Goal: Information Seeking & Learning: Learn about a topic

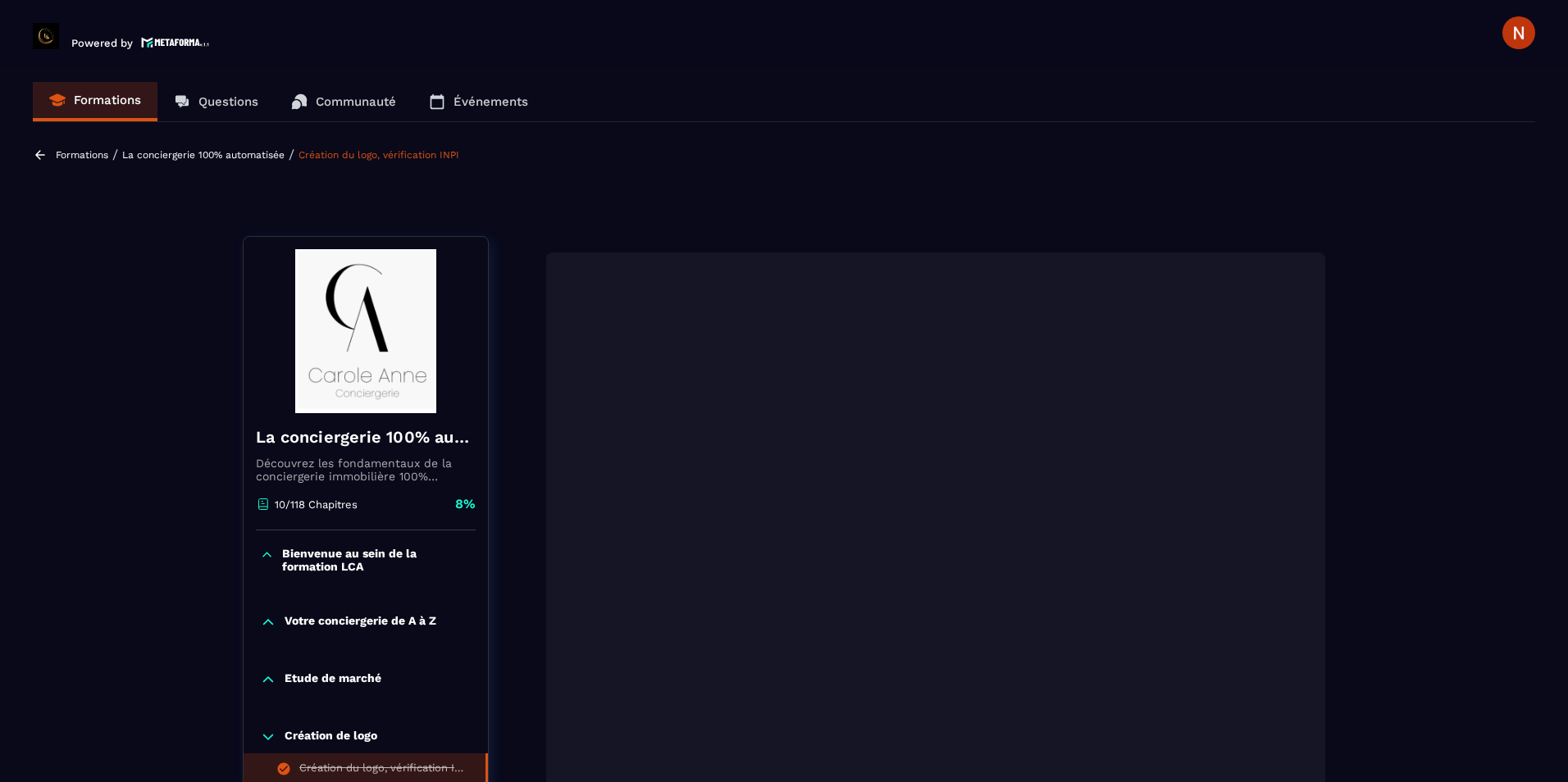
scroll to position [250, 0]
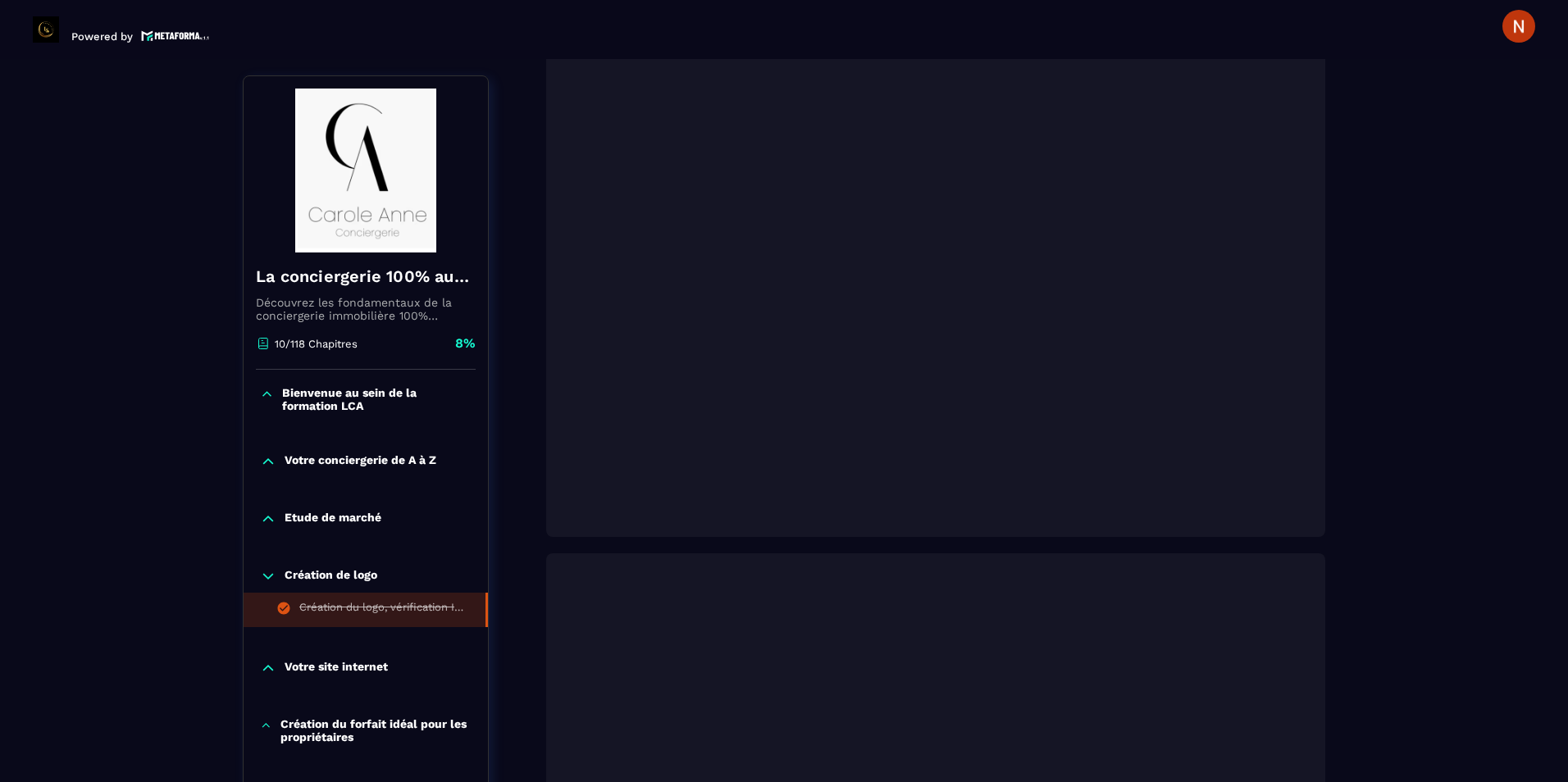
click at [356, 664] on p "Votre site internet" at bounding box center [336, 668] width 103 height 17
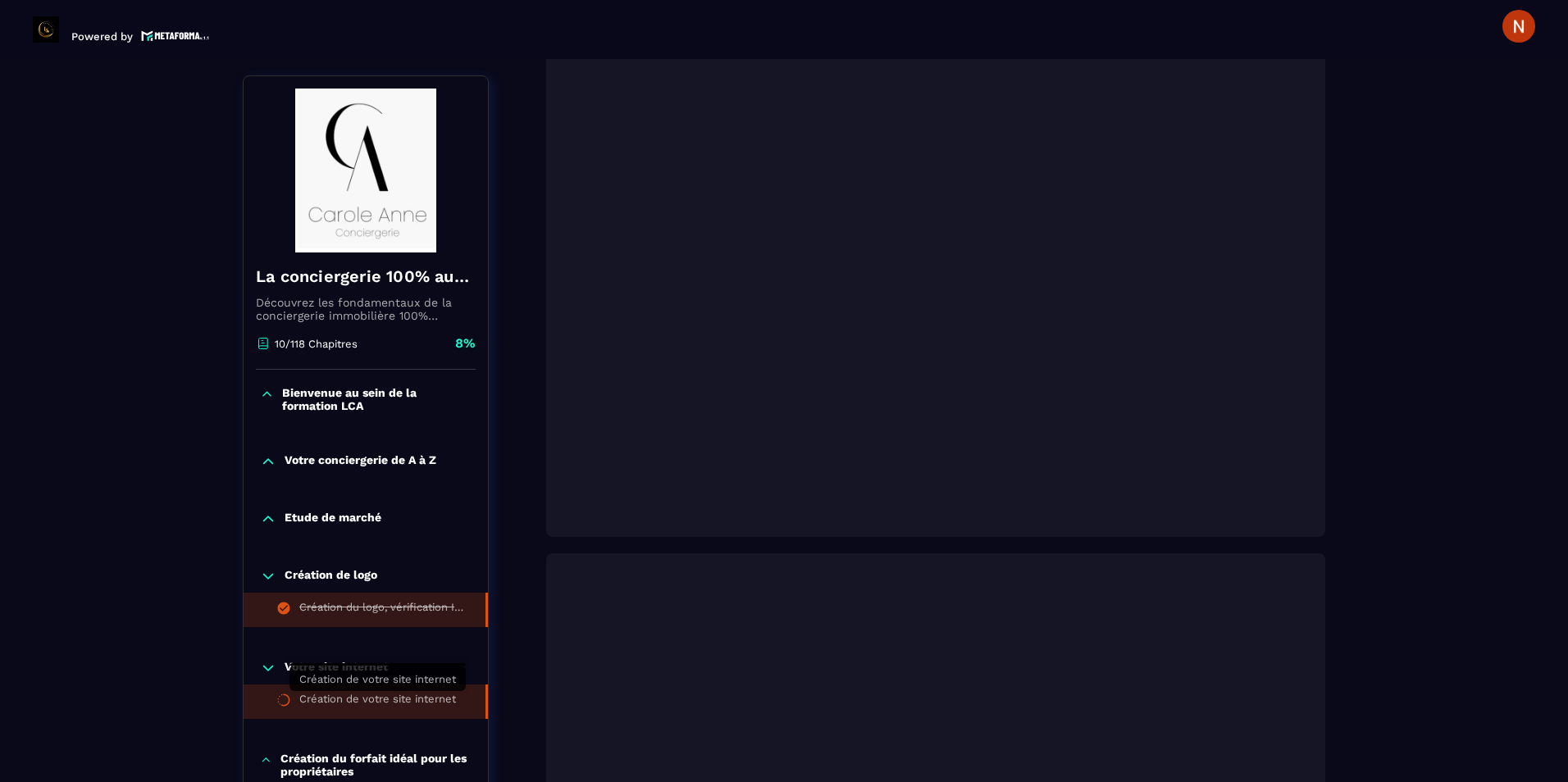
click at [332, 702] on div "Création de votre site internet" at bounding box center [377, 702] width 156 height 18
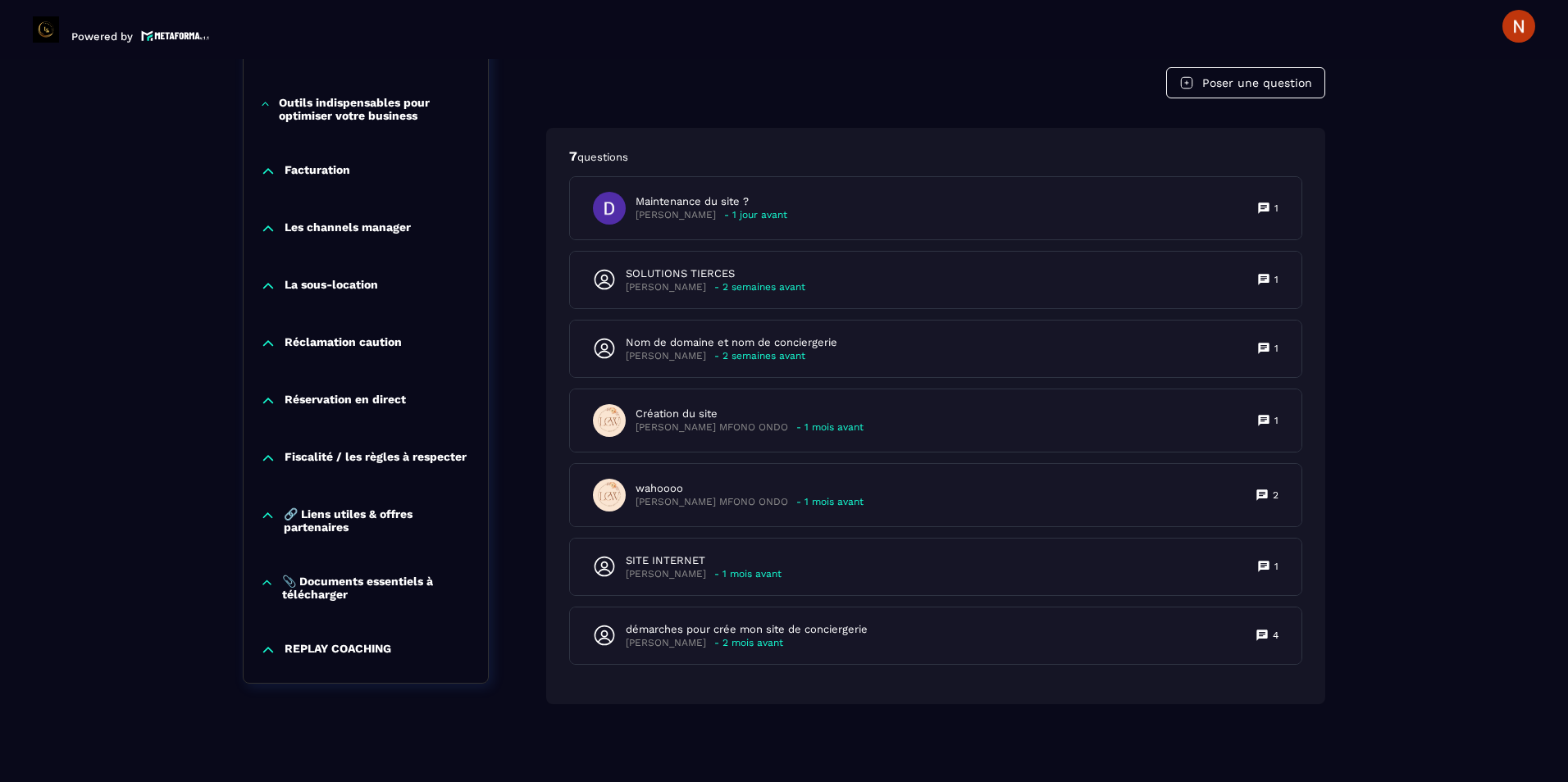
scroll to position [1699, 0]
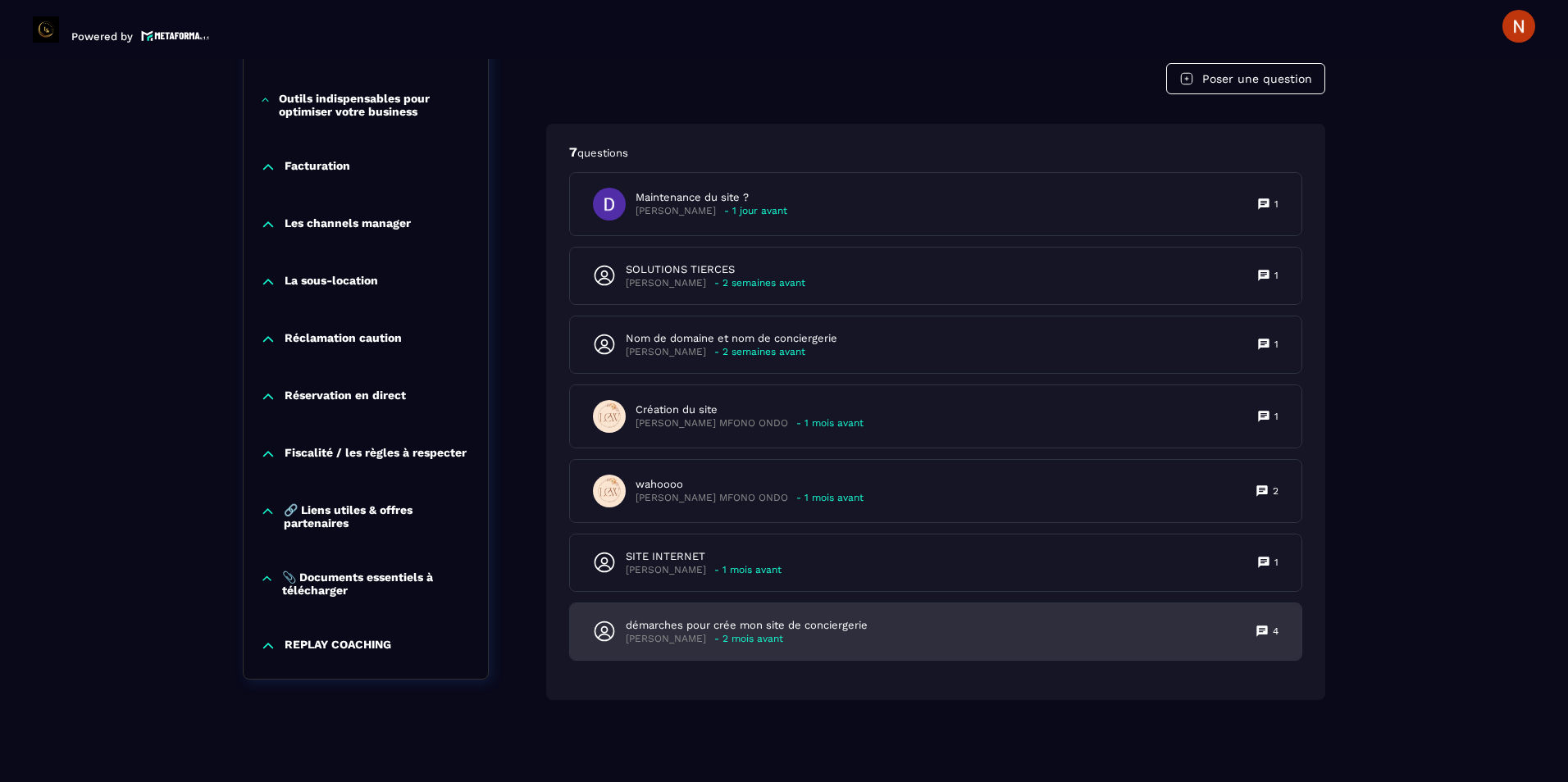
click at [783, 633] on p "- 2 mois avant" at bounding box center [748, 639] width 69 height 12
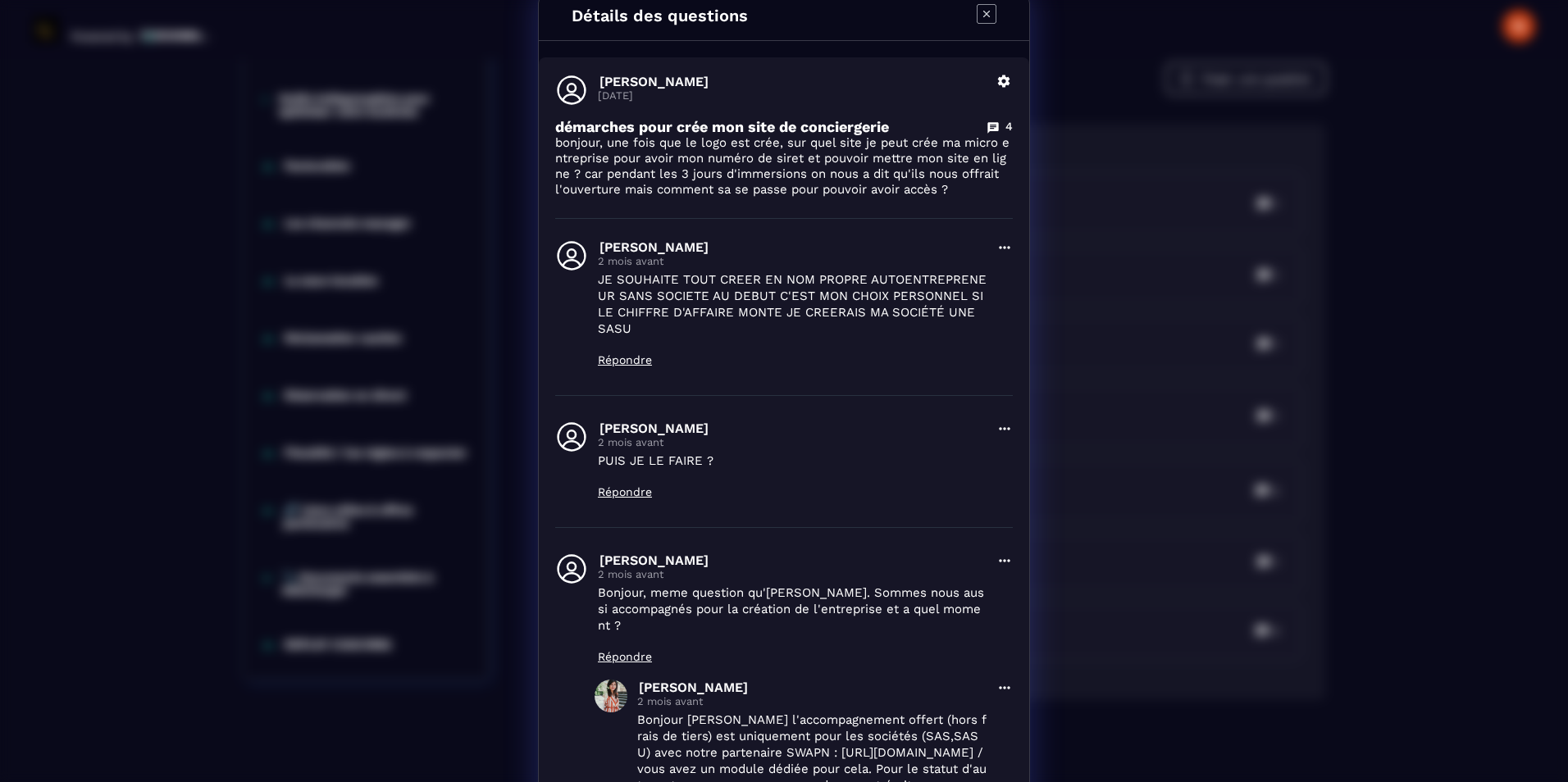
scroll to position [0, 0]
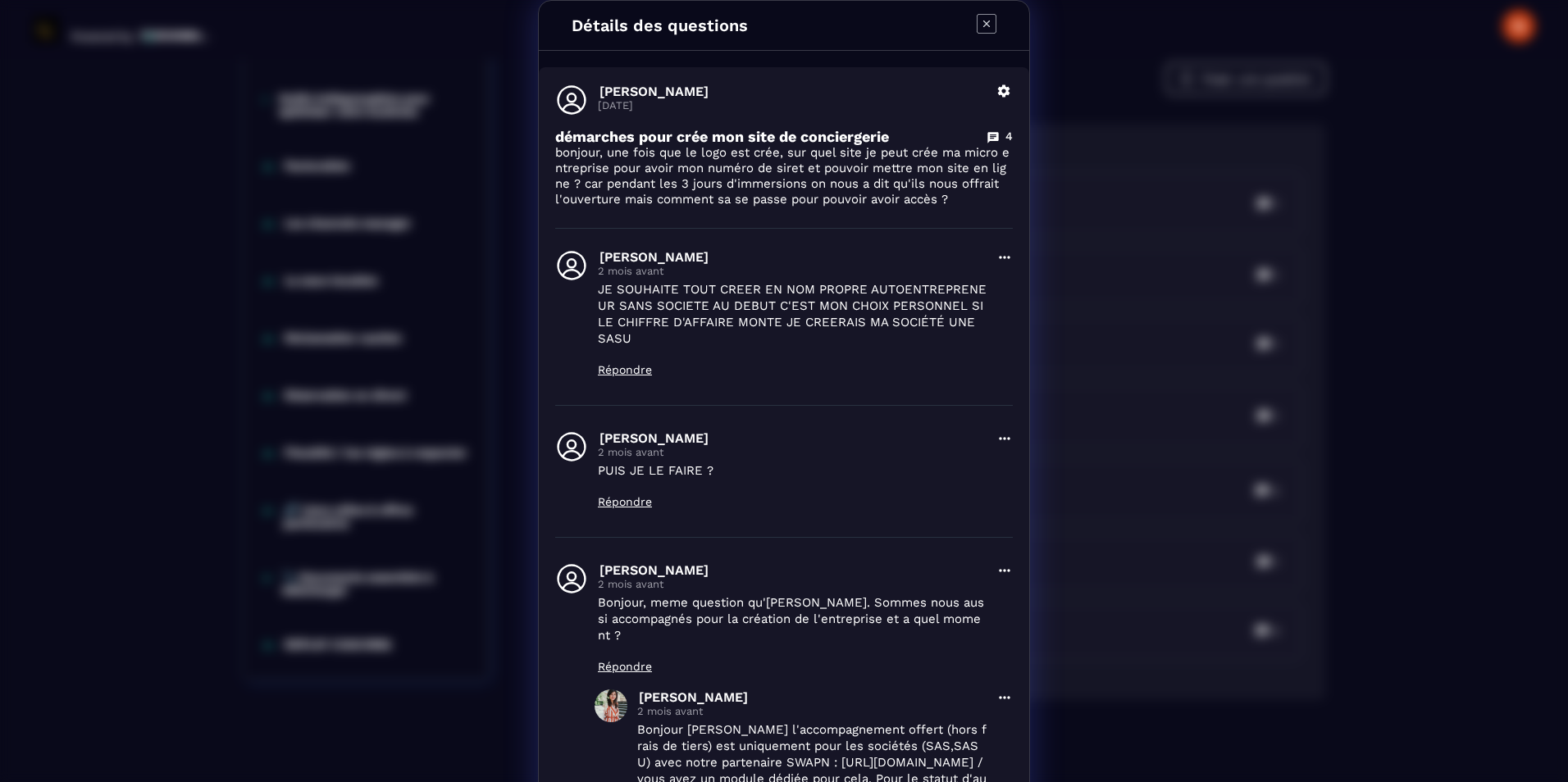
click at [983, 25] on icon "Modal window" at bounding box center [987, 24] width 7 height 7
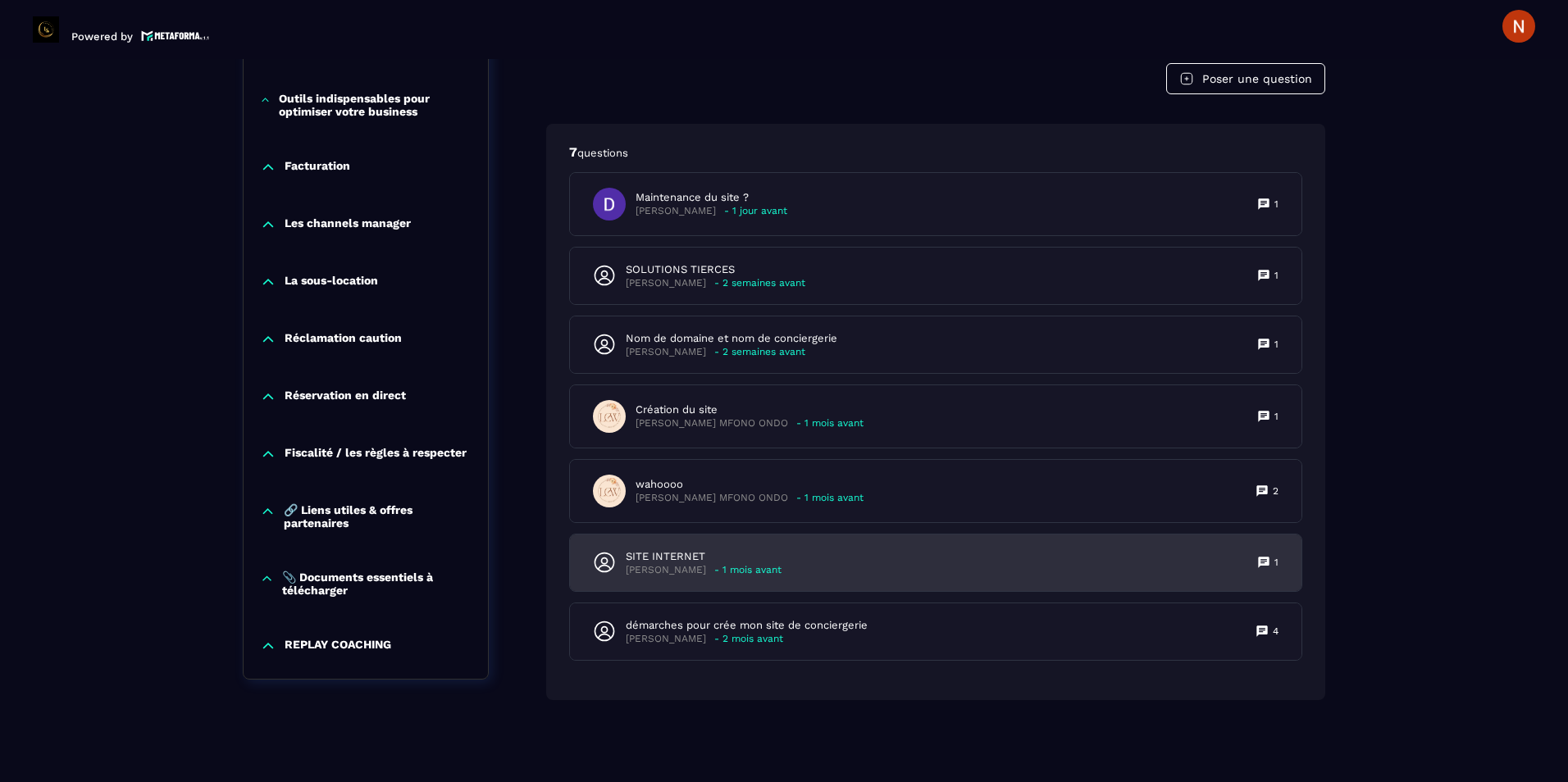
click at [692, 545] on div "SITE INTERNET [PERSON_NAME] - 1 mois avant 1" at bounding box center [936, 563] width 732 height 57
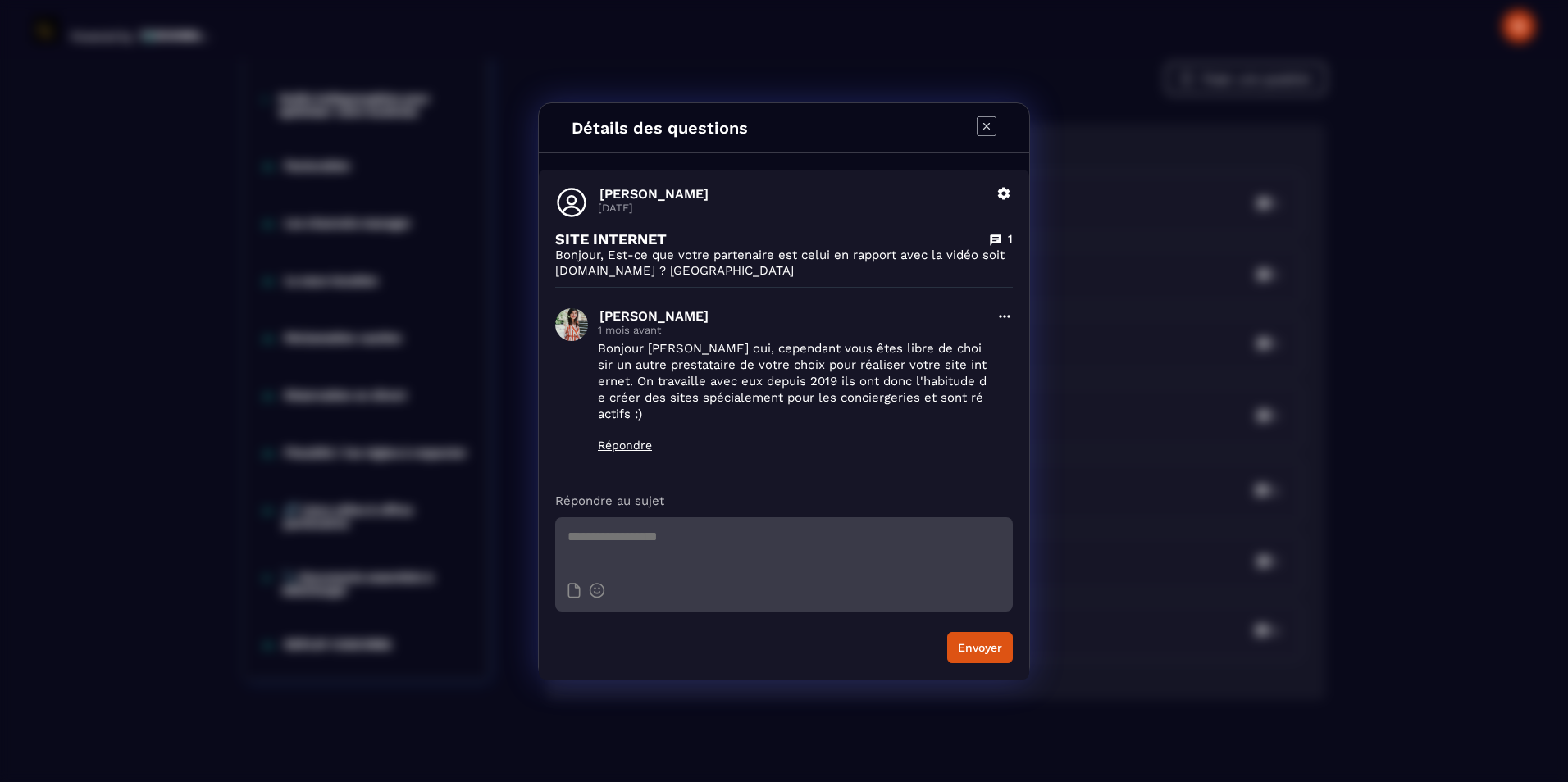
click at [988, 128] on icon "Modal window" at bounding box center [987, 126] width 20 height 20
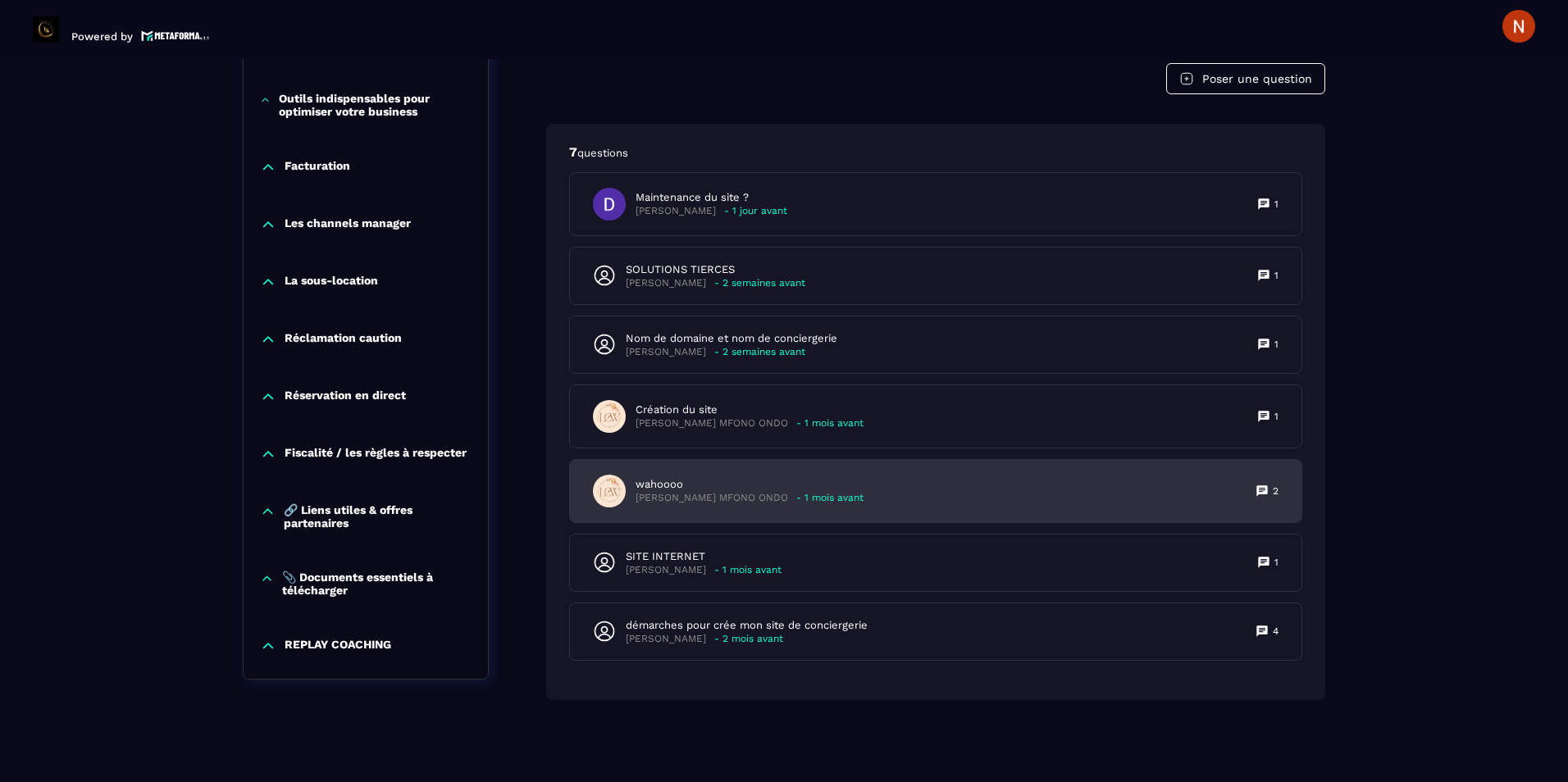
click at [665, 492] on p "[PERSON_NAME] MFONO ONDO" at bounding box center [712, 498] width 153 height 12
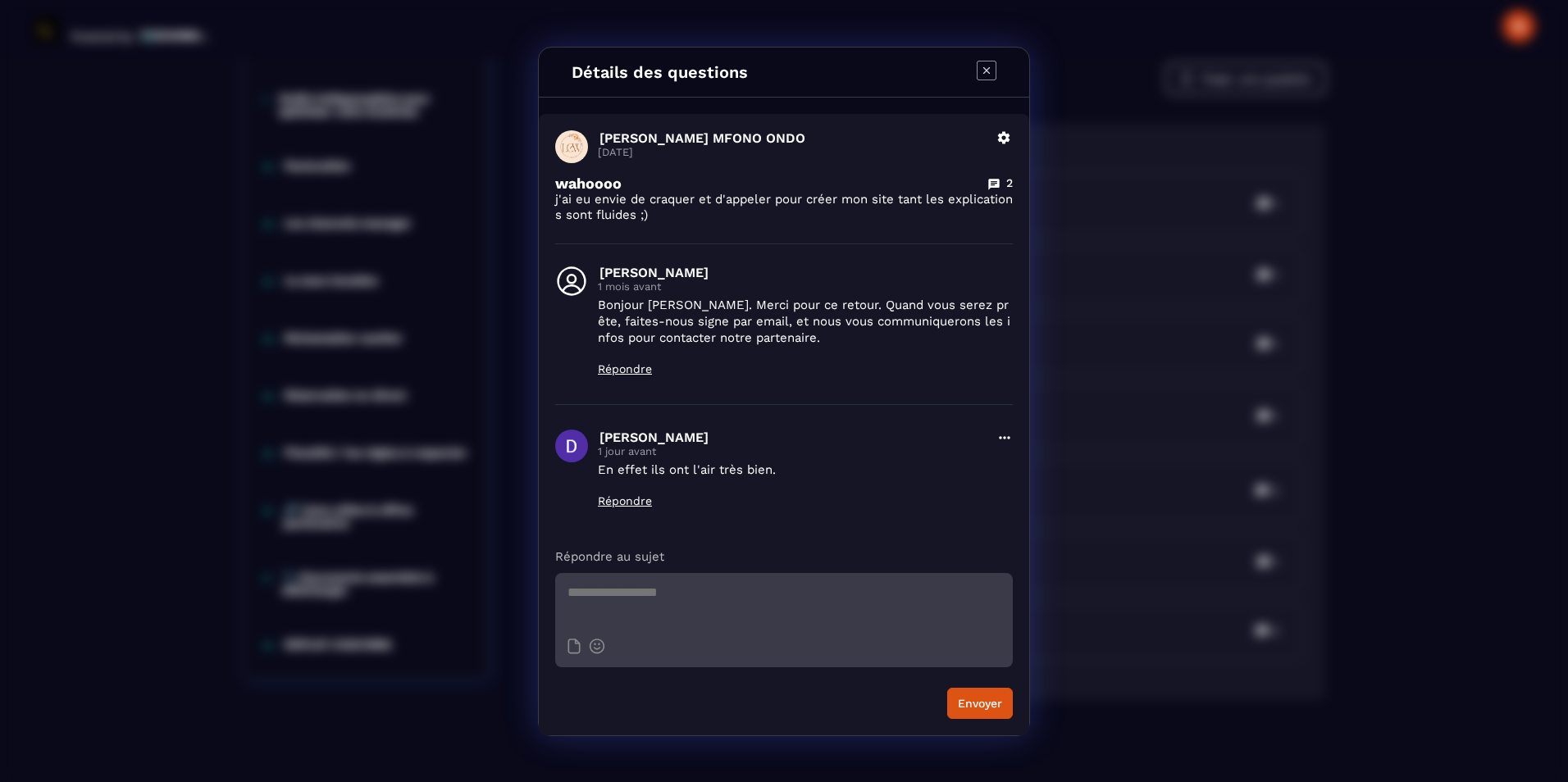
click at [986, 72] on icon "Modal window" at bounding box center [987, 71] width 20 height 20
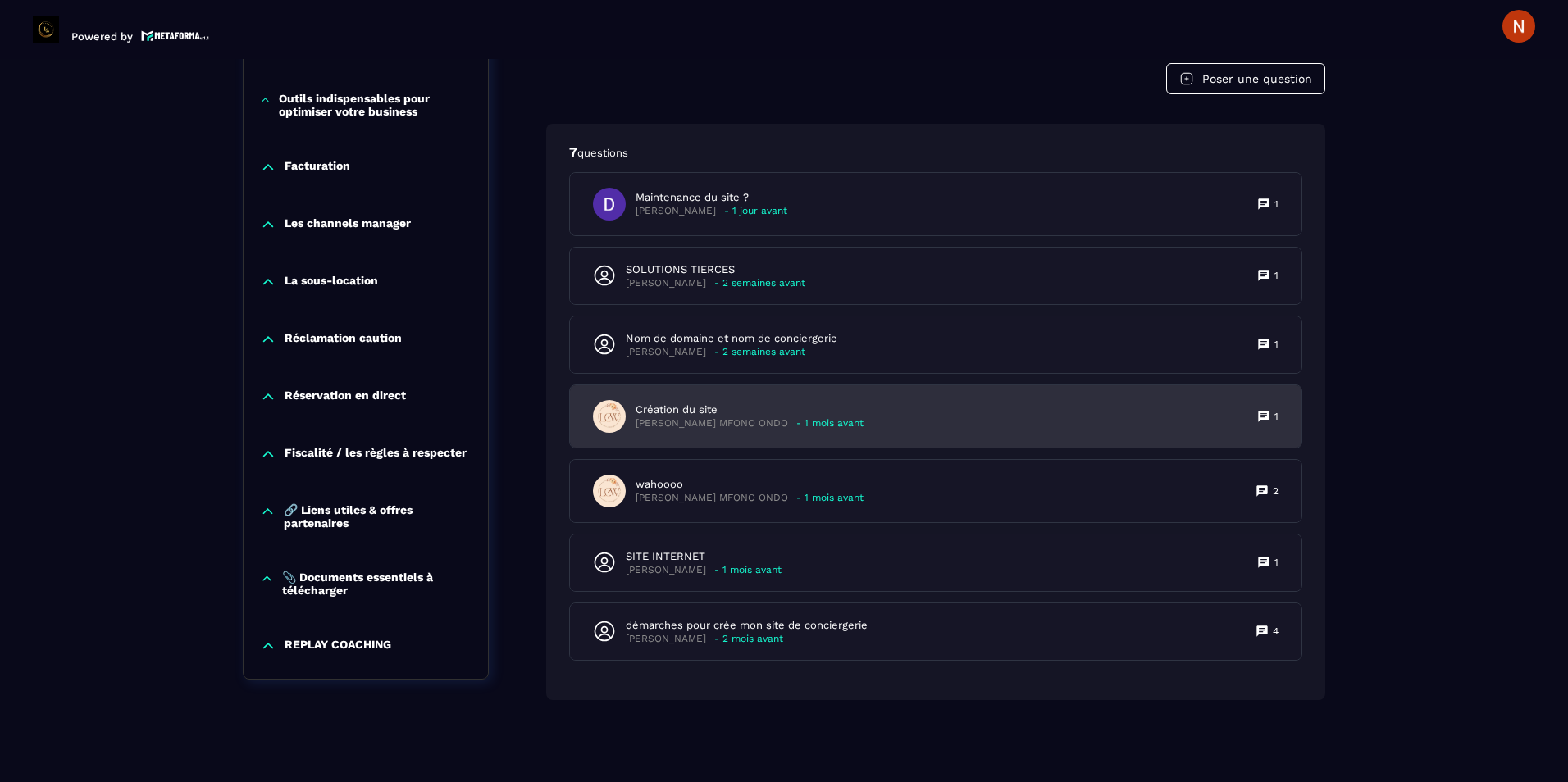
click at [655, 405] on p "Création du site" at bounding box center [749, 409] width 228 height 15
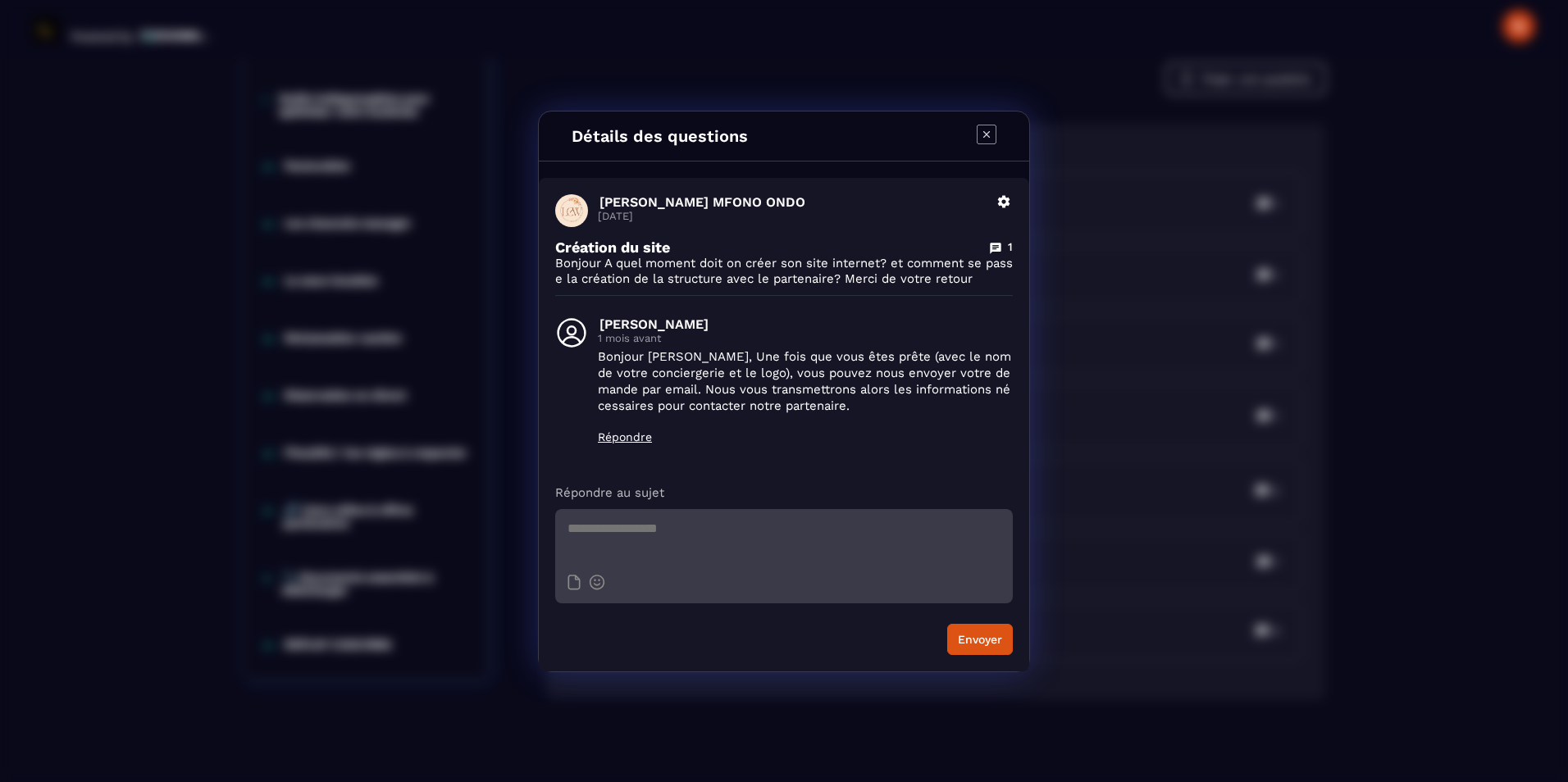
click at [987, 130] on icon "Modal window" at bounding box center [987, 134] width 20 height 20
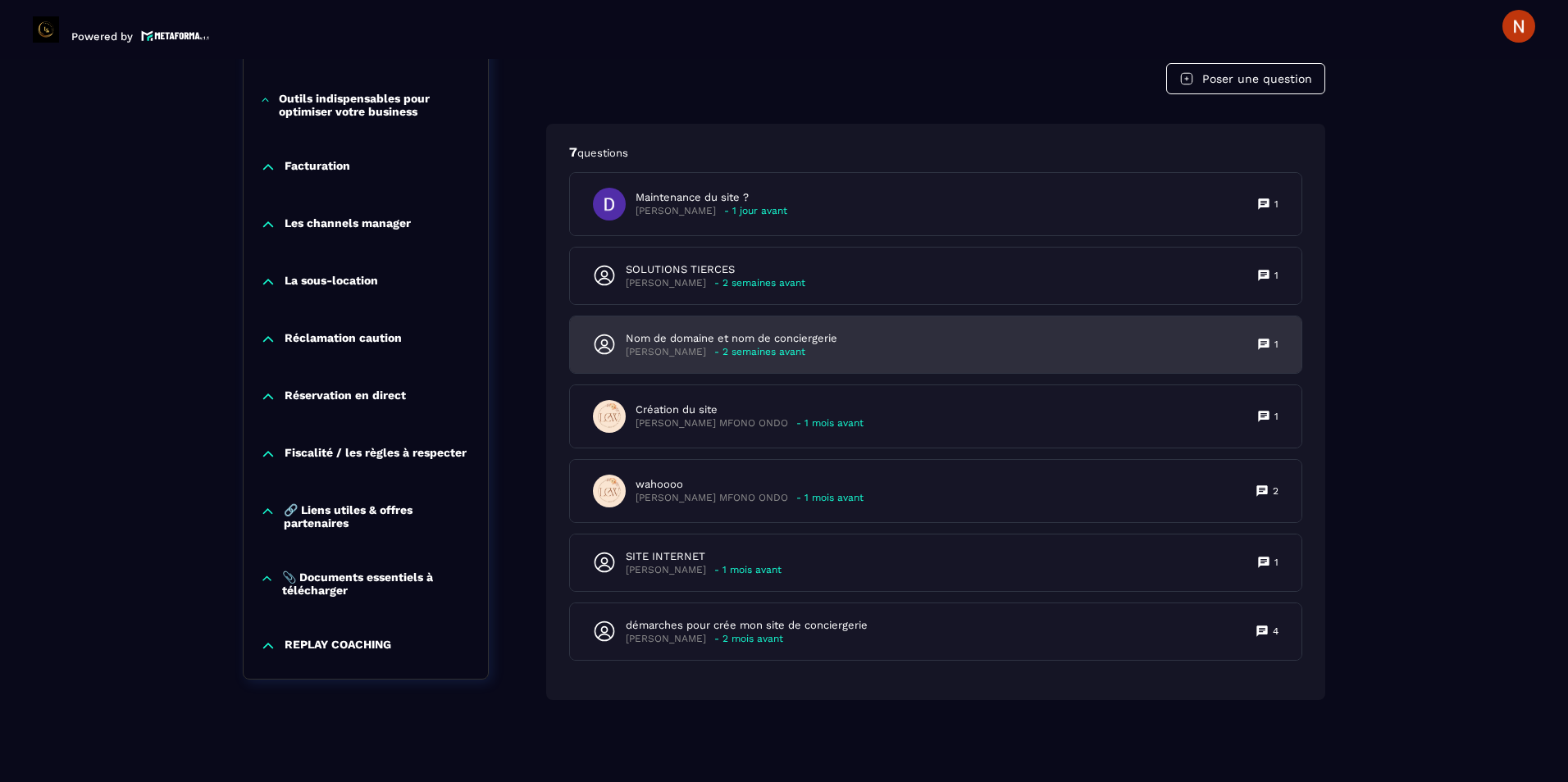
click at [752, 333] on p "Nom de domaine et nom de conciergerie" at bounding box center [732, 339] width 211 height 15
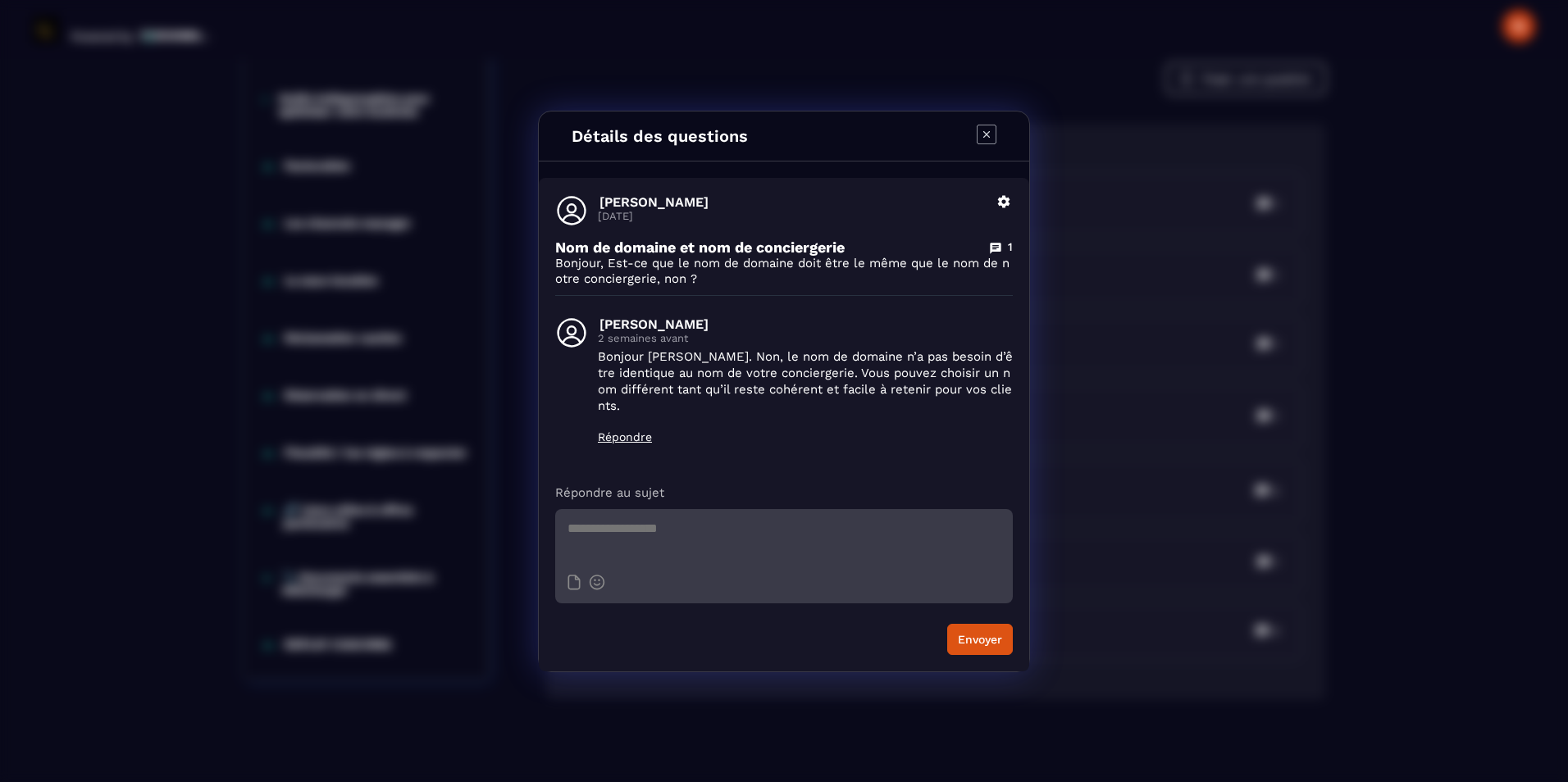
click at [981, 140] on icon "Modal window" at bounding box center [987, 134] width 20 height 20
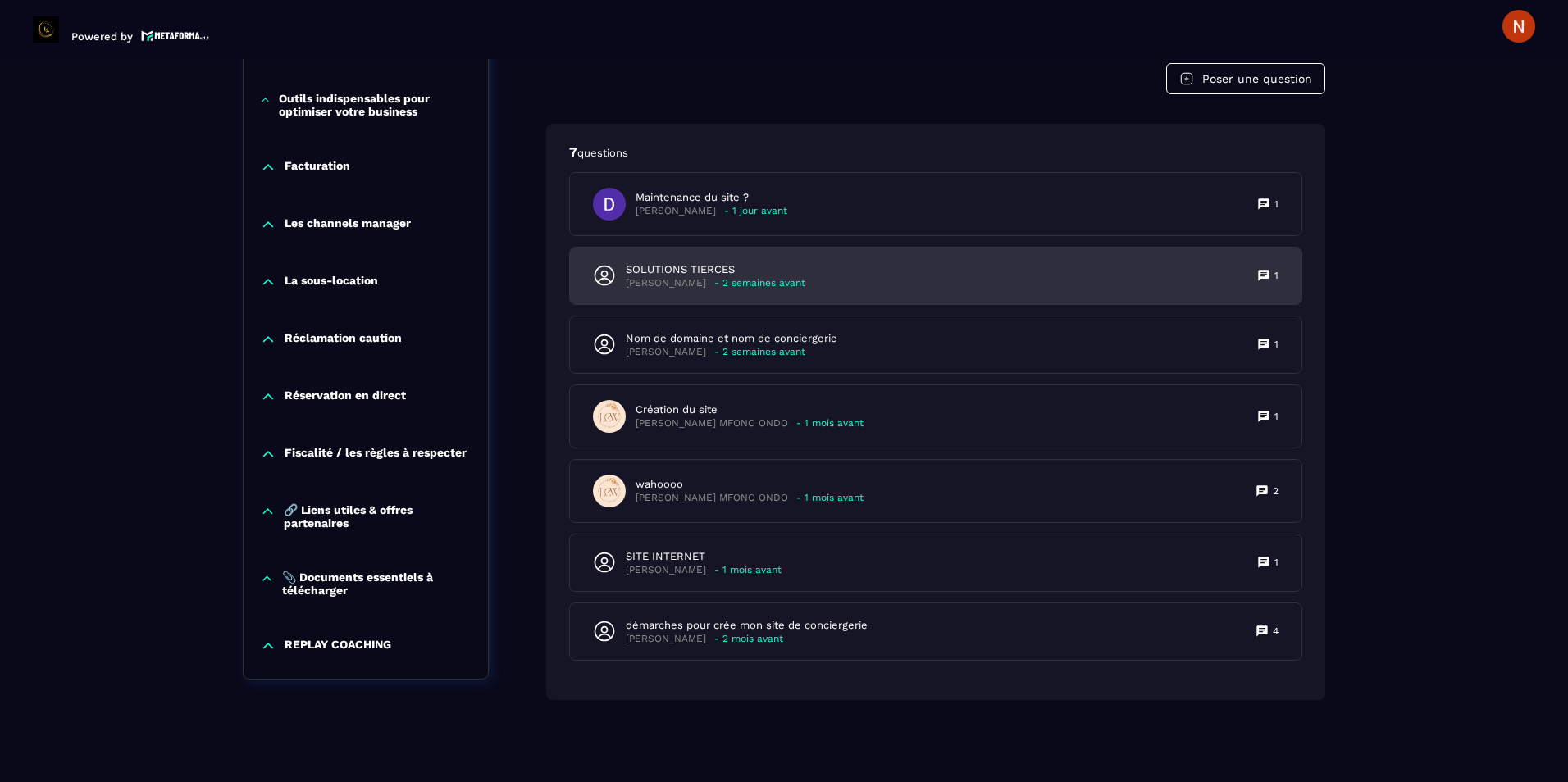
click at [704, 259] on div "SOLUTIONS TIERCES [PERSON_NAME] - 2 semaines avant 1" at bounding box center [936, 276] width 732 height 57
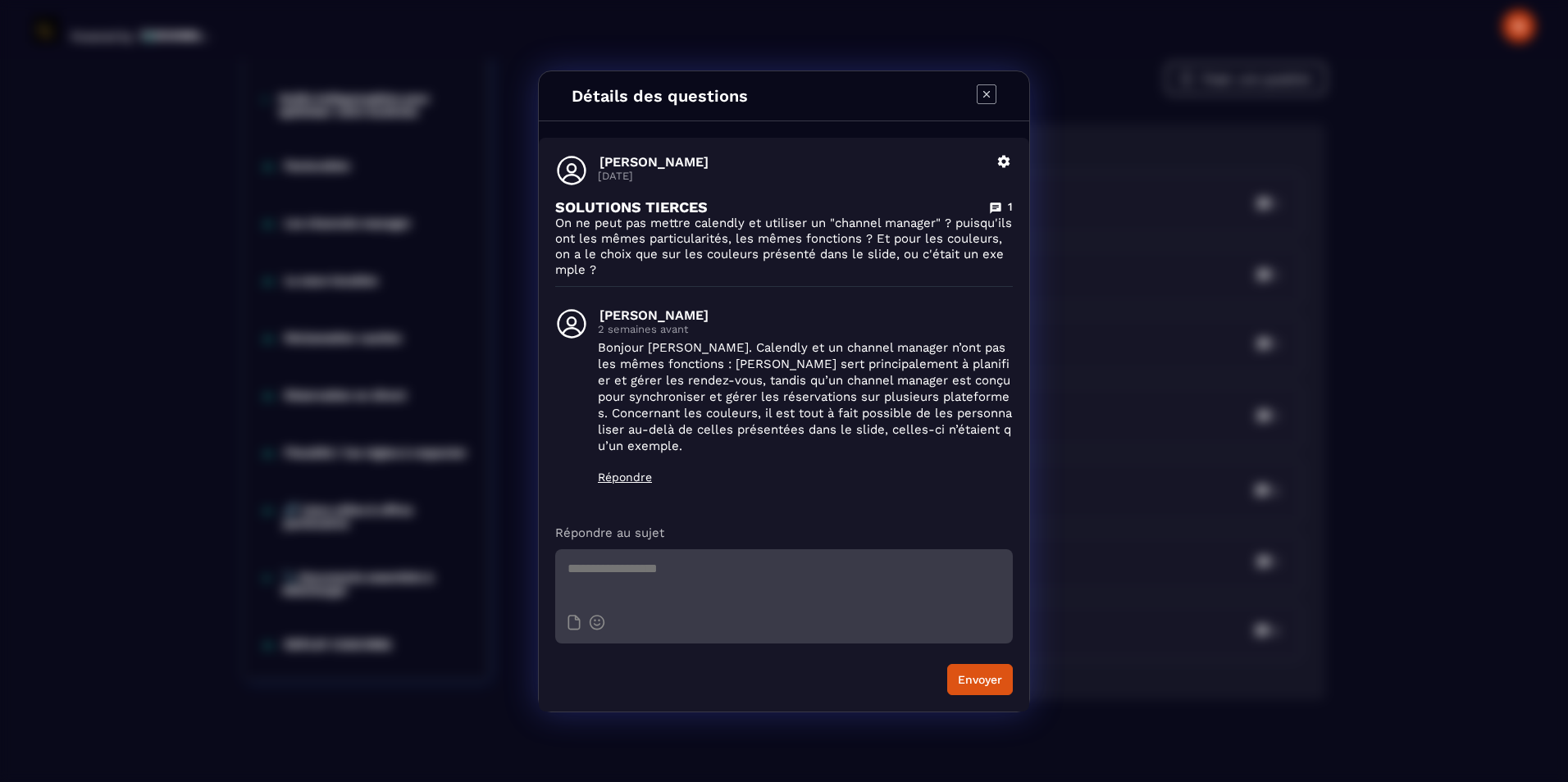
click at [980, 104] on icon "Modal window" at bounding box center [987, 94] width 20 height 20
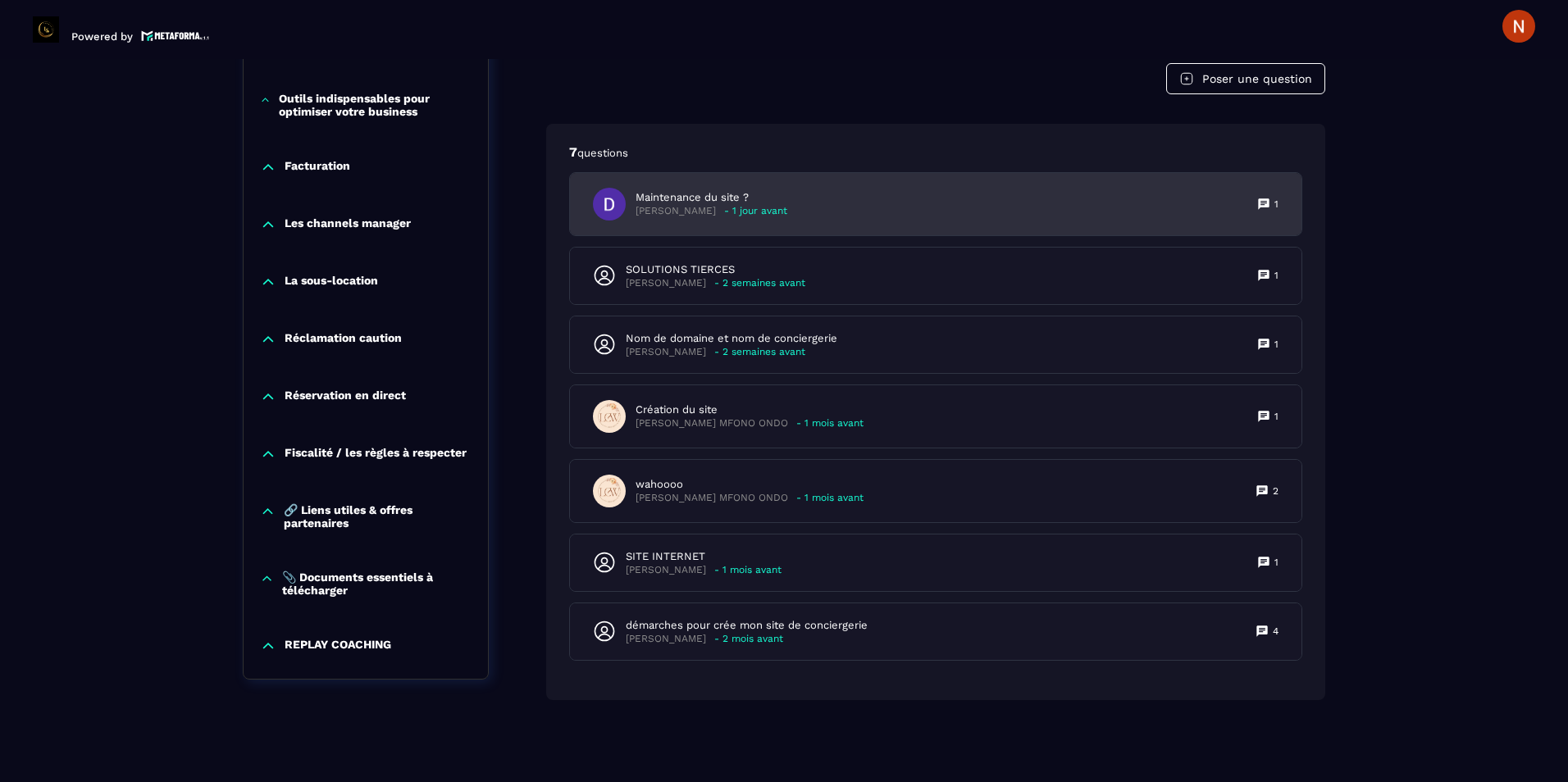
click at [740, 199] on p "Maintenance du site ?" at bounding box center [712, 197] width 152 height 15
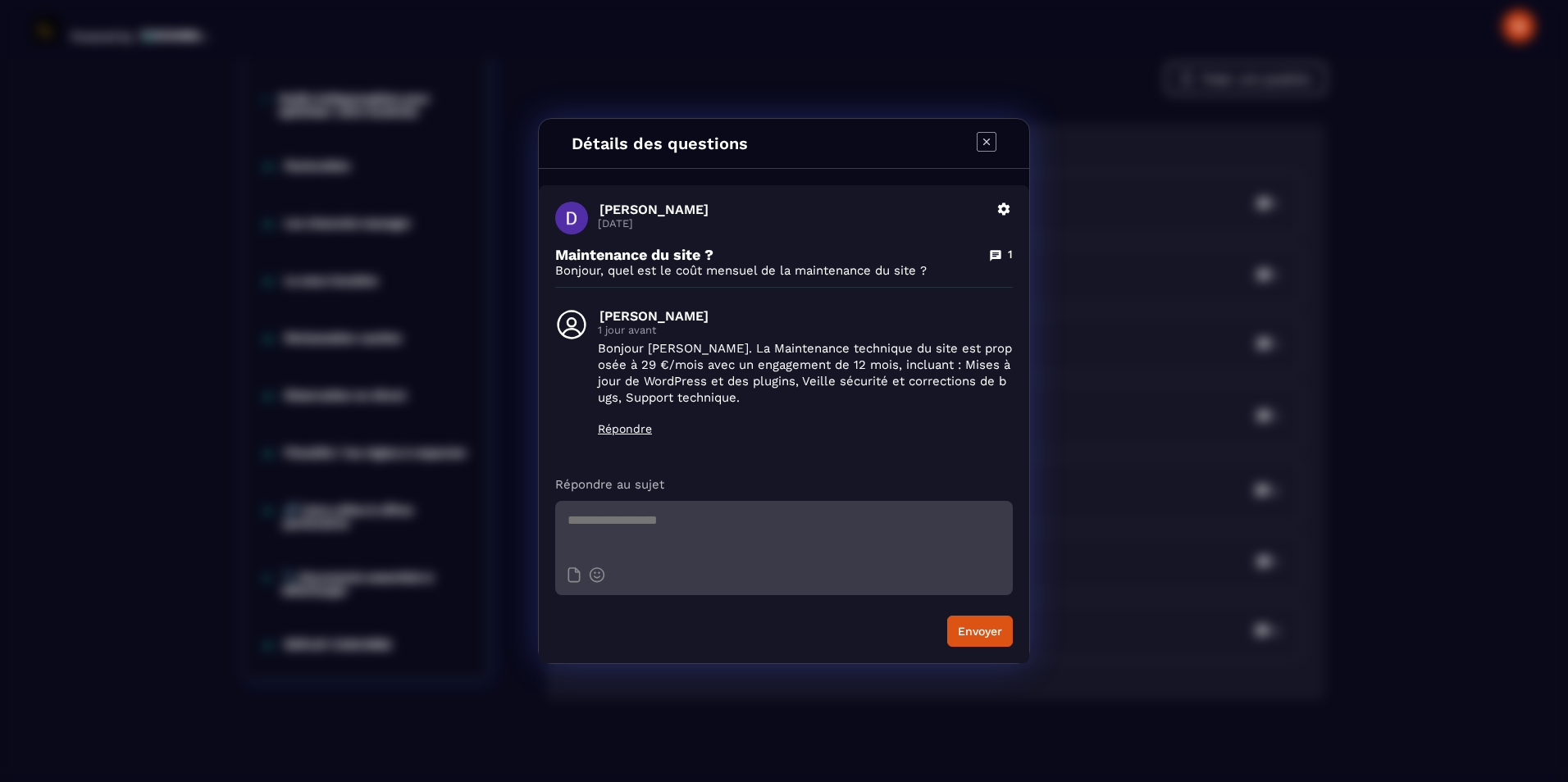
click at [986, 134] on icon "Modal window" at bounding box center [987, 141] width 20 height 20
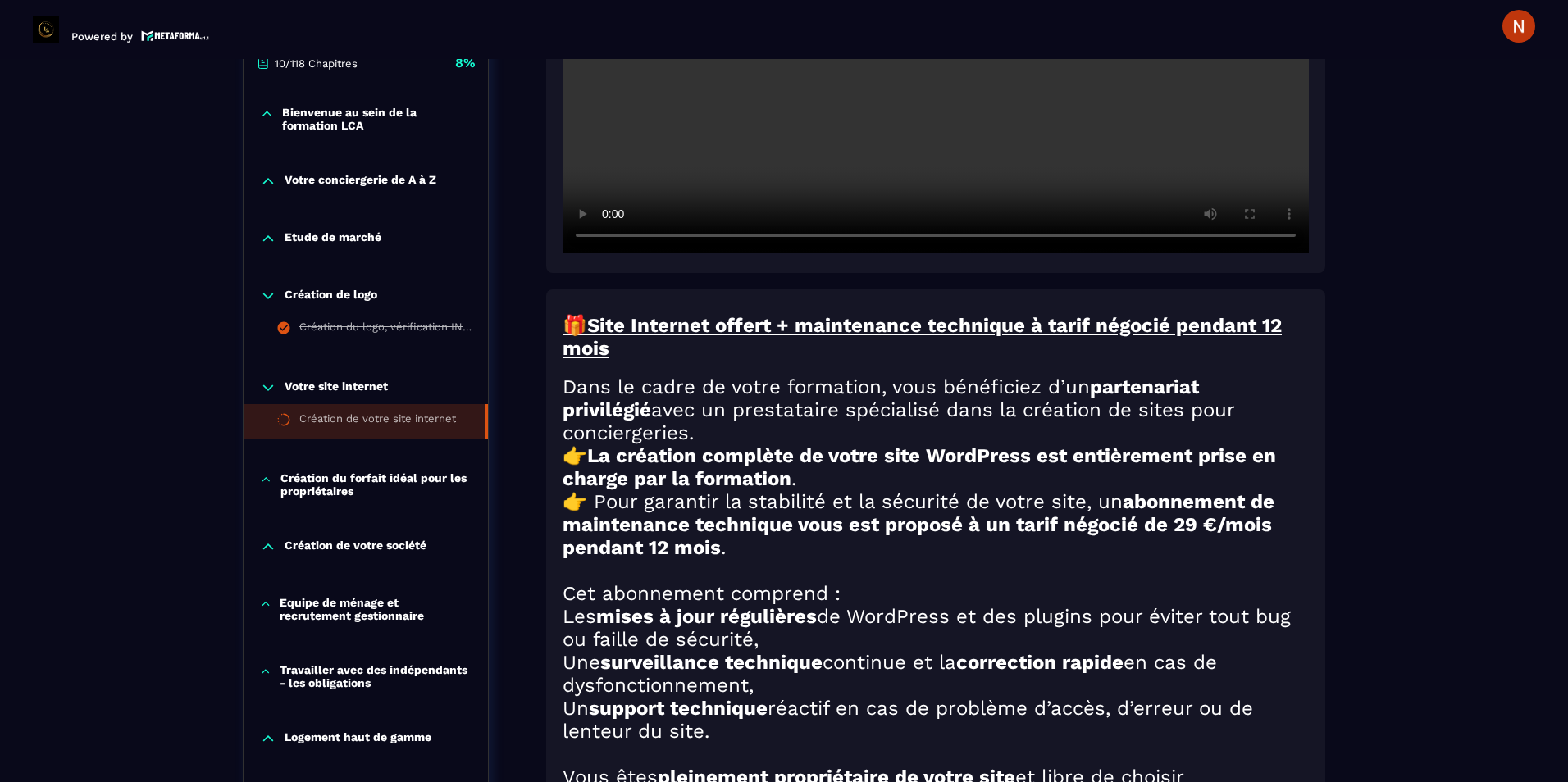
scroll to position [543, 0]
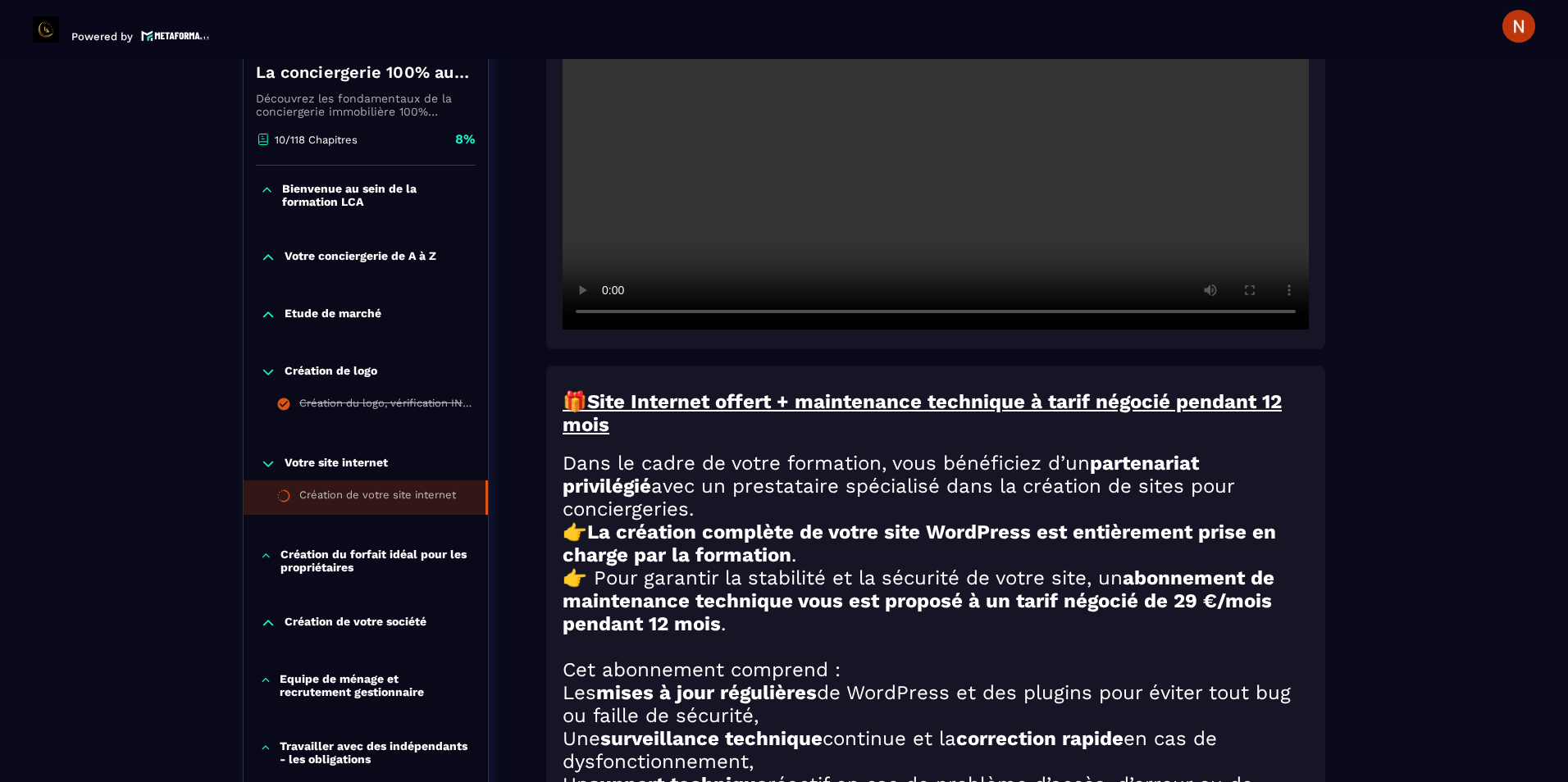
drag, startPoint x: 944, startPoint y: 326, endPoint x: 562, endPoint y: 401, distance: 389.3
click at [562, 401] on div "🎁 Site Internet offert + maintenance technique à tarif négocié pendant 12 mois …" at bounding box center [936, 723] width 779 height 715
copy div "🎁 Lore Ipsumdol sitame + consectetur adipiscin e seddo eiusmod tempori 18 utla …"
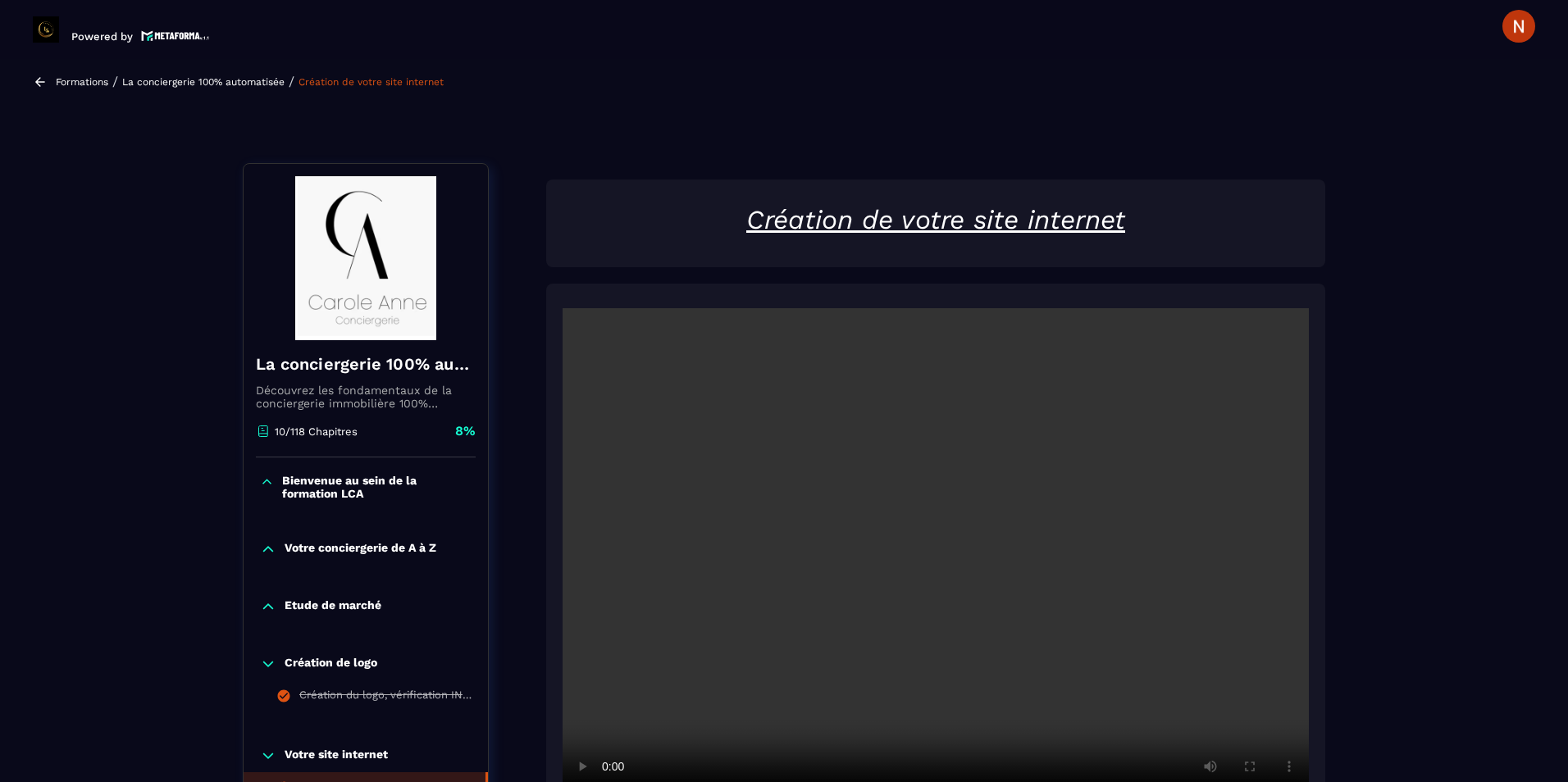
scroll to position [164, 0]
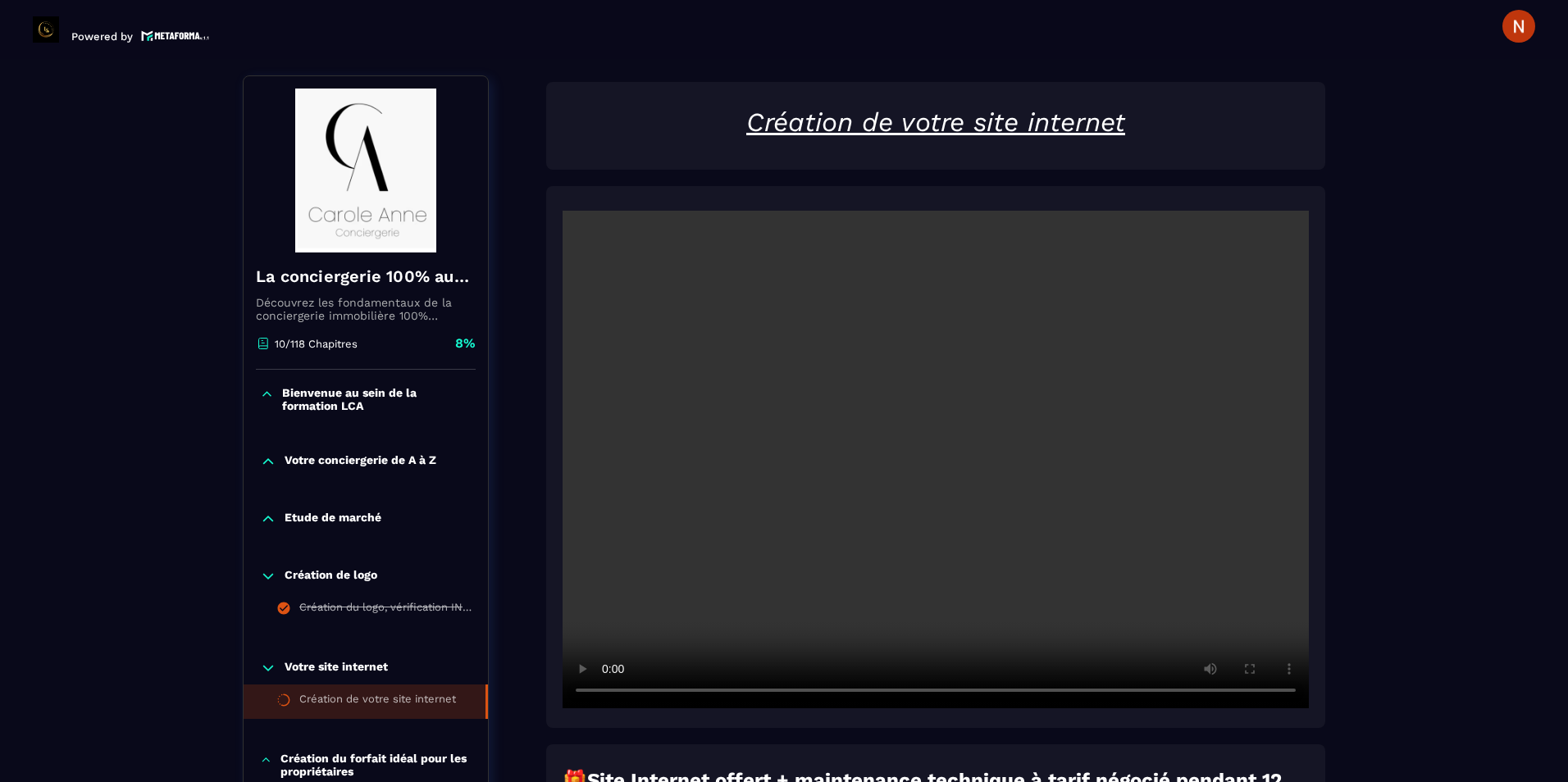
click at [864, 399] on video at bounding box center [935, 459] width 746 height 497
click at [987, 375] on video at bounding box center [935, 459] width 746 height 497
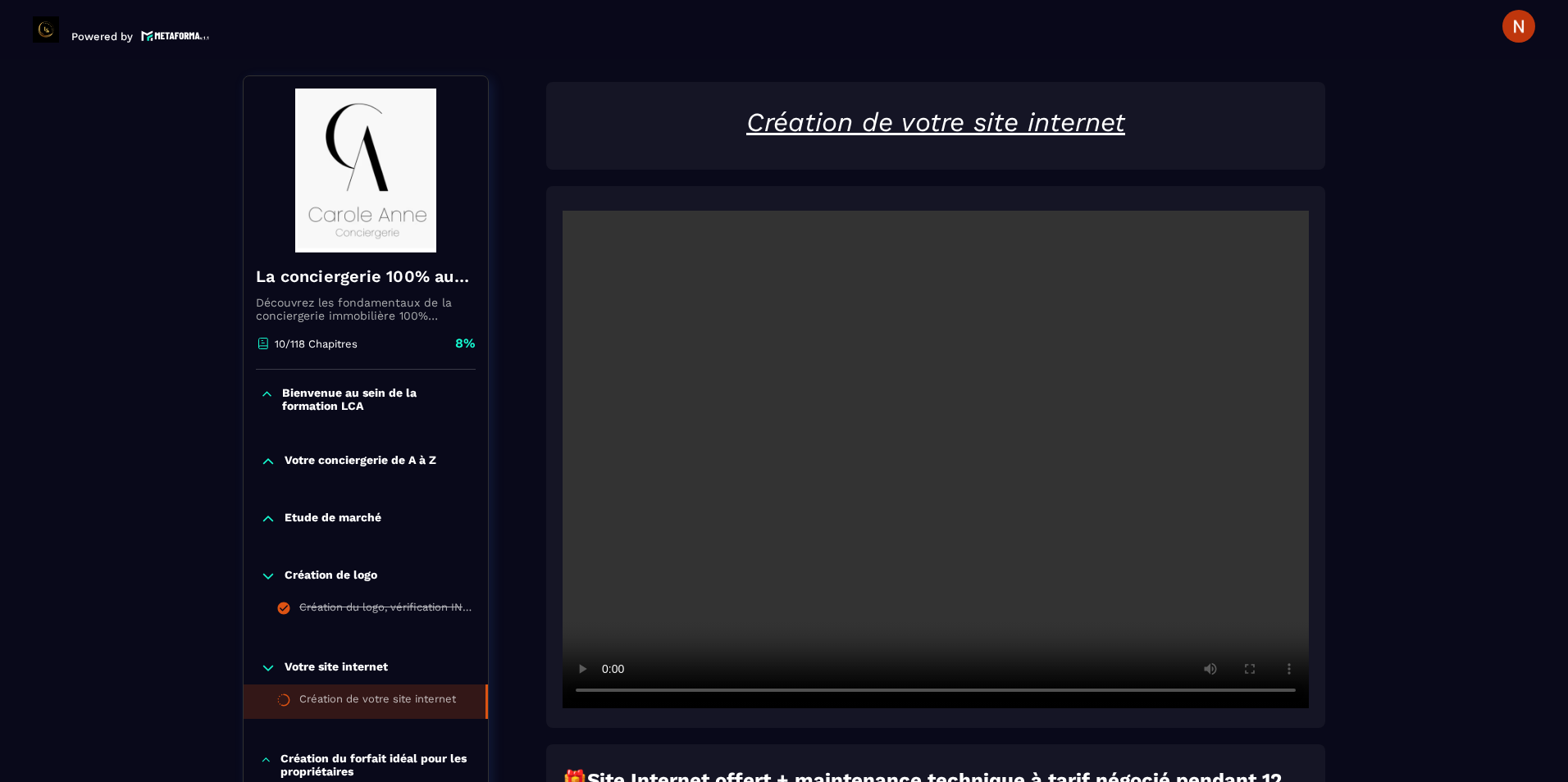
click at [1051, 429] on video at bounding box center [935, 459] width 746 height 497
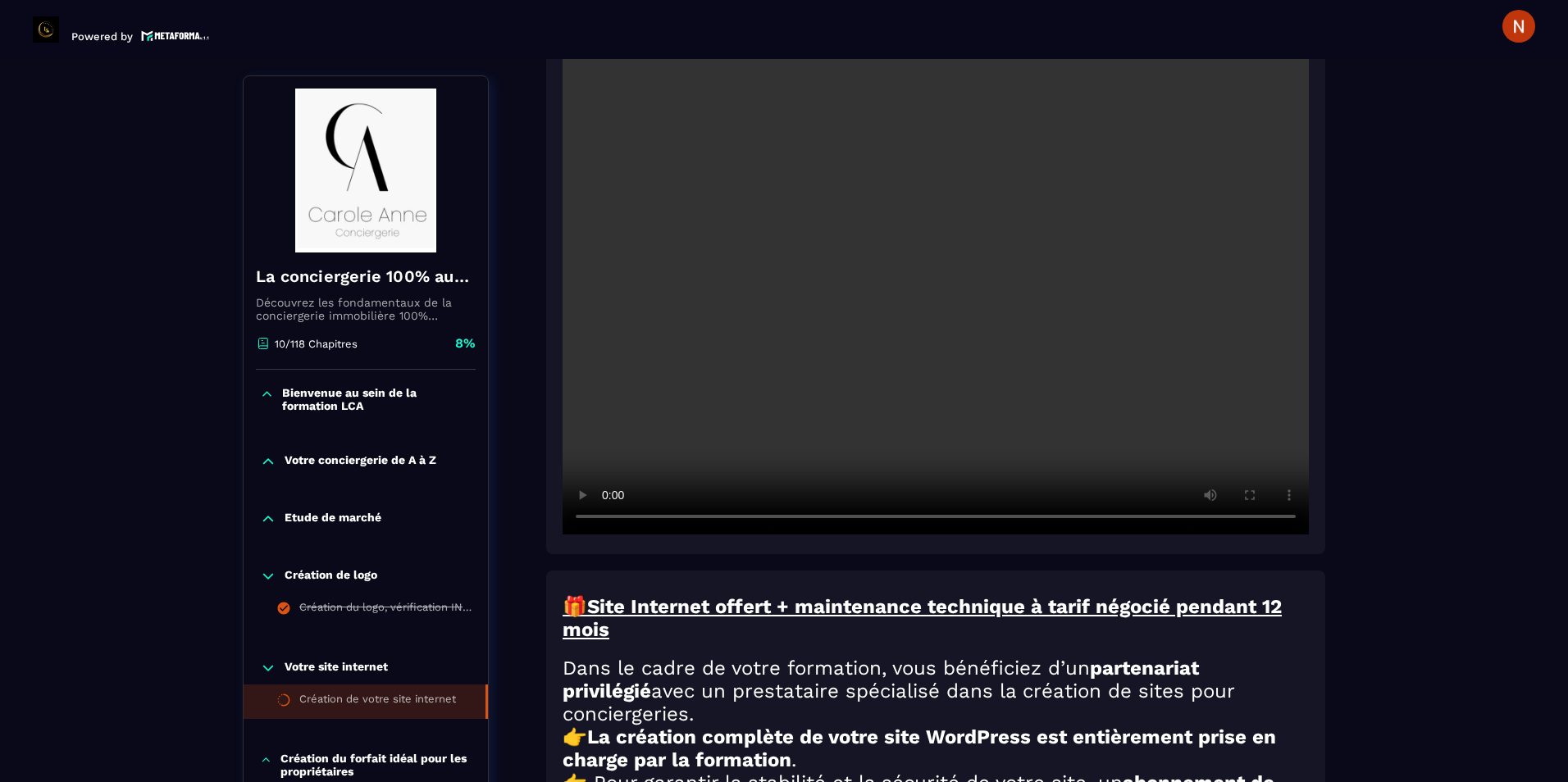
scroll to position [328, 0]
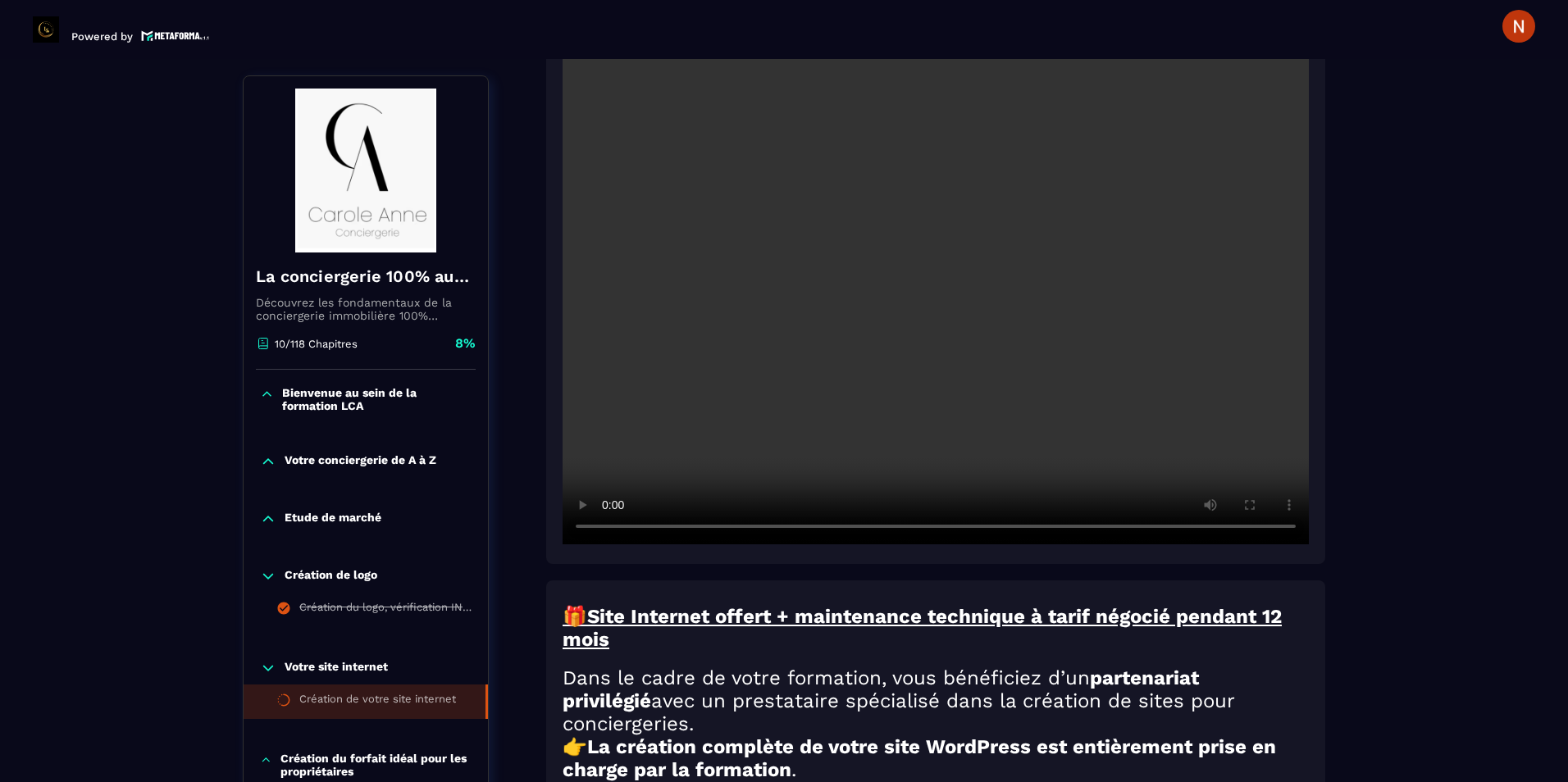
click at [928, 332] on video at bounding box center [935, 296] width 746 height 497
click at [1259, 261] on video at bounding box center [935, 296] width 746 height 497
click at [738, 429] on video at bounding box center [935, 296] width 746 height 497
click at [968, 345] on video at bounding box center [935, 296] width 746 height 497
click at [813, 236] on video at bounding box center [935, 296] width 746 height 497
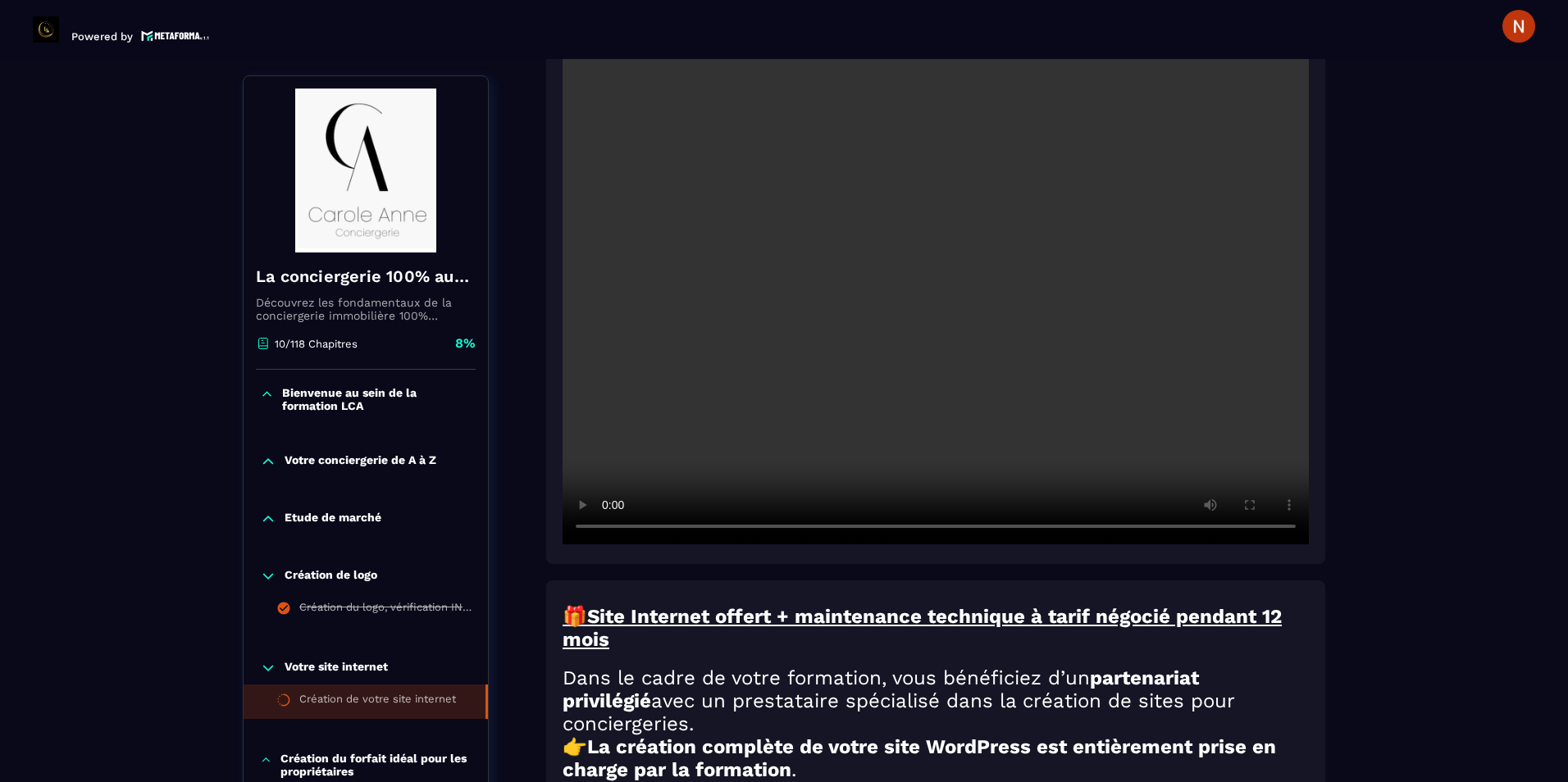
click at [1104, 113] on video at bounding box center [935, 296] width 746 height 497
drag, startPoint x: 763, startPoint y: 268, endPoint x: 744, endPoint y: 257, distance: 22.0
click at [763, 268] on video at bounding box center [935, 296] width 746 height 497
click at [928, 127] on video at bounding box center [935, 296] width 746 height 497
drag, startPoint x: 731, startPoint y: 333, endPoint x: 756, endPoint y: 365, distance: 40.6
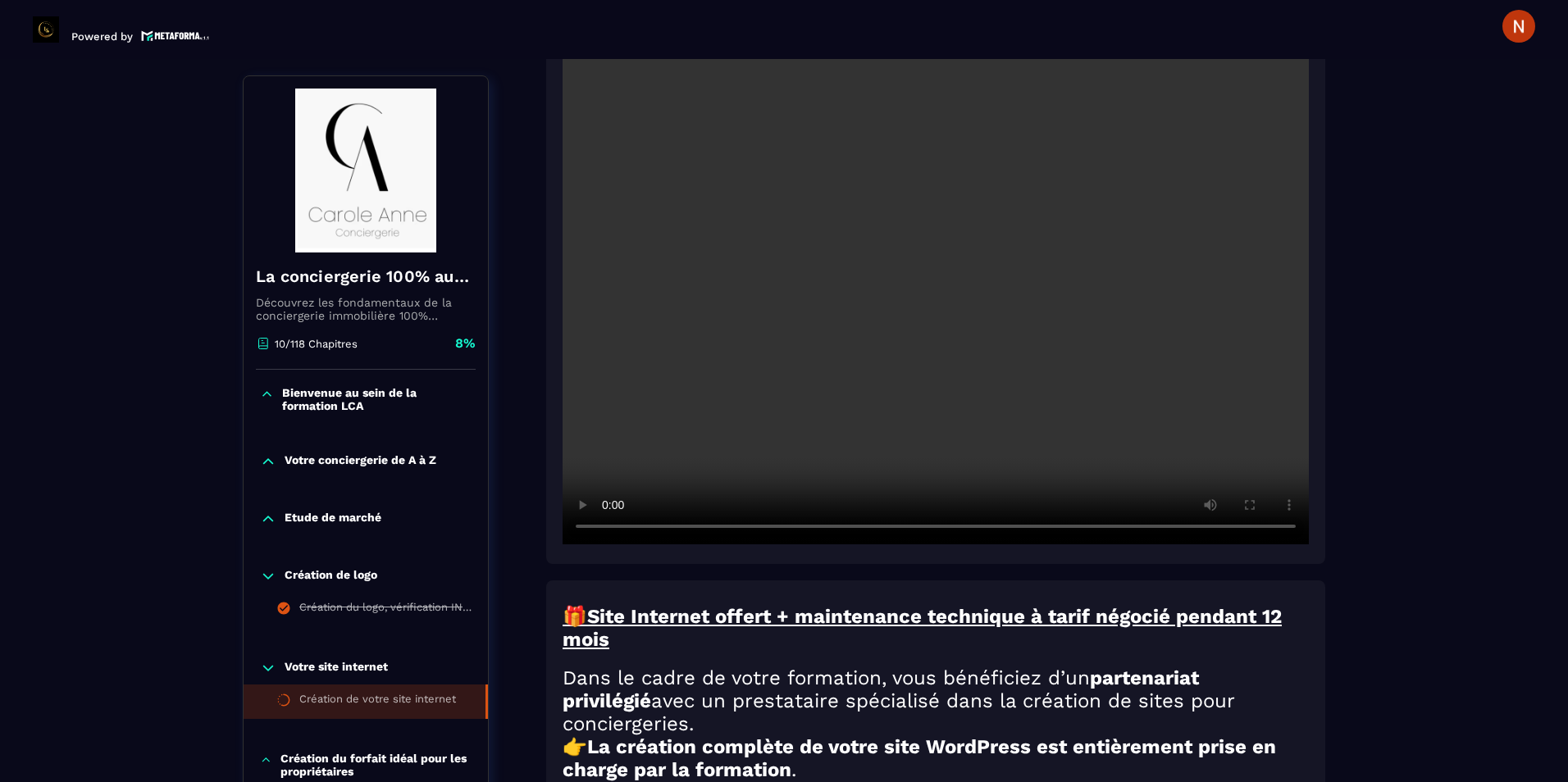
click at [732, 334] on video at bounding box center [935, 296] width 746 height 497
click at [938, 220] on video at bounding box center [935, 296] width 746 height 497
click at [1132, 156] on video at bounding box center [935, 296] width 746 height 497
click at [784, 380] on video at bounding box center [935, 296] width 746 height 497
click at [776, 229] on video at bounding box center [935, 296] width 746 height 497
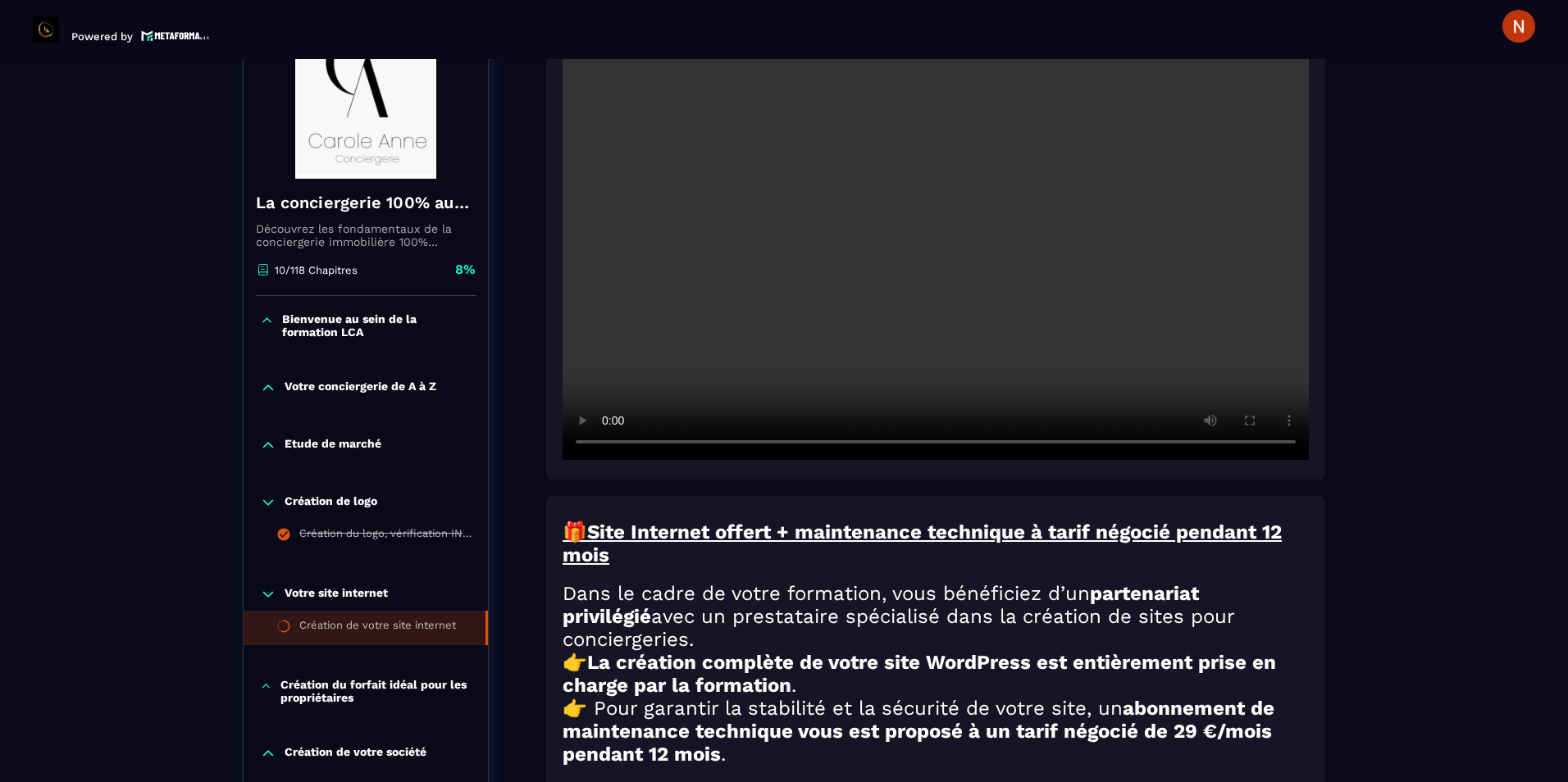
scroll to position [410, 0]
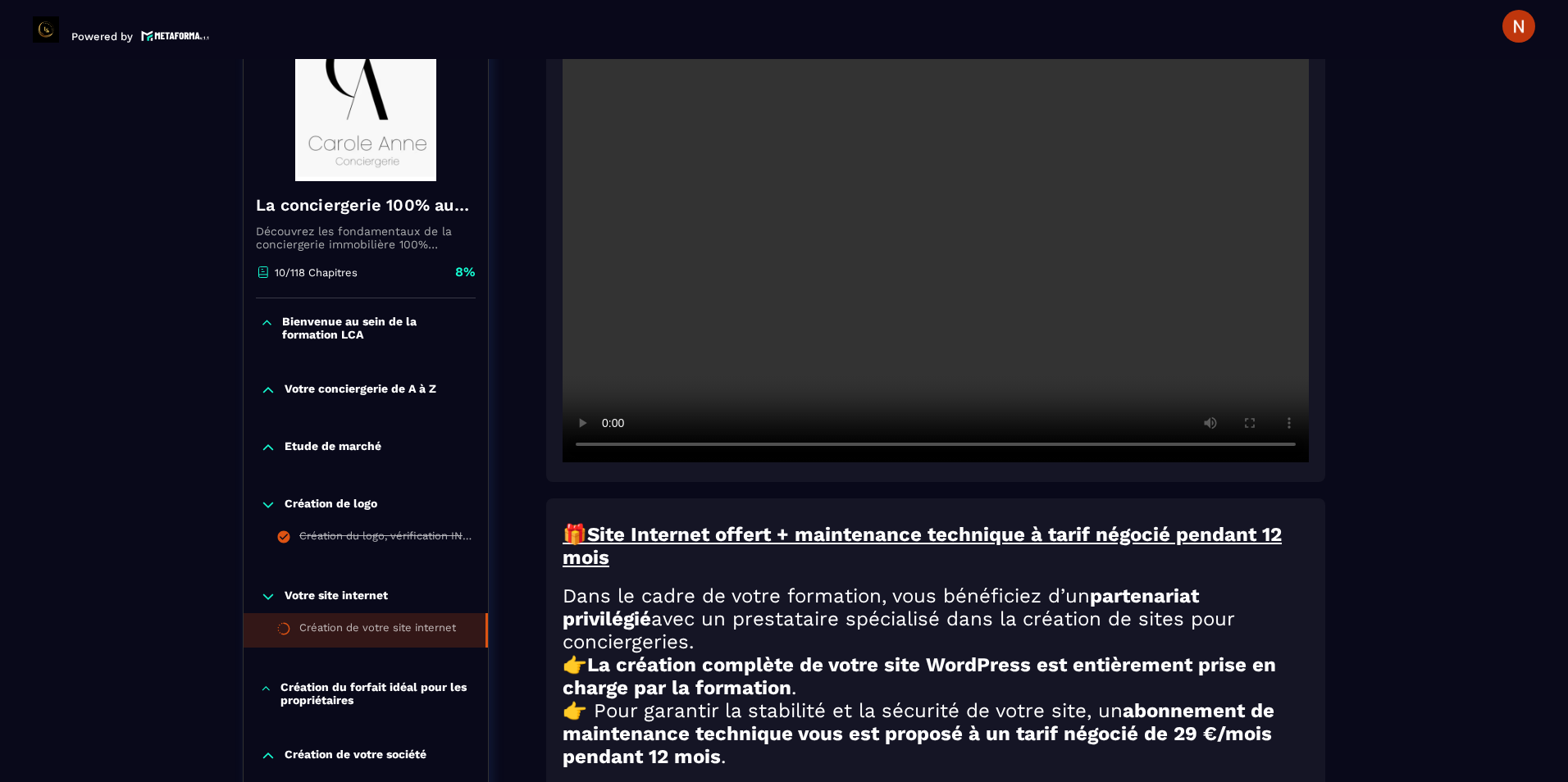
click at [856, 259] on video at bounding box center [935, 214] width 746 height 497
click at [926, 232] on video at bounding box center [935, 214] width 746 height 497
click at [781, 242] on video at bounding box center [935, 214] width 746 height 497
click at [856, 244] on video at bounding box center [935, 214] width 746 height 497
click at [1093, 345] on video at bounding box center [935, 214] width 746 height 497
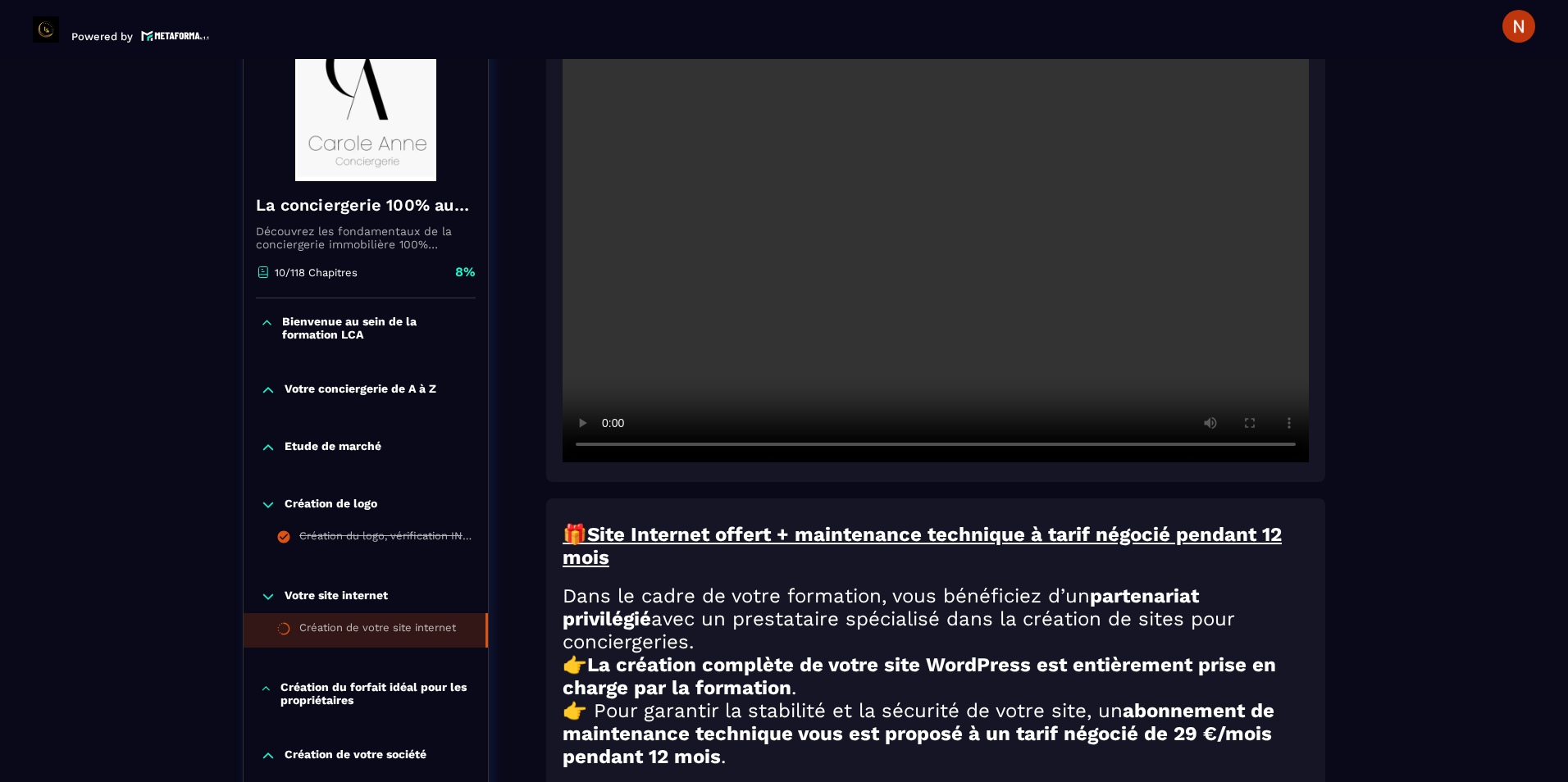
click at [1093, 345] on video at bounding box center [935, 214] width 746 height 497
click at [1009, 365] on video at bounding box center [935, 214] width 746 height 497
click at [1097, 340] on video at bounding box center [935, 214] width 746 height 497
click at [897, 142] on video at bounding box center [935, 214] width 746 height 497
click at [898, 199] on video at bounding box center [935, 214] width 746 height 497
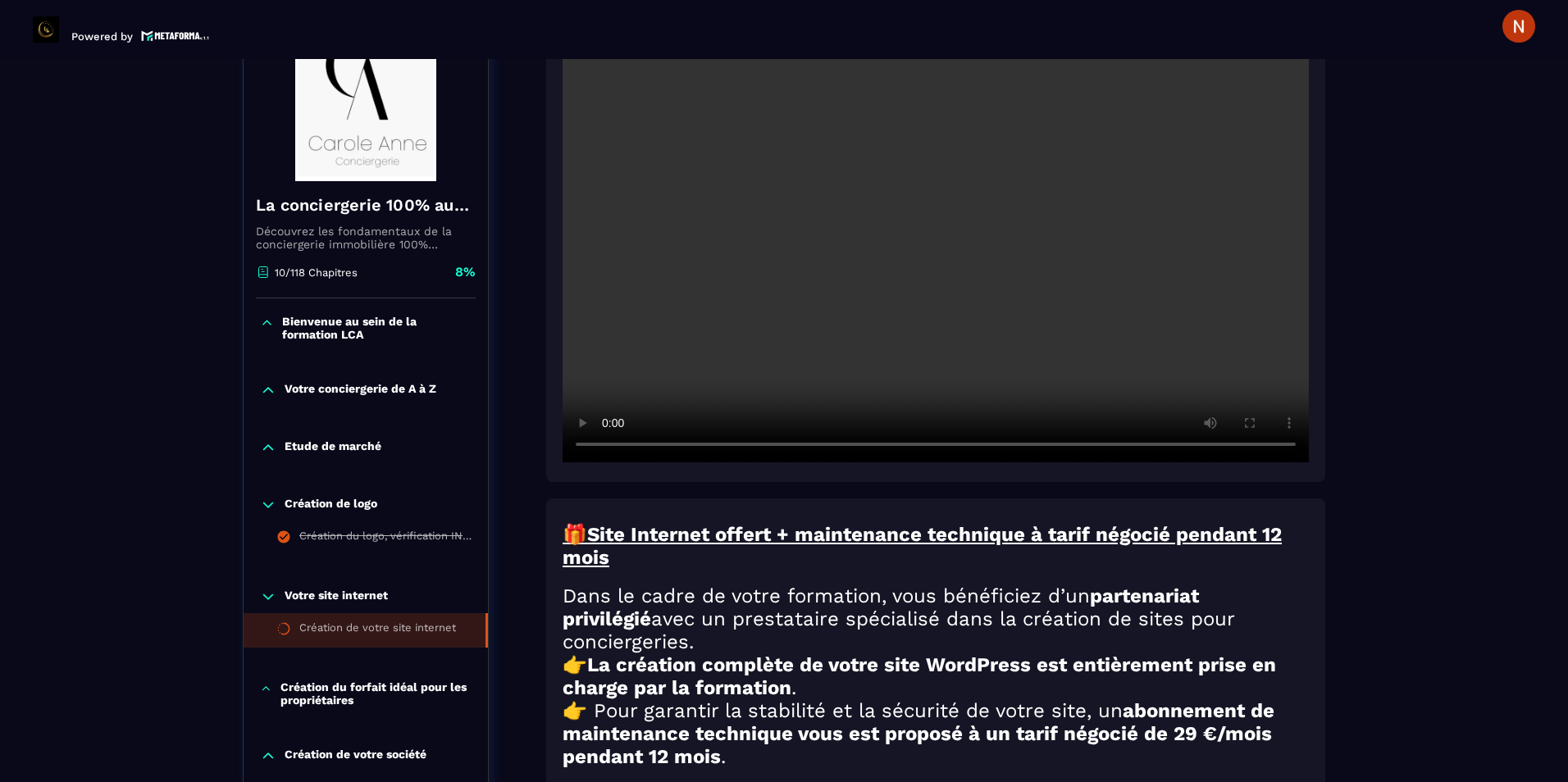
click at [932, 210] on video at bounding box center [935, 214] width 746 height 497
click at [887, 182] on video at bounding box center [935, 214] width 746 height 497
click at [916, 215] on video at bounding box center [935, 214] width 746 height 497
click at [1069, 324] on video at bounding box center [935, 214] width 746 height 497
click at [1278, 185] on video at bounding box center [935, 214] width 746 height 497
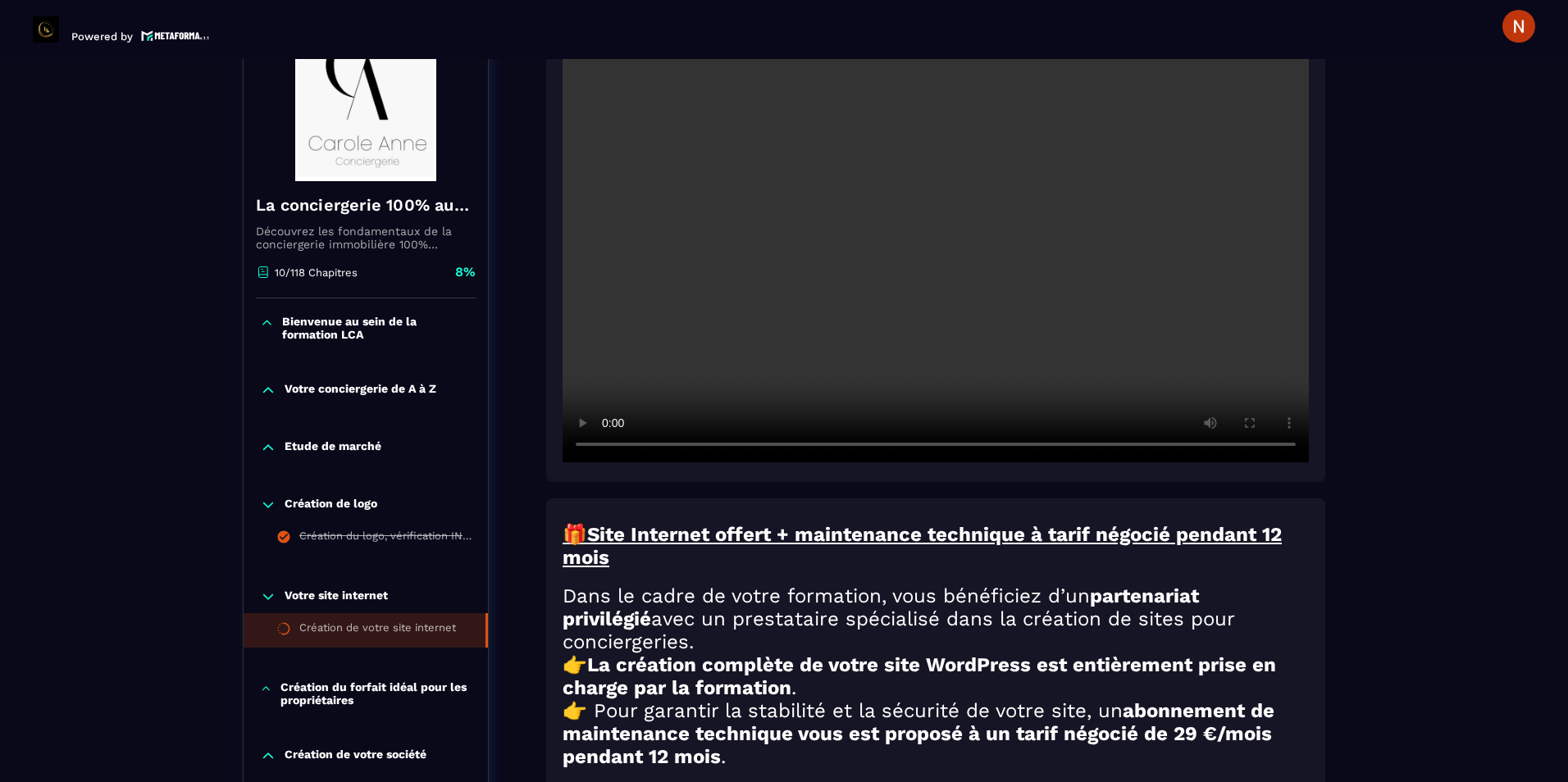
click at [939, 305] on video at bounding box center [935, 214] width 746 height 497
click at [752, 314] on video at bounding box center [935, 214] width 746 height 497
click at [1022, 249] on video at bounding box center [935, 214] width 746 height 497
click at [1065, 167] on video at bounding box center [935, 214] width 746 height 497
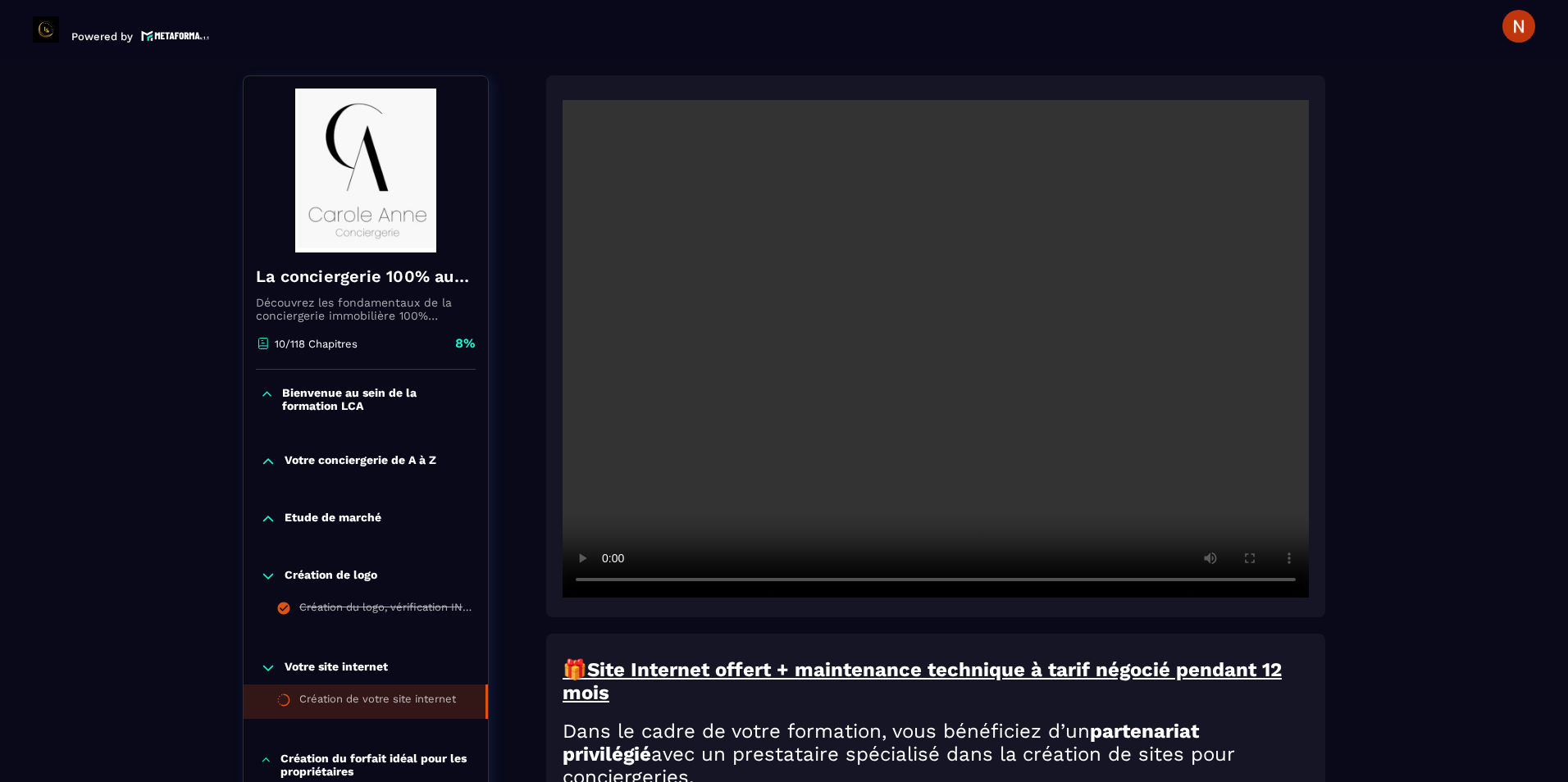
scroll to position [246, 0]
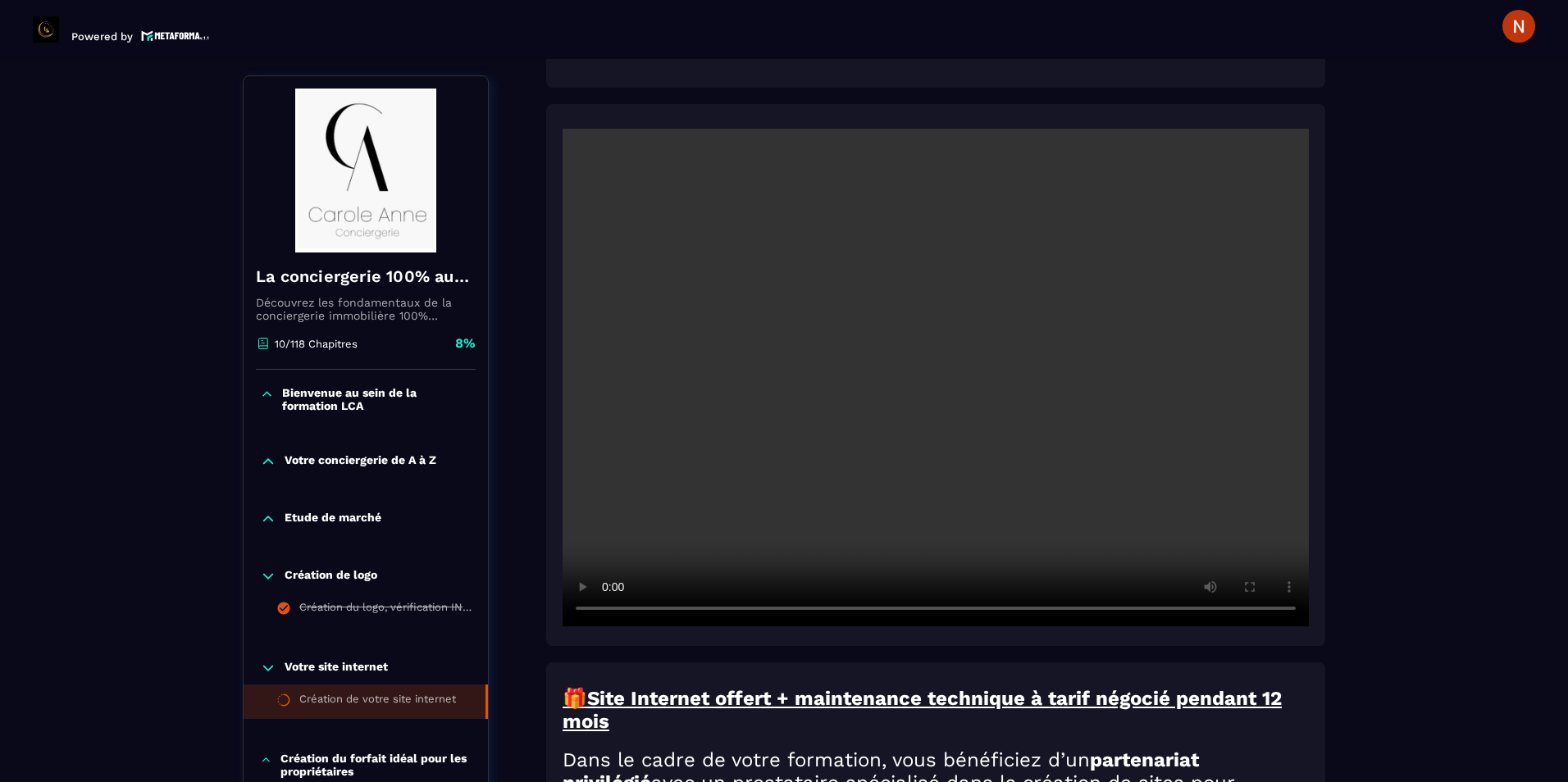
click at [677, 39] on header "Powered by [PERSON_NAME] [PERSON_NAME][EMAIL_ADDRESS][DOMAIN_NAME] Formations Q…" at bounding box center [784, 25] width 1568 height 65
click at [862, 391] on video at bounding box center [935, 377] width 746 height 497
click at [1174, 292] on video at bounding box center [935, 377] width 746 height 497
click at [1266, 312] on video at bounding box center [935, 377] width 746 height 497
click at [1235, 332] on video at bounding box center [935, 377] width 746 height 497
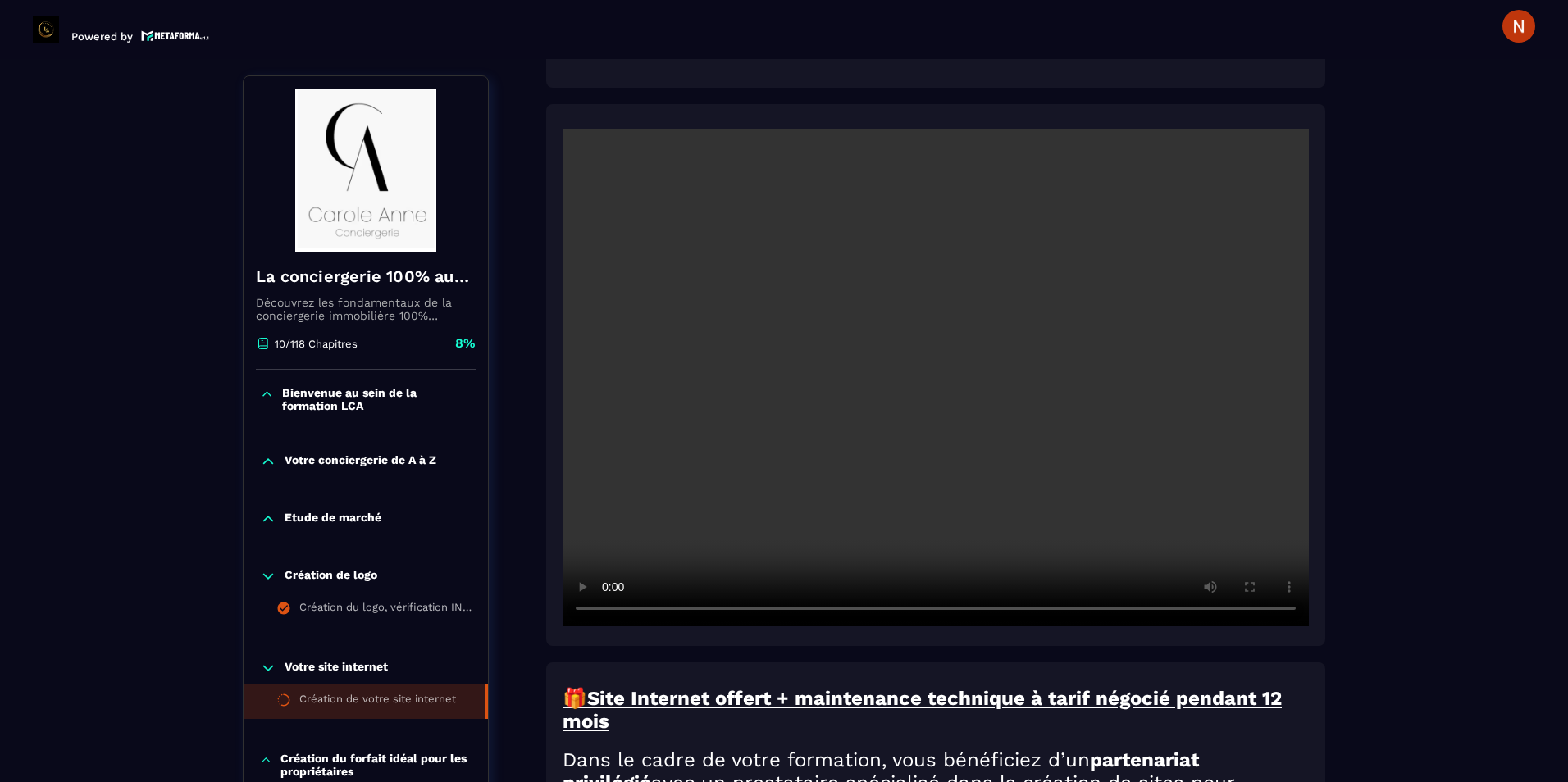
click at [1027, 270] on video at bounding box center [935, 377] width 746 height 497
click at [1276, 278] on video at bounding box center [935, 377] width 746 height 497
click at [842, 350] on video at bounding box center [935, 377] width 746 height 497
click at [1198, 346] on video at bounding box center [935, 377] width 746 height 497
click at [967, 406] on video at bounding box center [935, 377] width 746 height 497
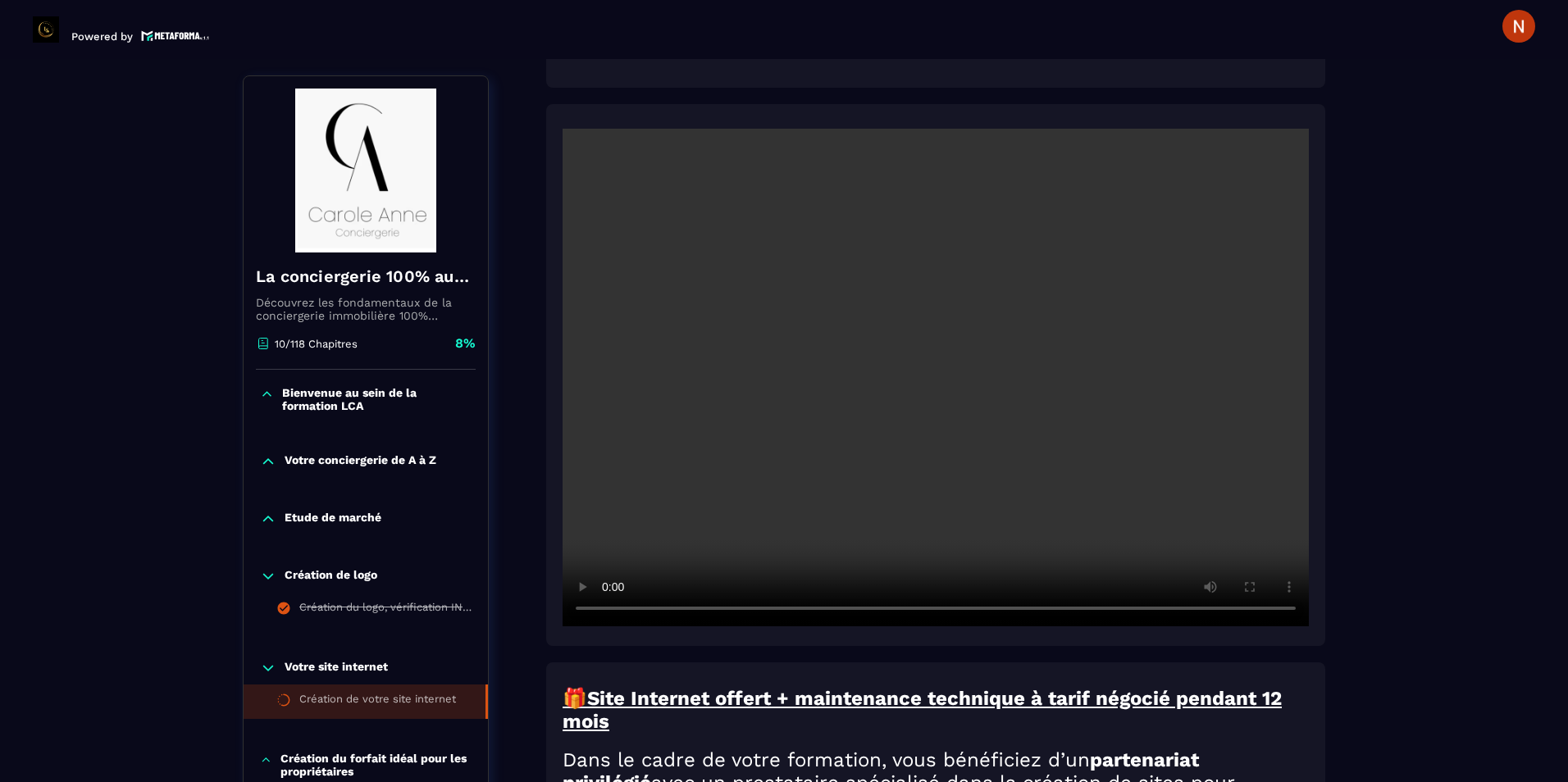
click at [1266, 251] on video at bounding box center [935, 377] width 746 height 497
click at [1152, 290] on video at bounding box center [935, 377] width 746 height 497
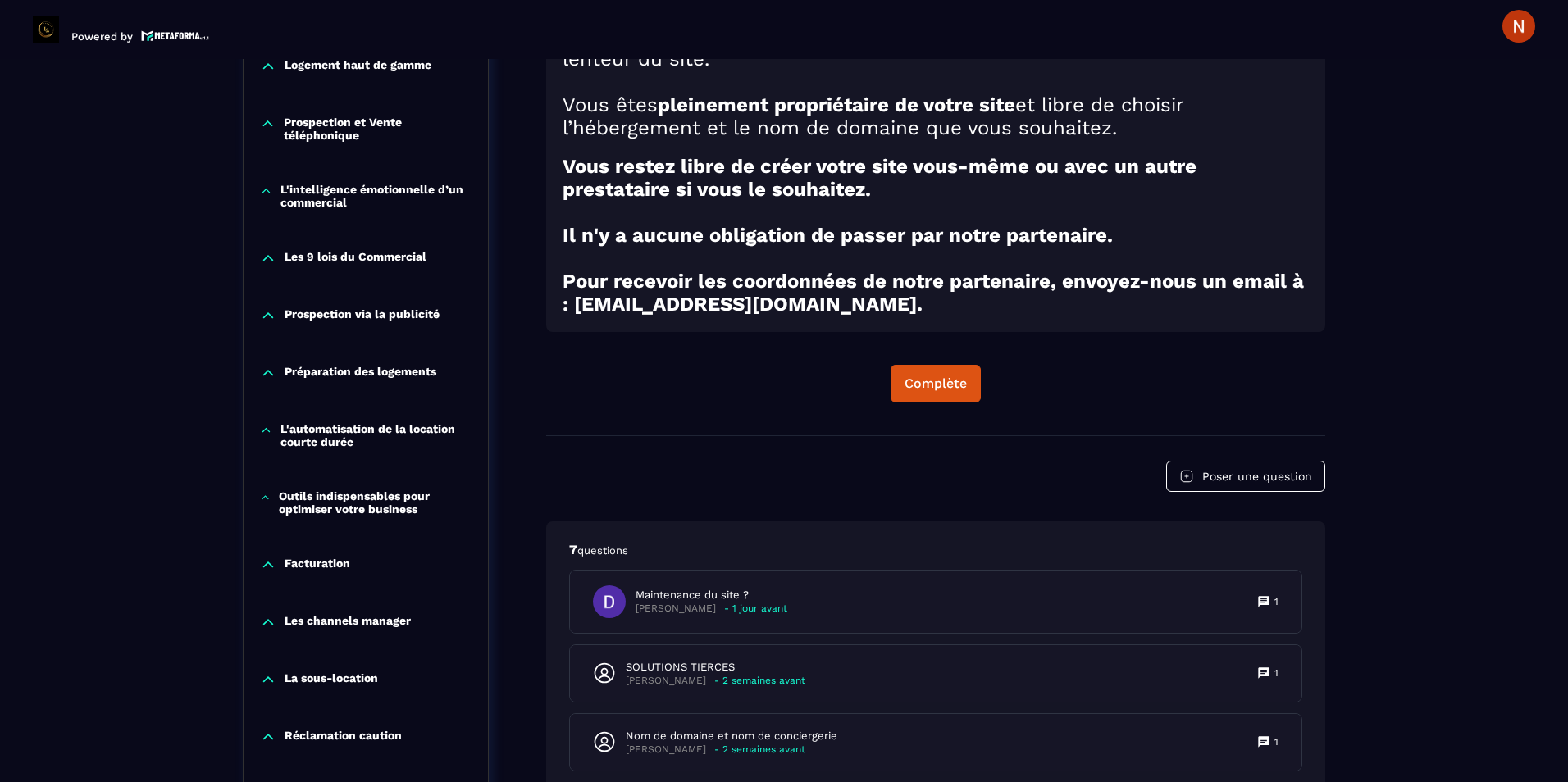
scroll to position [1312, 0]
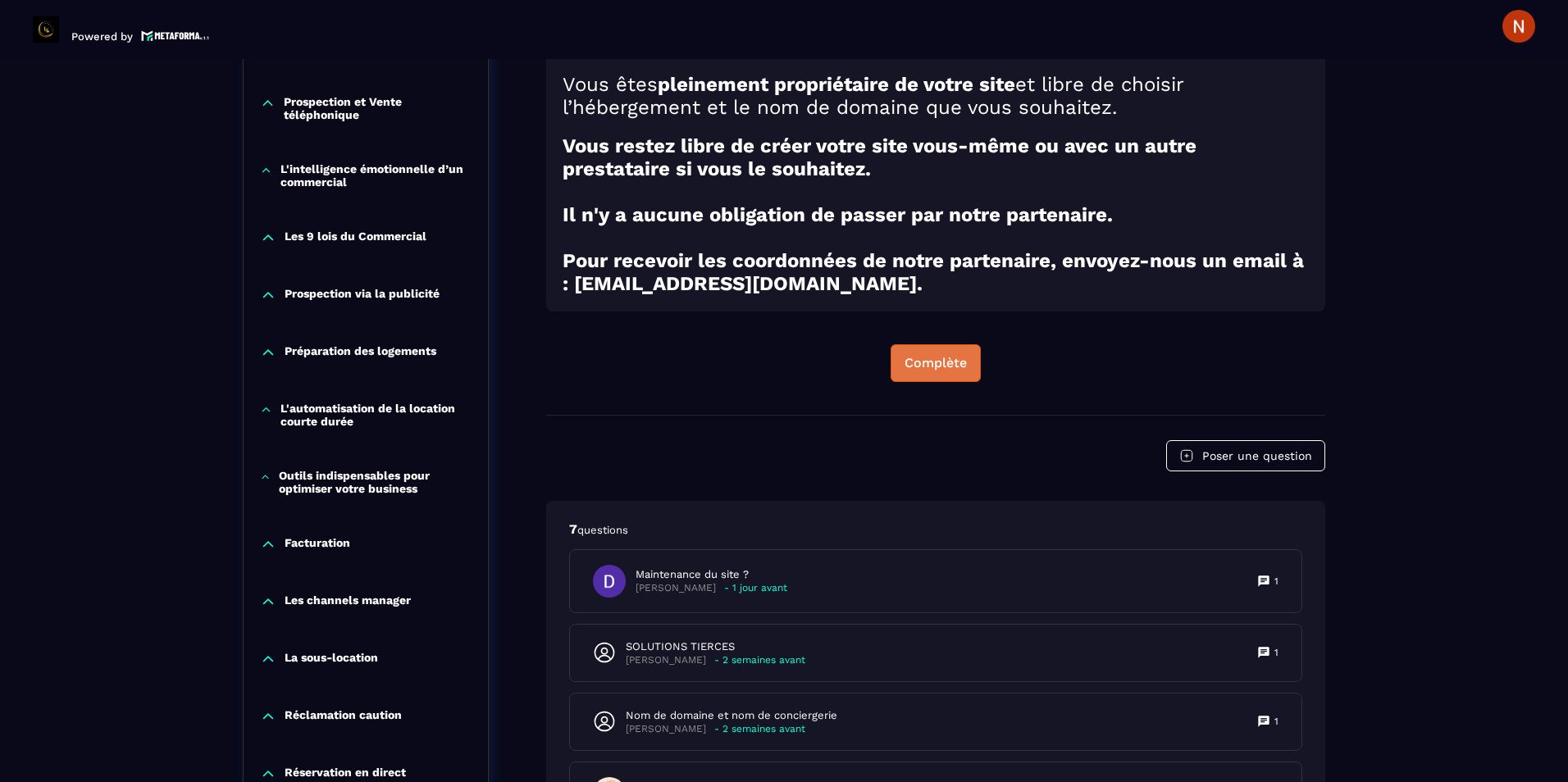
click at [952, 360] on button "Complète" at bounding box center [935, 363] width 90 height 38
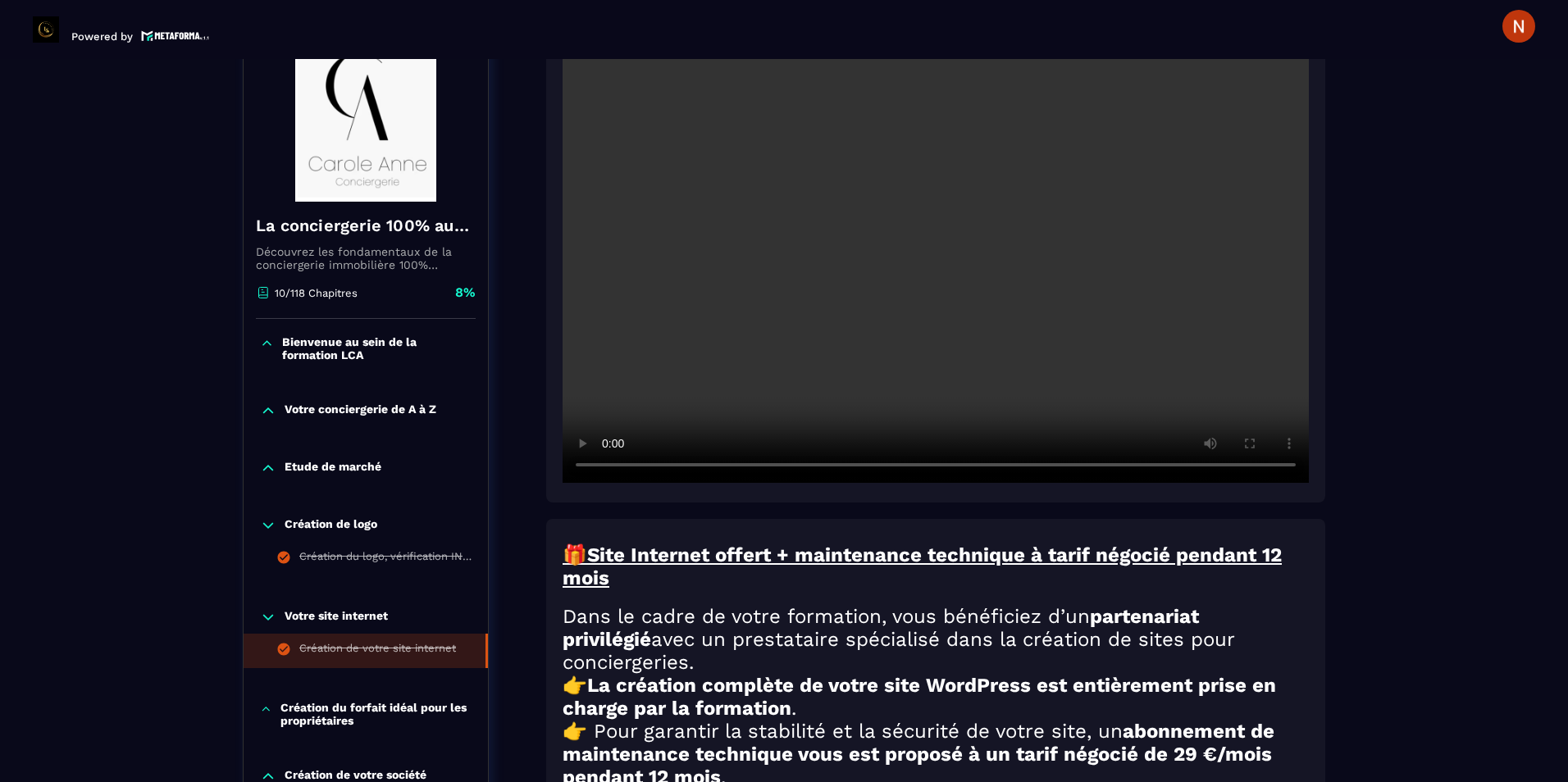
scroll to position [574, 0]
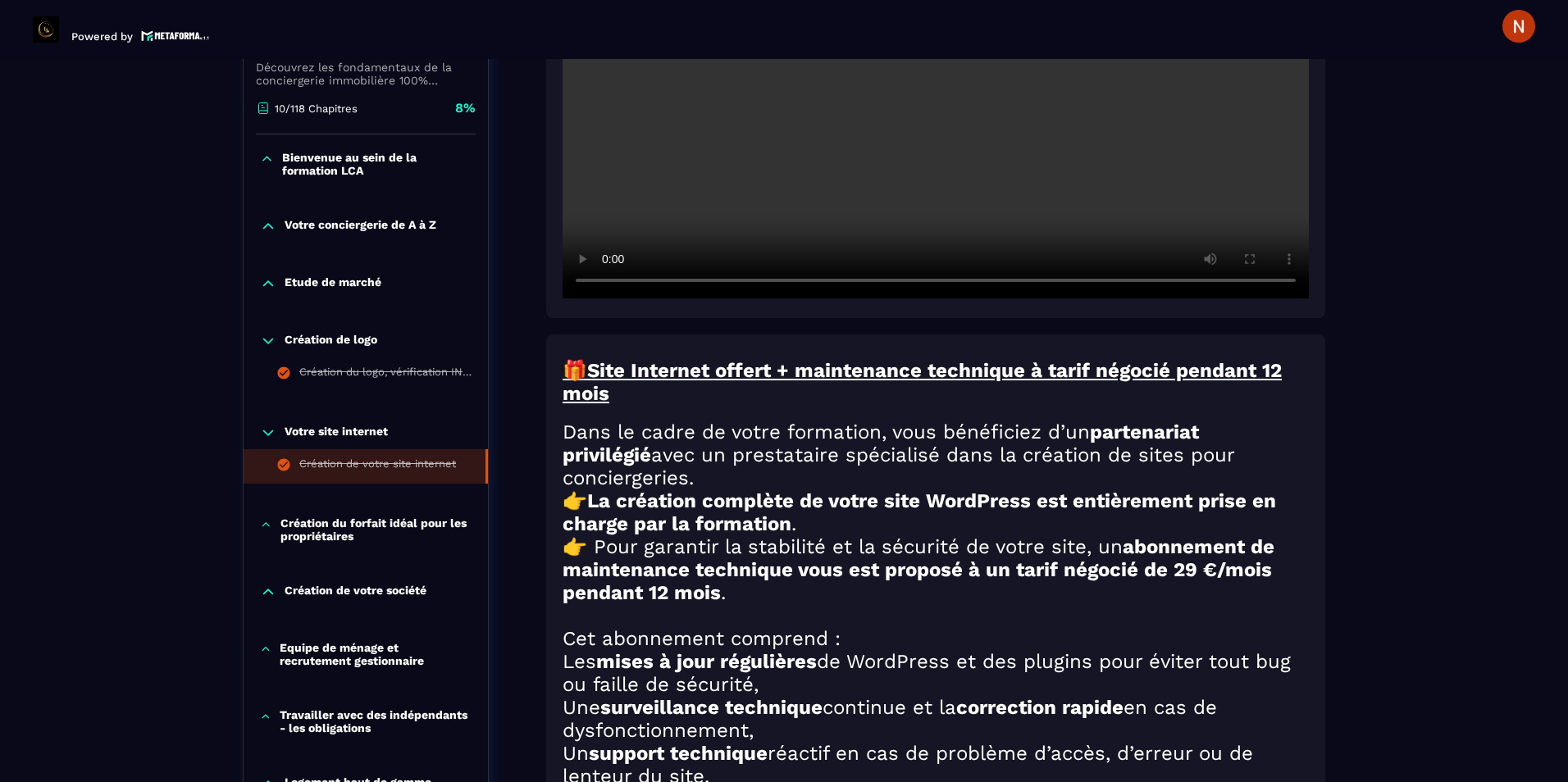
click at [266, 532] on icon at bounding box center [266, 525] width 12 height 17
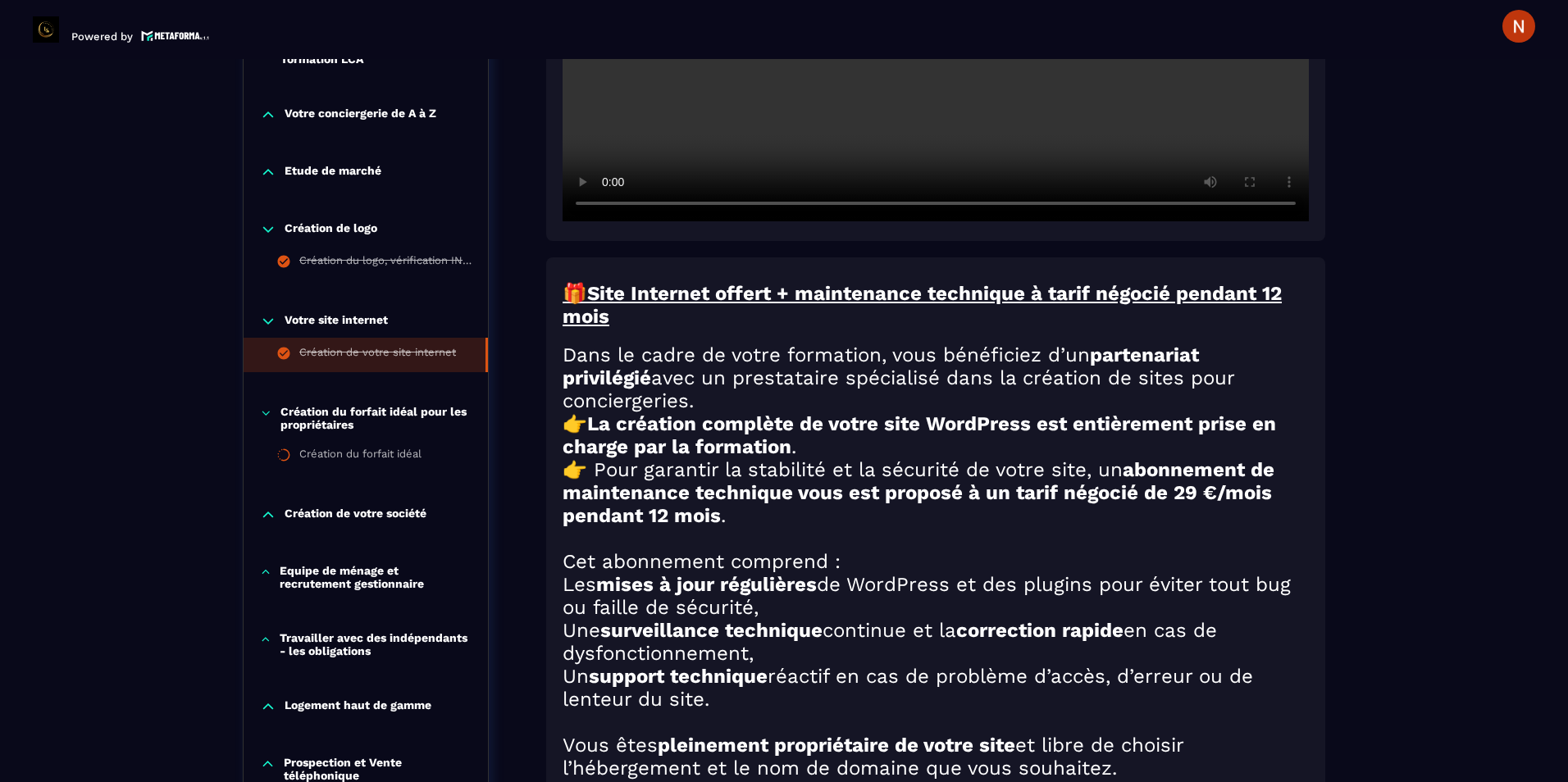
scroll to position [656, 0]
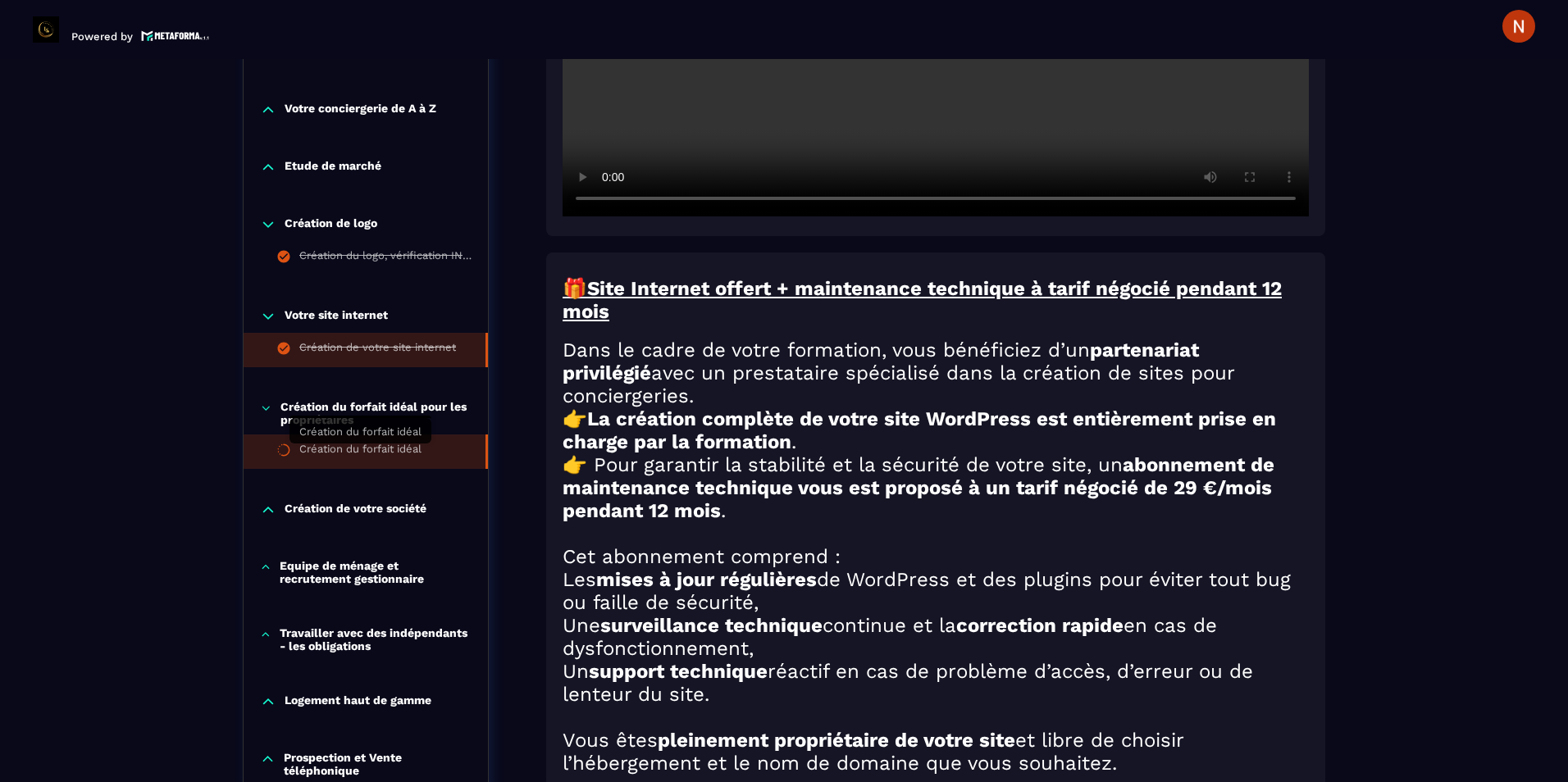
click at [406, 456] on div "Création du forfait idéal" at bounding box center [361, 451] width 122 height 18
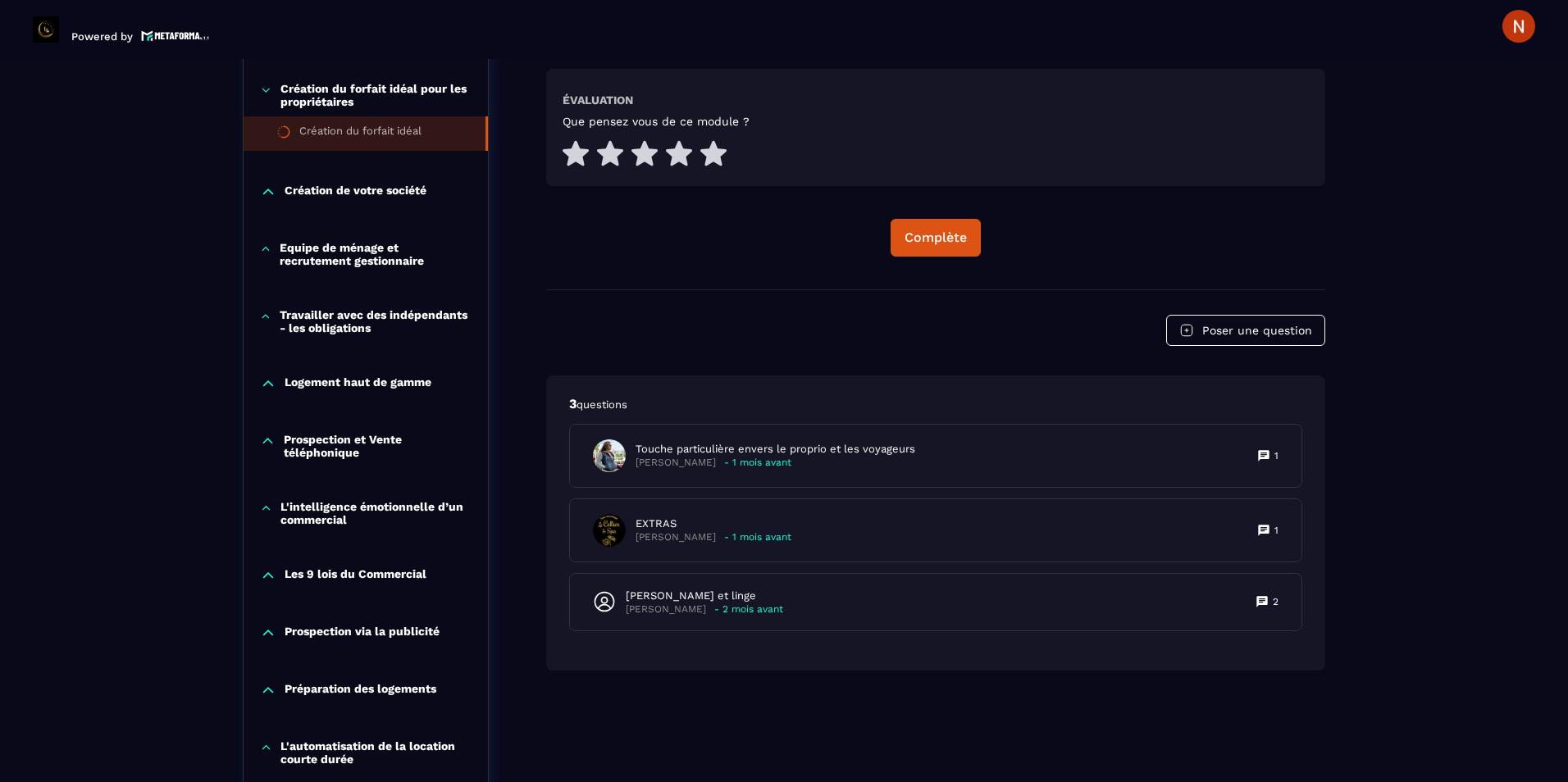
scroll to position [827, 0]
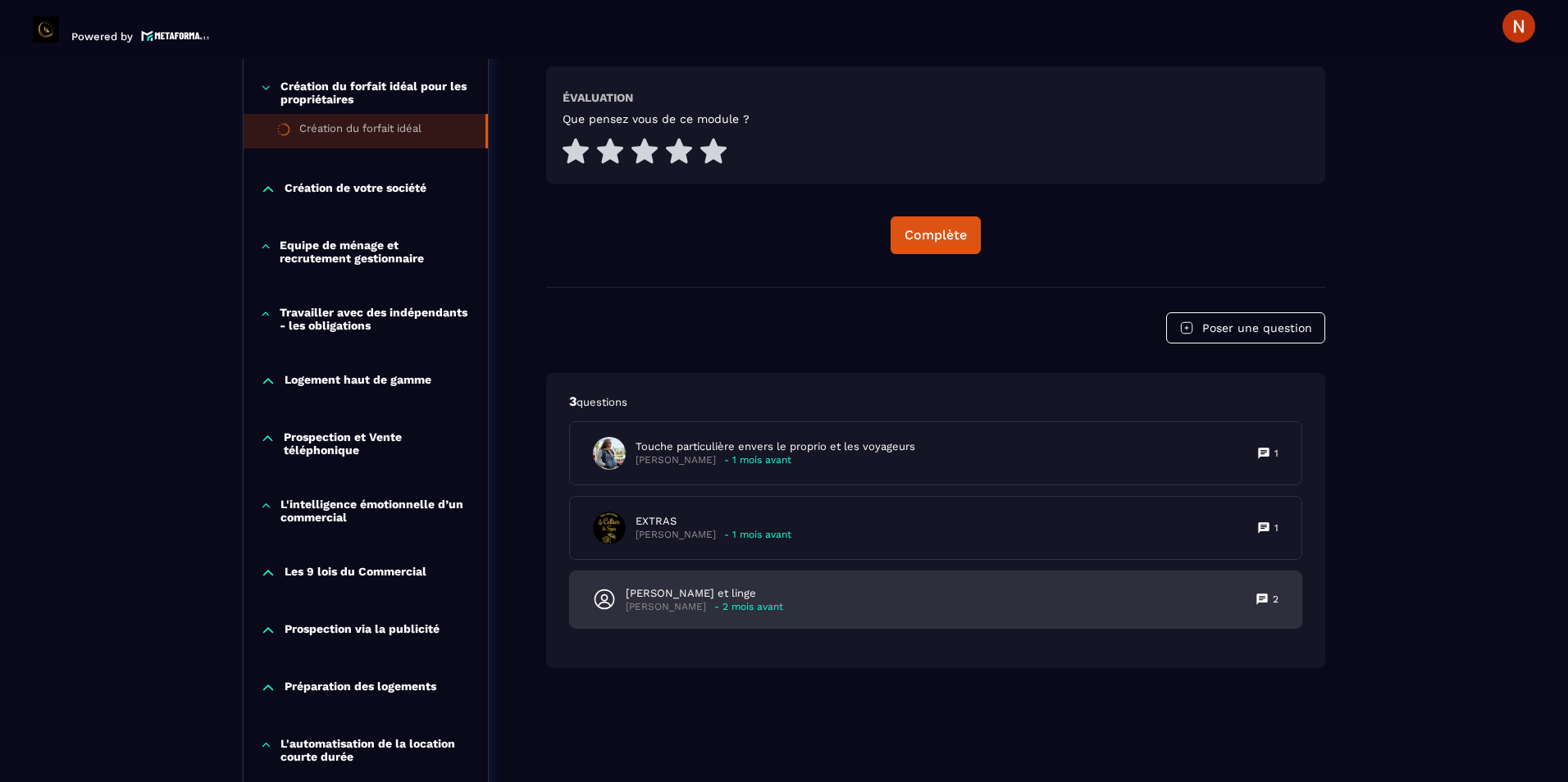
click at [694, 584] on div "[PERSON_NAME] et linge [PERSON_NAME] - 2 mois avant 2" at bounding box center [936, 600] width 732 height 57
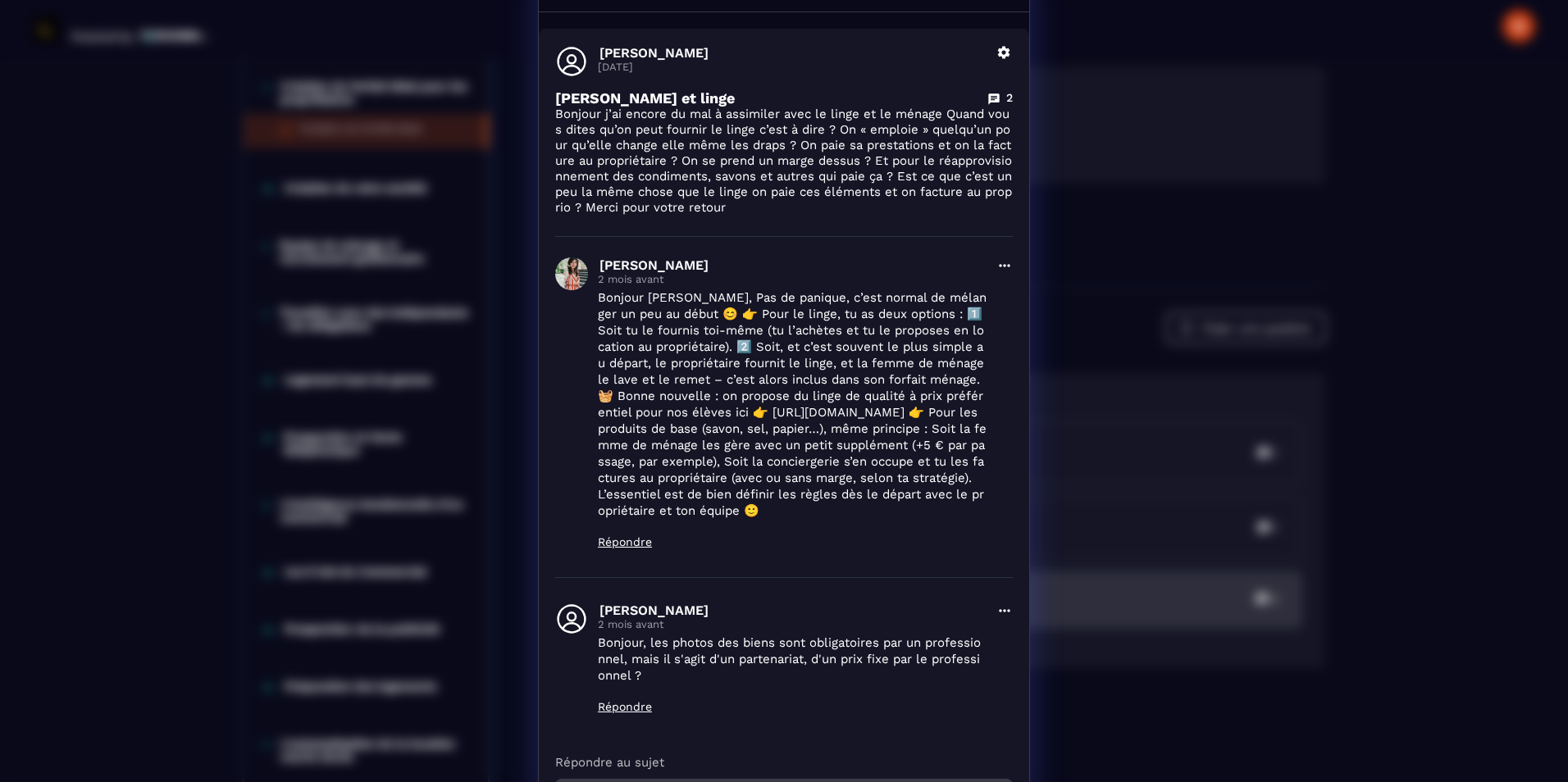
scroll to position [0, 0]
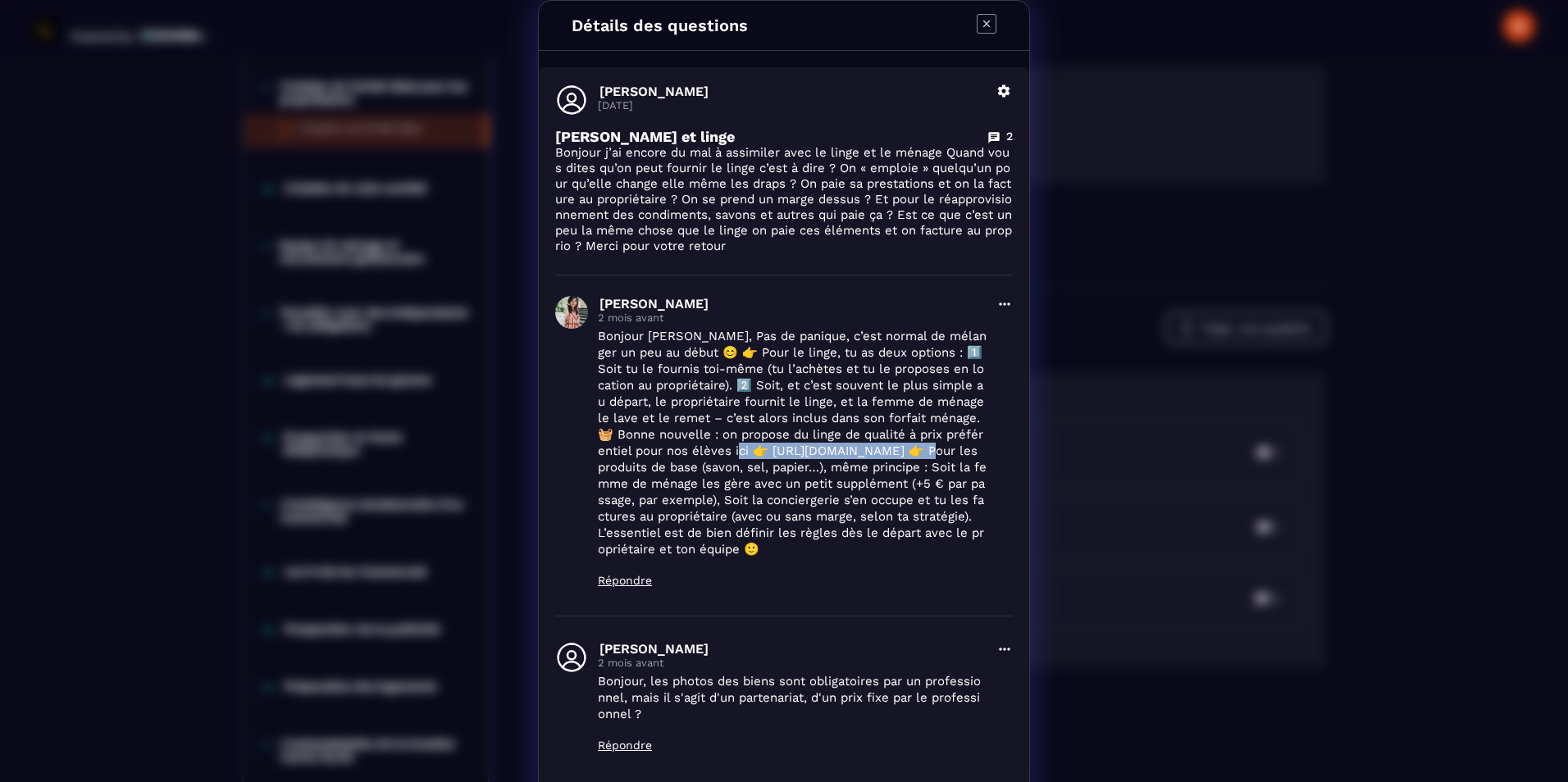
drag, startPoint x: 728, startPoint y: 453, endPoint x: 933, endPoint y: 453, distance: 205.0
click at [933, 453] on p "Bonjour [PERSON_NAME], Pas de panique, c’est normal de mélanger un peu au début…" at bounding box center [792, 442] width 389 height 230
copy p "s://[DOMAIN_NAME][URL] 👉"
click at [977, 14] on icon "Modal window" at bounding box center [987, 24] width 19 height 19
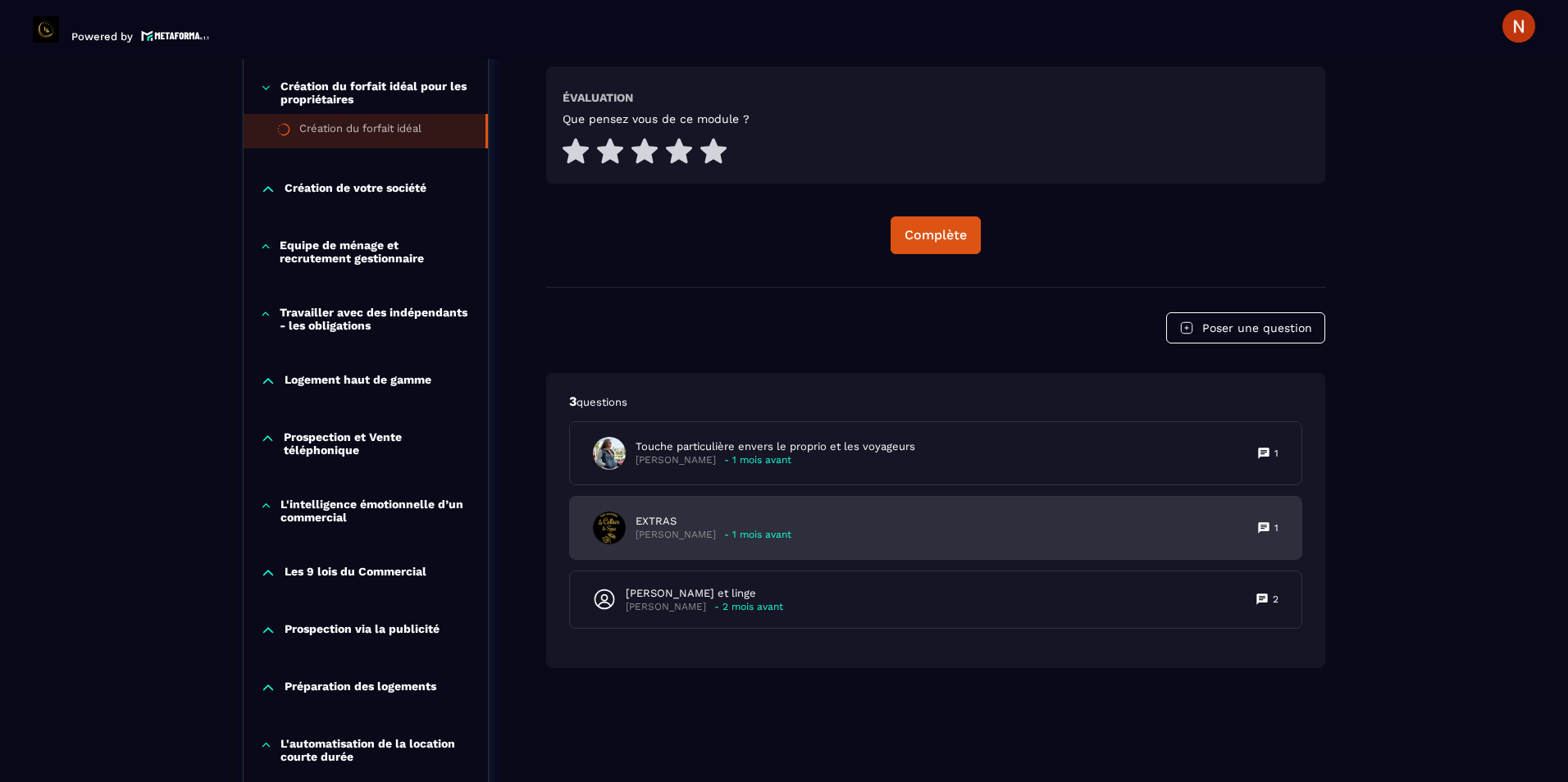
click at [683, 532] on p "[PERSON_NAME]" at bounding box center [676, 535] width 80 height 12
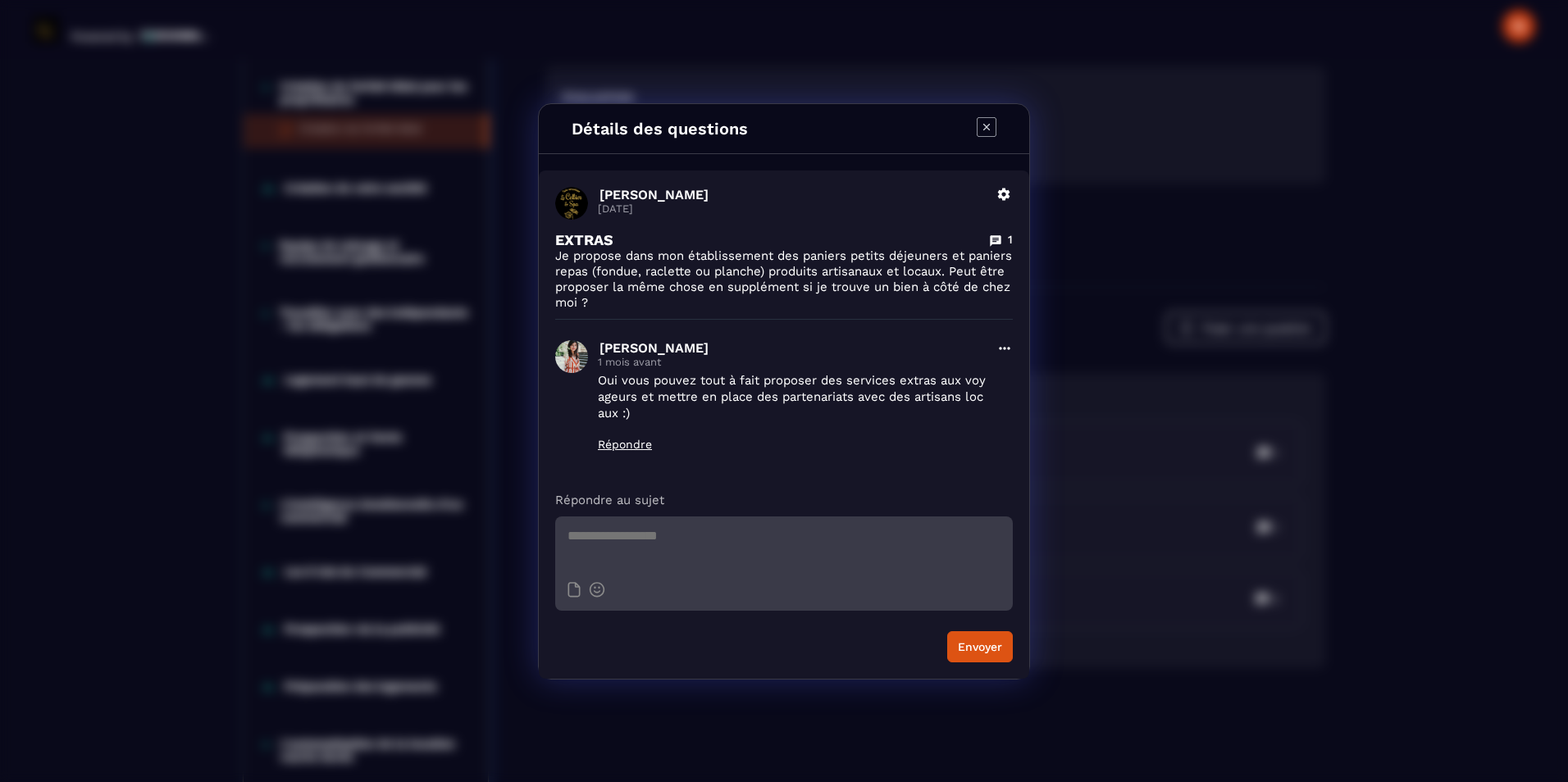
click at [984, 123] on icon "Modal window" at bounding box center [987, 127] width 20 height 20
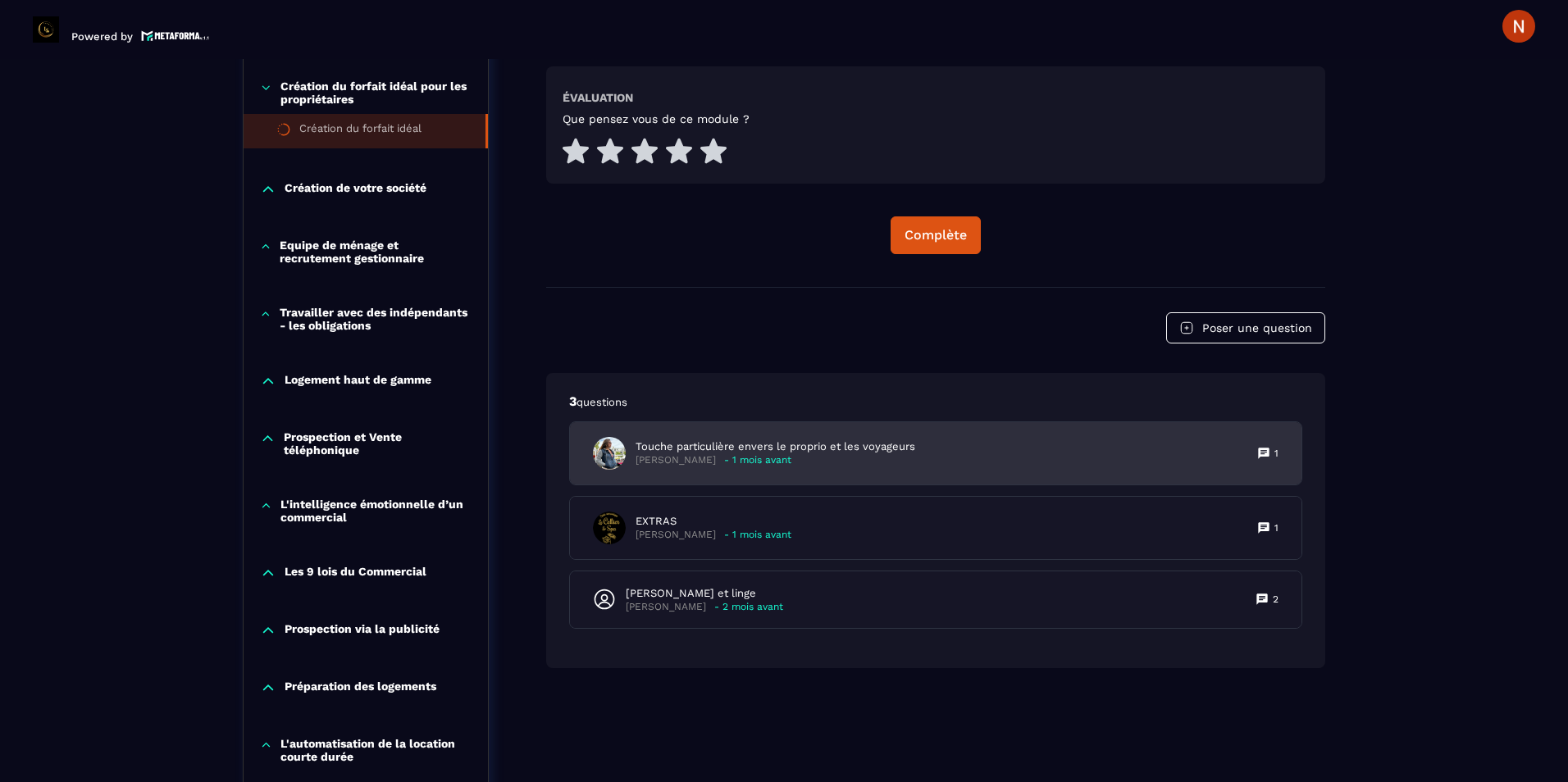
click at [691, 437] on div "Touche particulière envers le proprio et les voyageurs [PERSON_NAME] - 1 mois a…" at bounding box center [753, 454] width 322 height 33
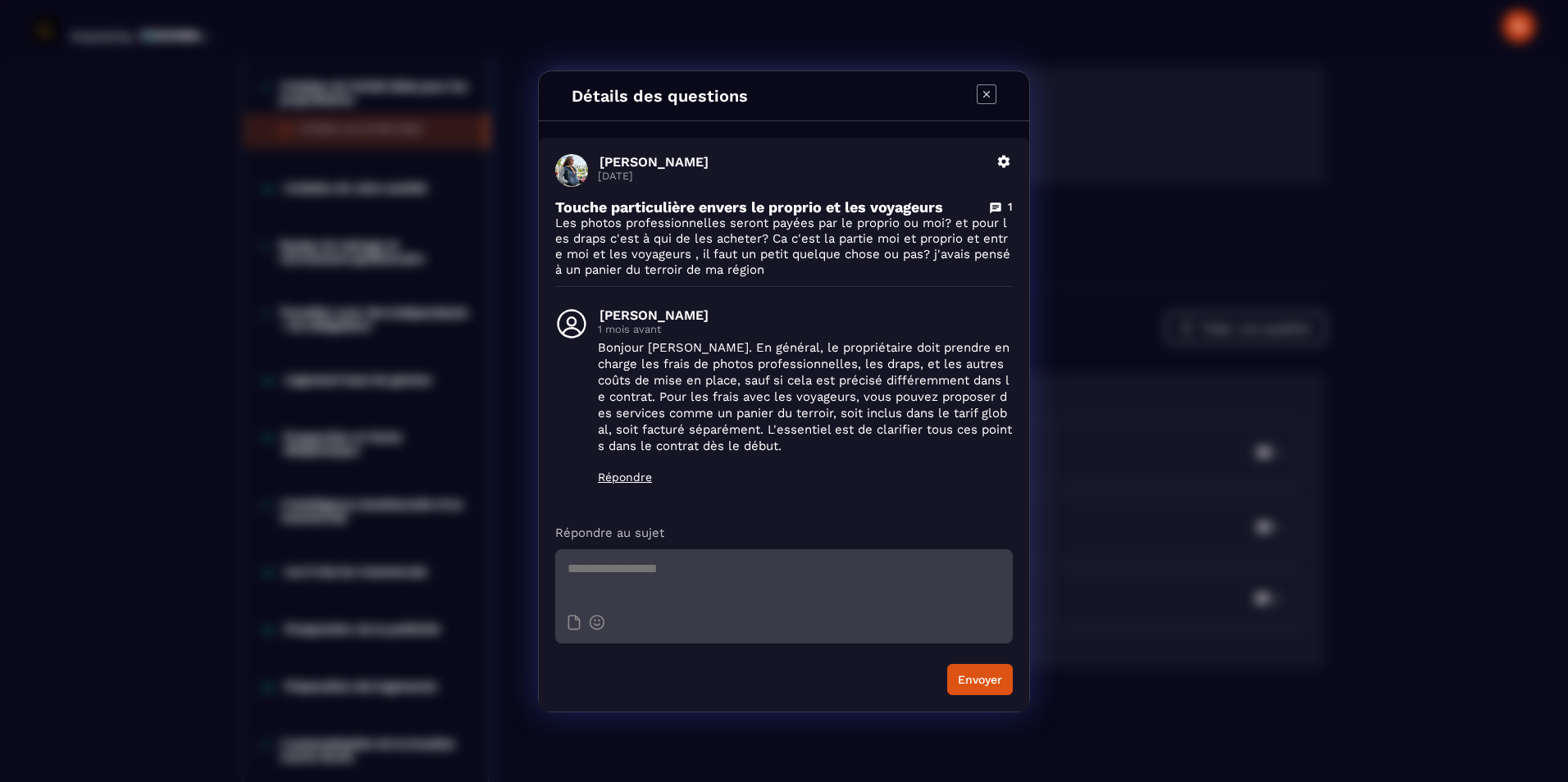
click at [977, 88] on icon "Modal window" at bounding box center [987, 94] width 19 height 19
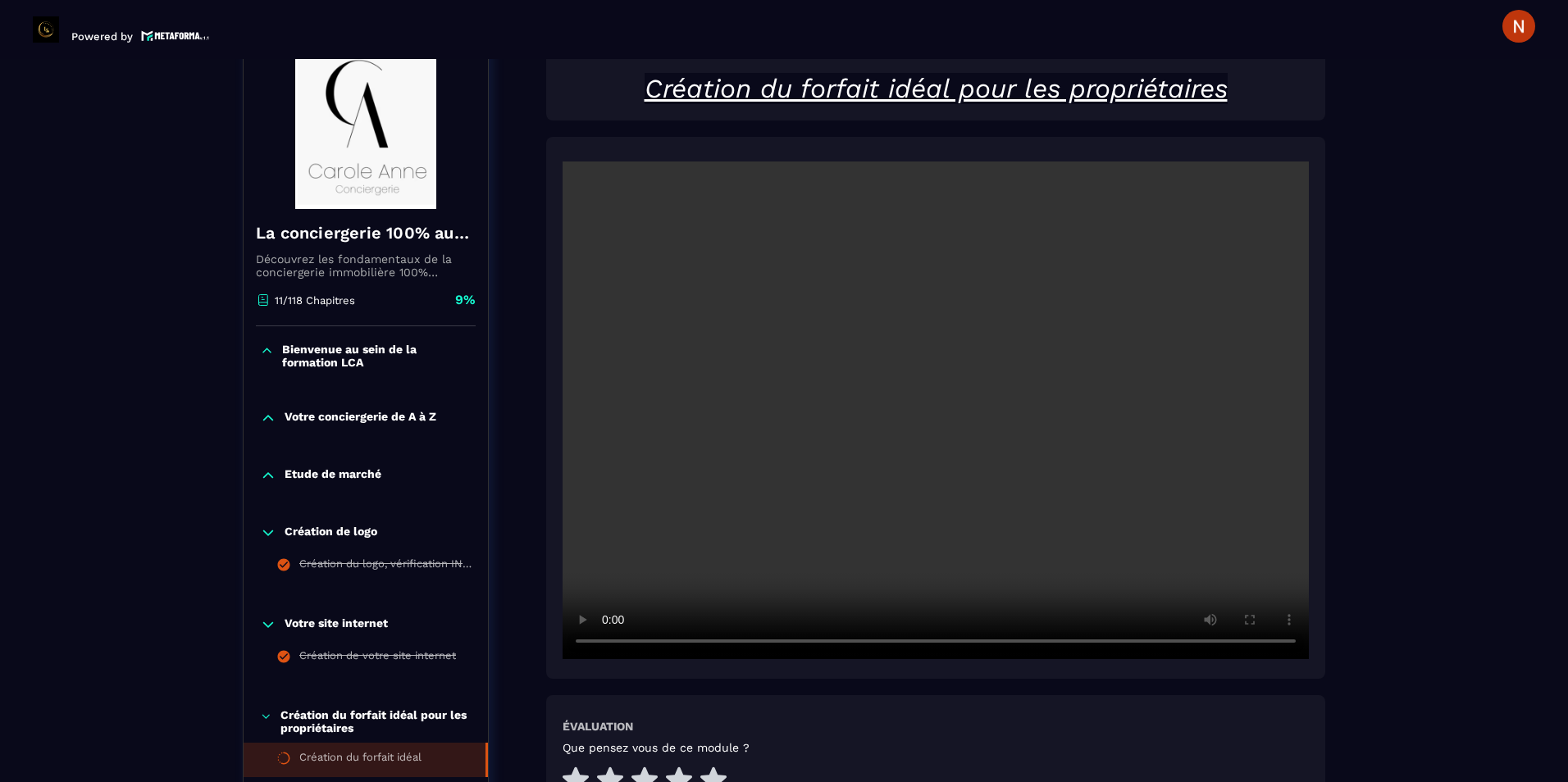
scroll to position [170, 0]
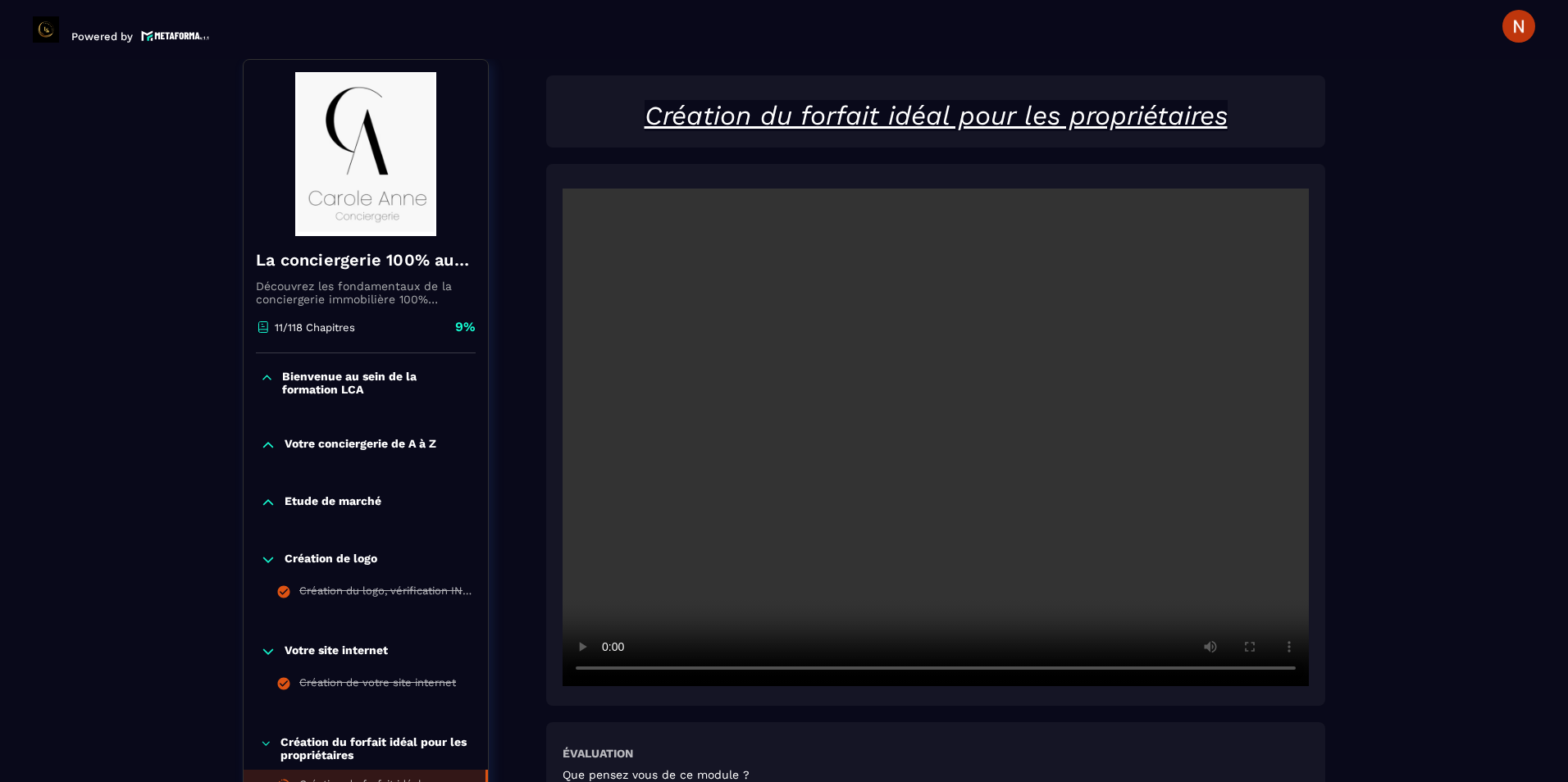
click at [934, 322] on video at bounding box center [935, 437] width 746 height 497
click at [877, 454] on video at bounding box center [935, 437] width 746 height 497
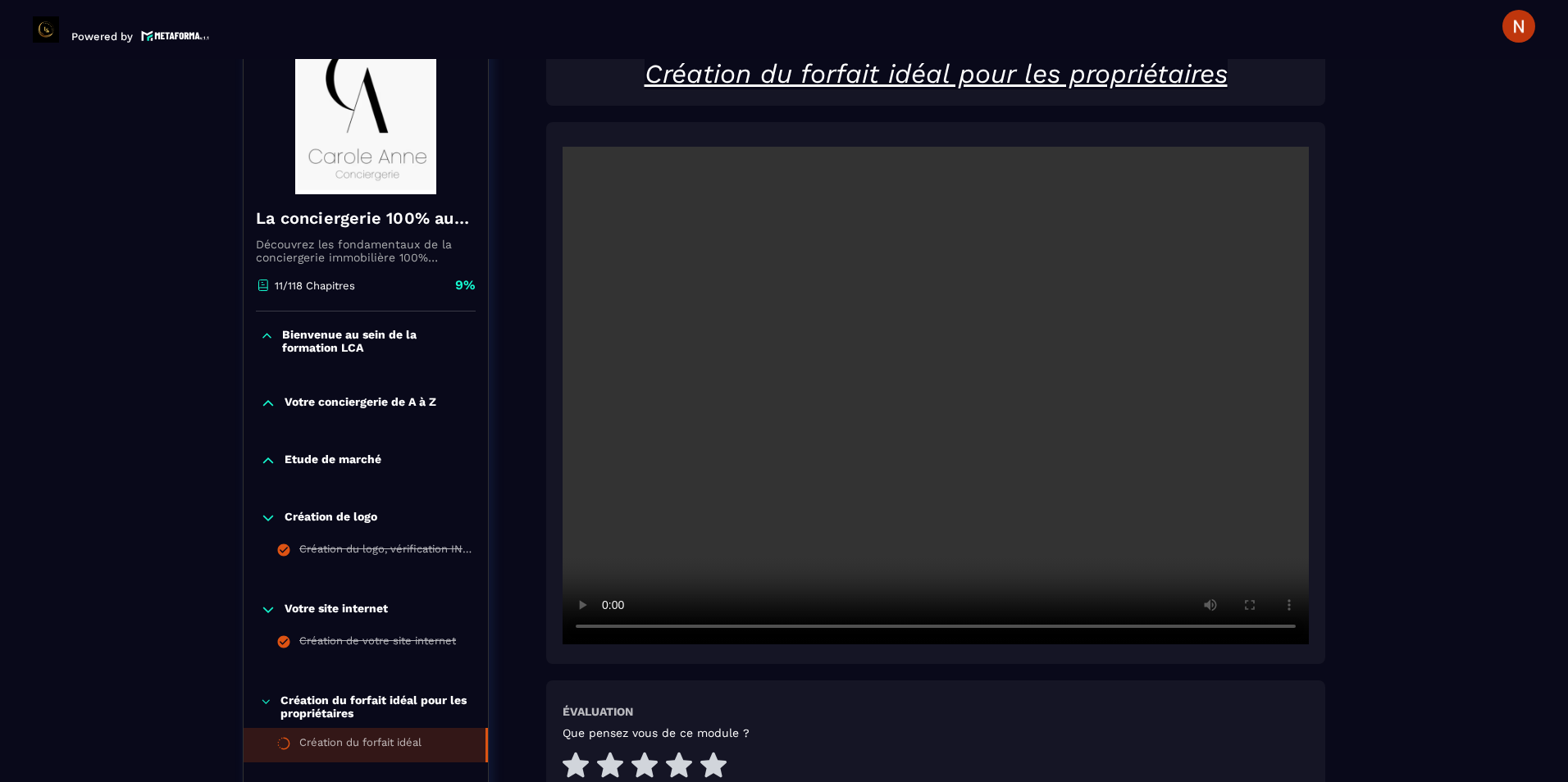
scroll to position [334, 0]
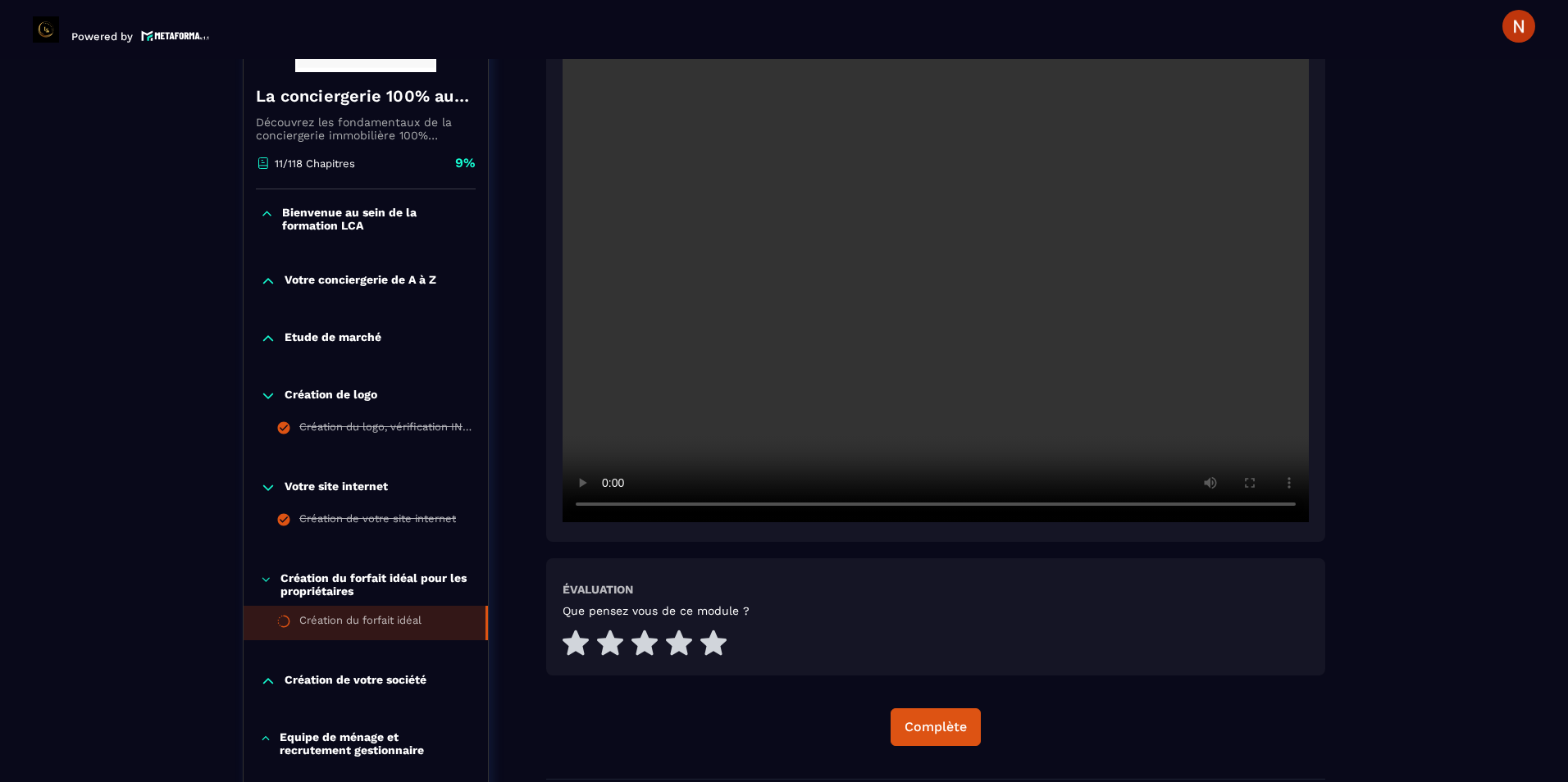
click at [827, 270] on video at bounding box center [935, 273] width 746 height 497
click at [849, 334] on video at bounding box center [935, 273] width 746 height 497
click at [752, 408] on video at bounding box center [935, 273] width 746 height 497
click at [711, 641] on icon at bounding box center [713, 641] width 26 height 25
click at [995, 729] on div "Complète" at bounding box center [936, 727] width 779 height 38
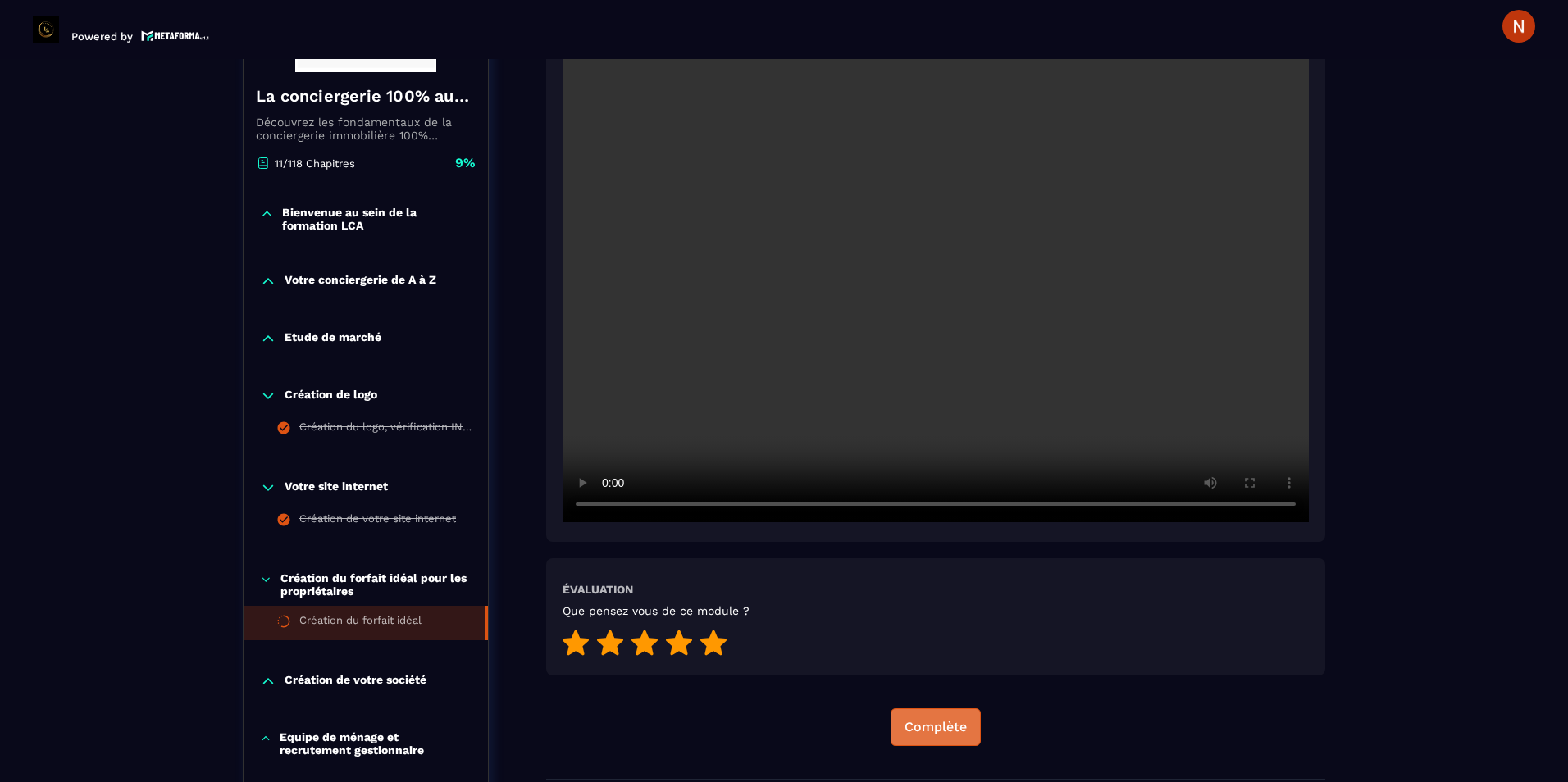
click at [963, 729] on div "Complète" at bounding box center [935, 727] width 62 height 17
click at [316, 676] on p "Création de votre société" at bounding box center [355, 681] width 142 height 17
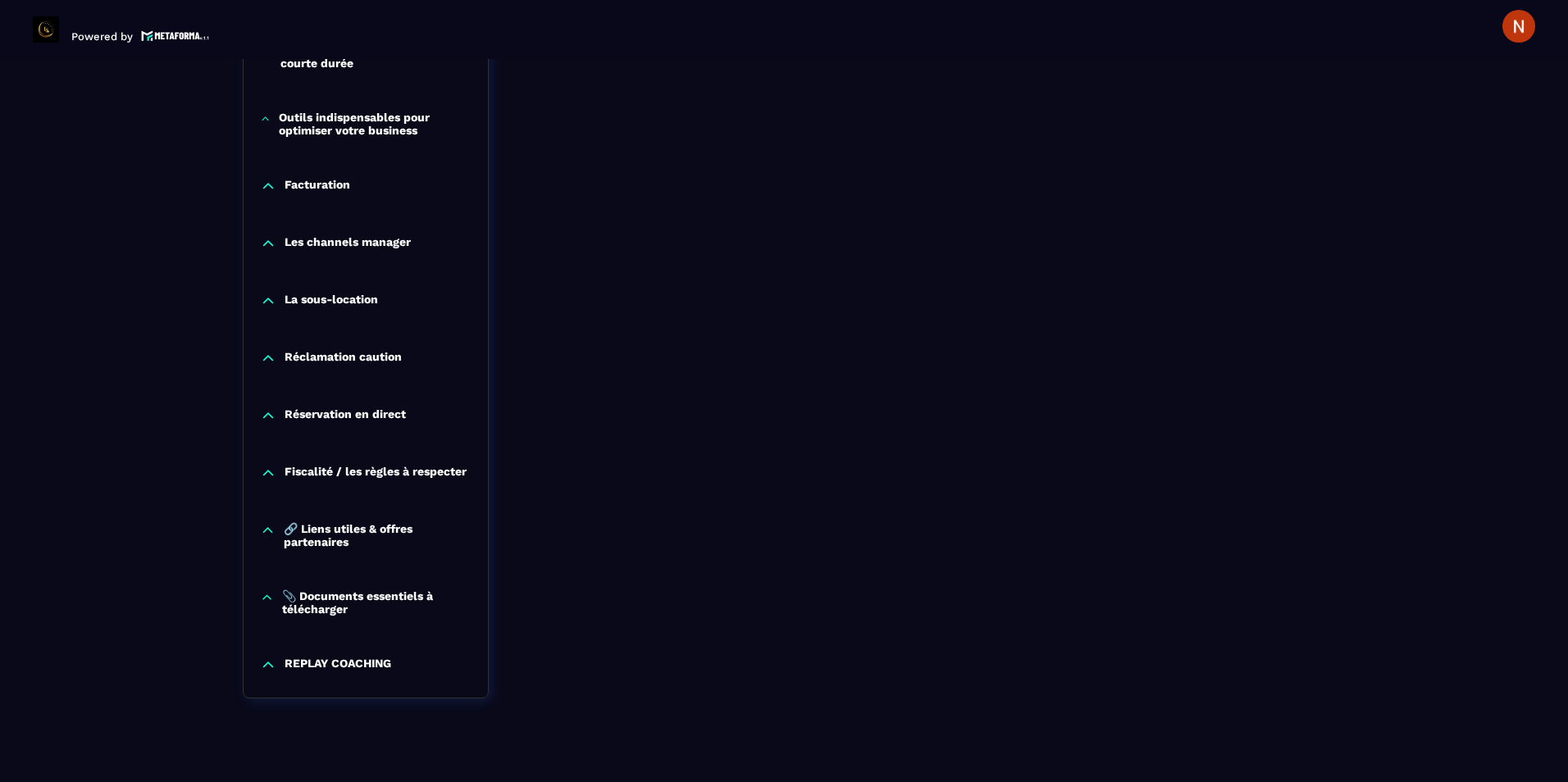
scroll to position [1785, 0]
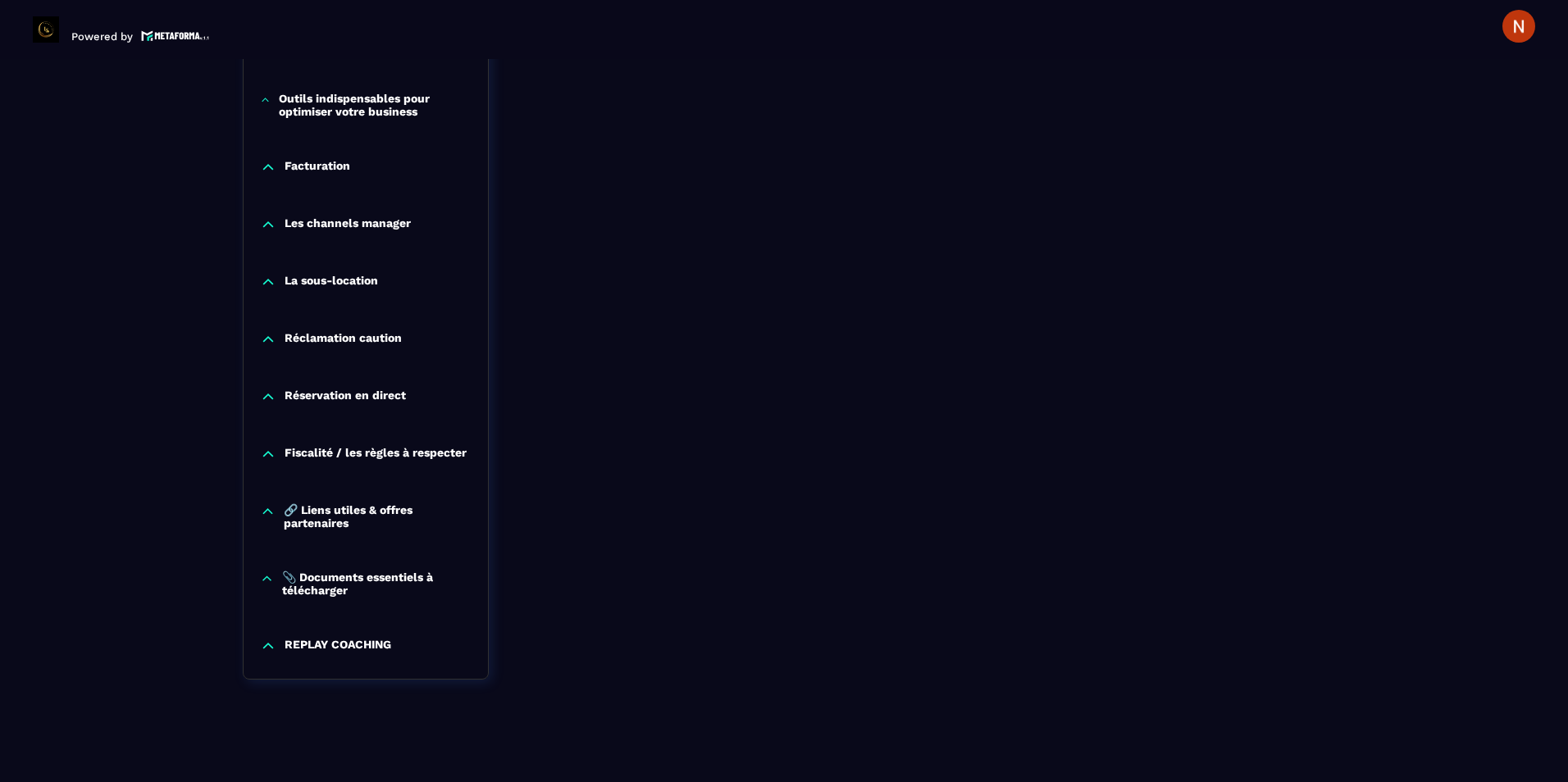
click at [285, 646] on p "REPLAY COACHING" at bounding box center [338, 646] width 107 height 17
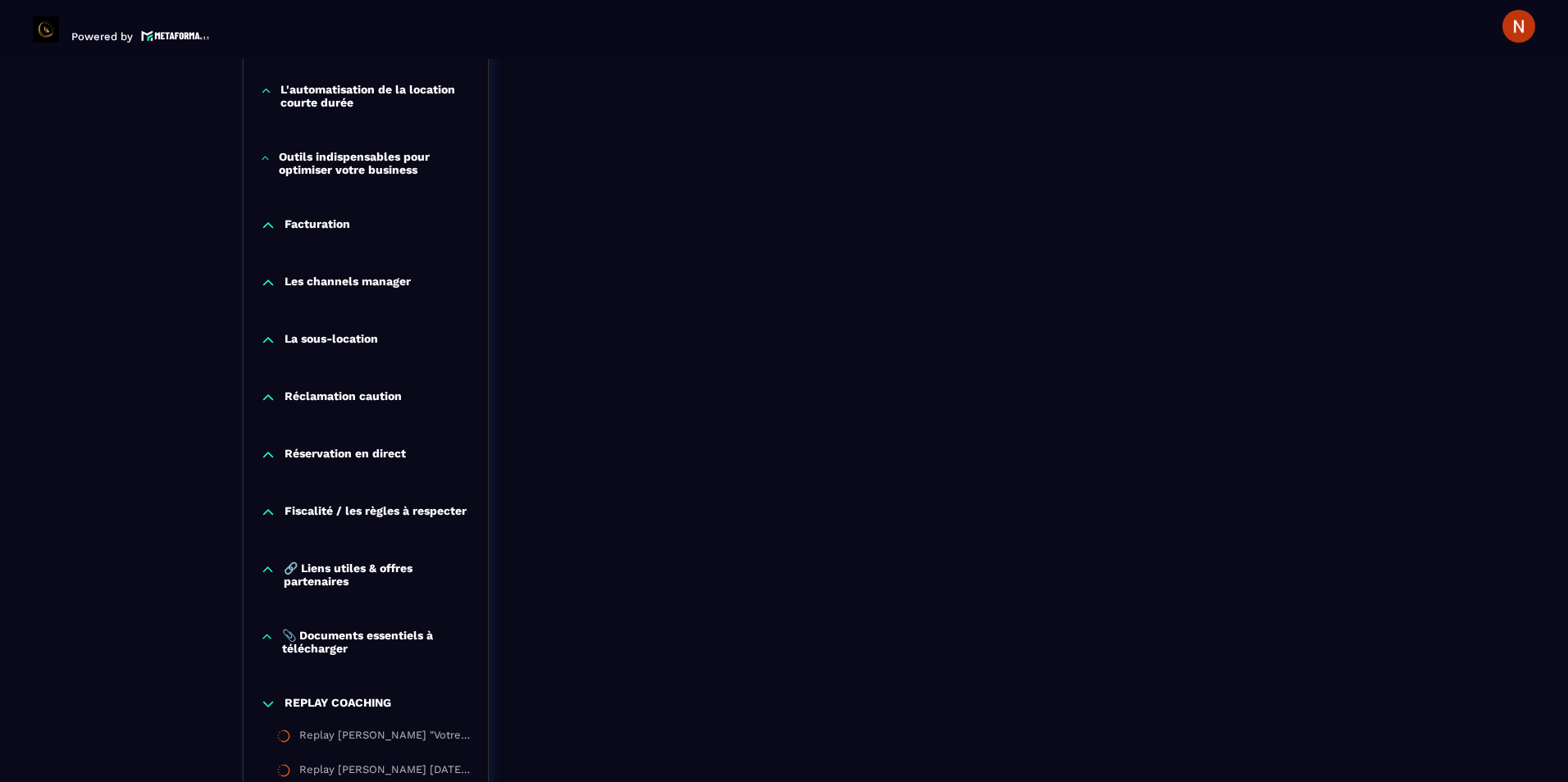
scroll to position [2132, 0]
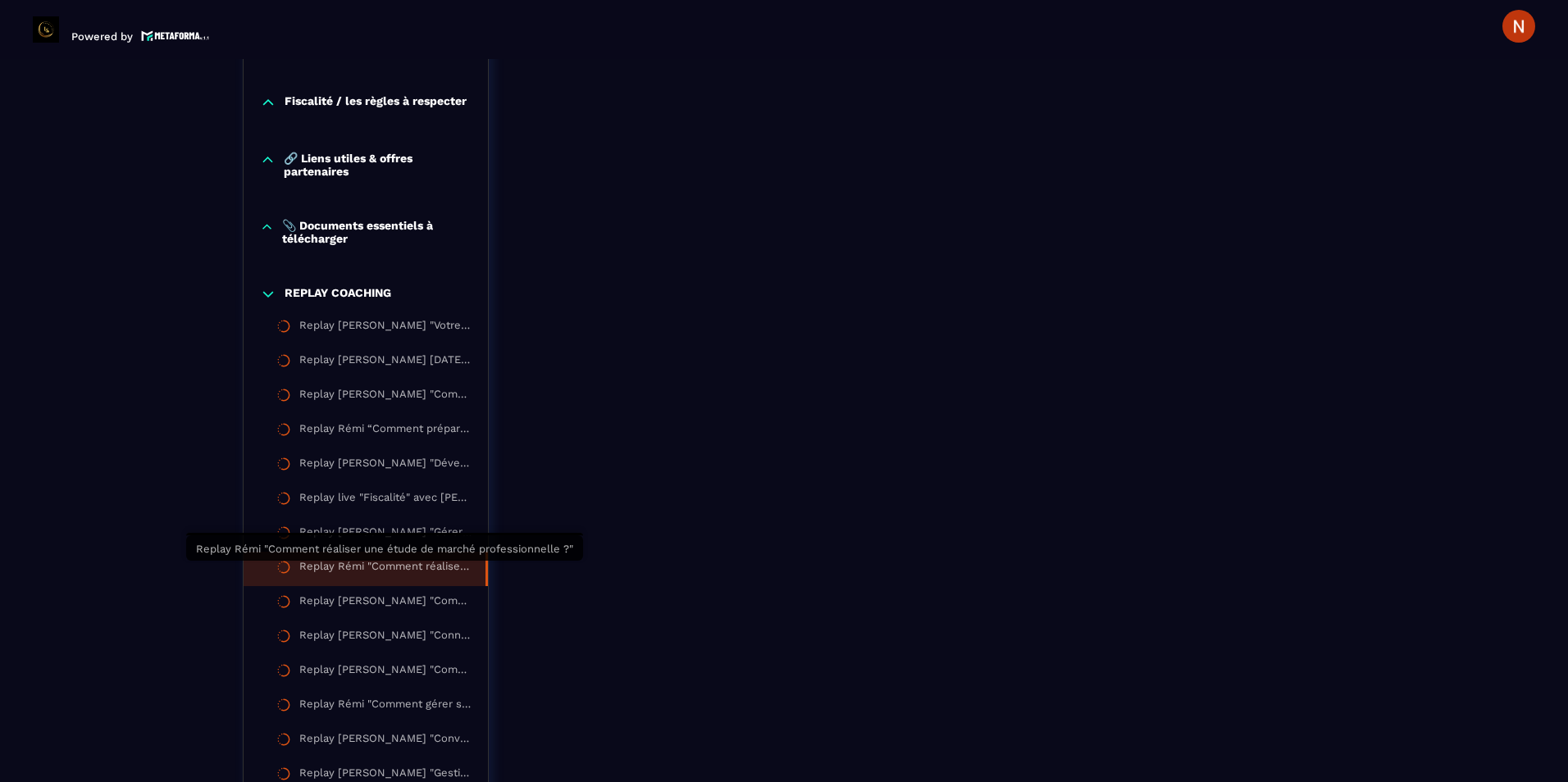
click at [384, 575] on div "Replay Rémi "Comment réaliser une étude de marché professionnelle ?"" at bounding box center [384, 569] width 169 height 18
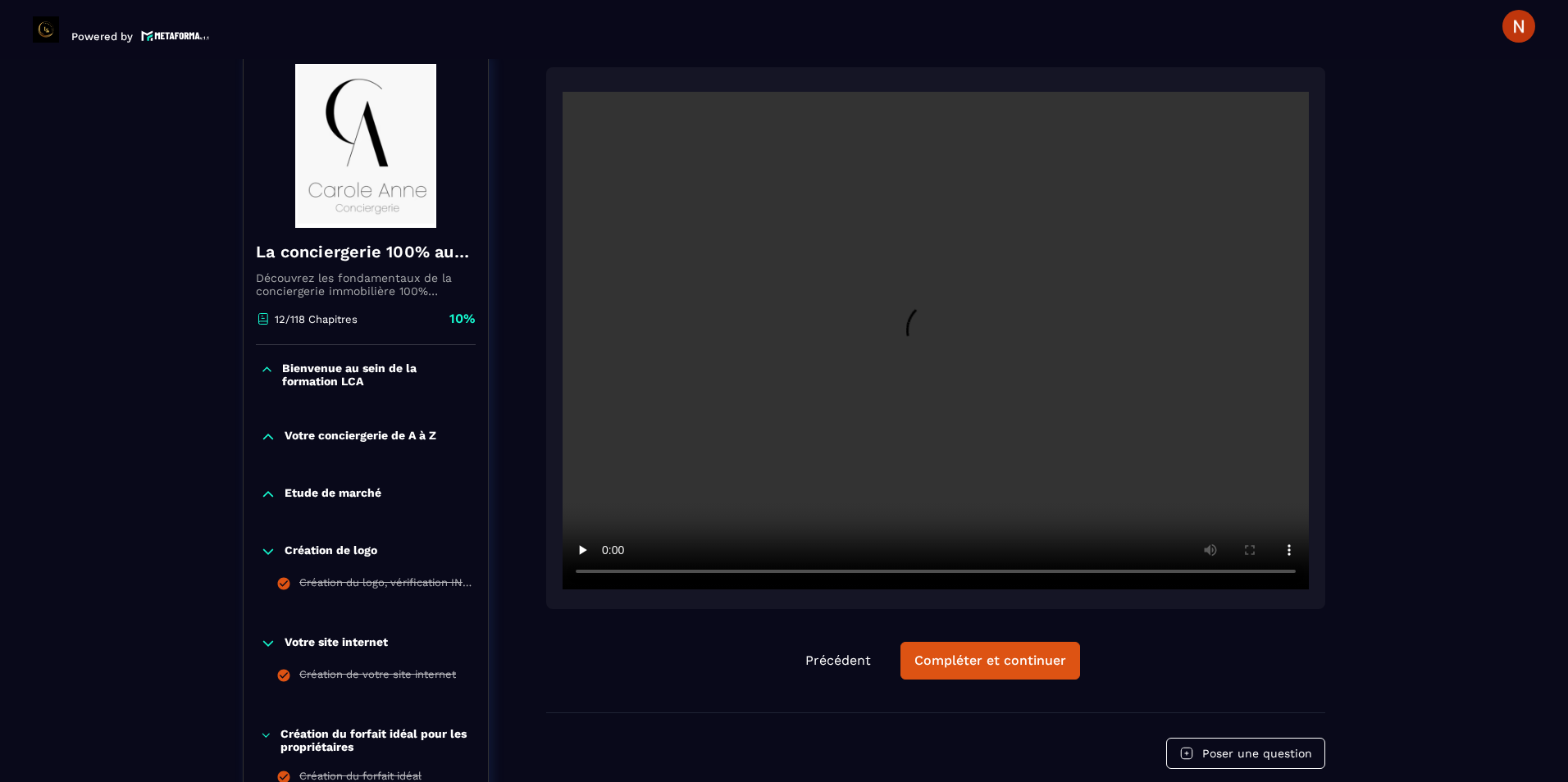
scroll to position [170, 0]
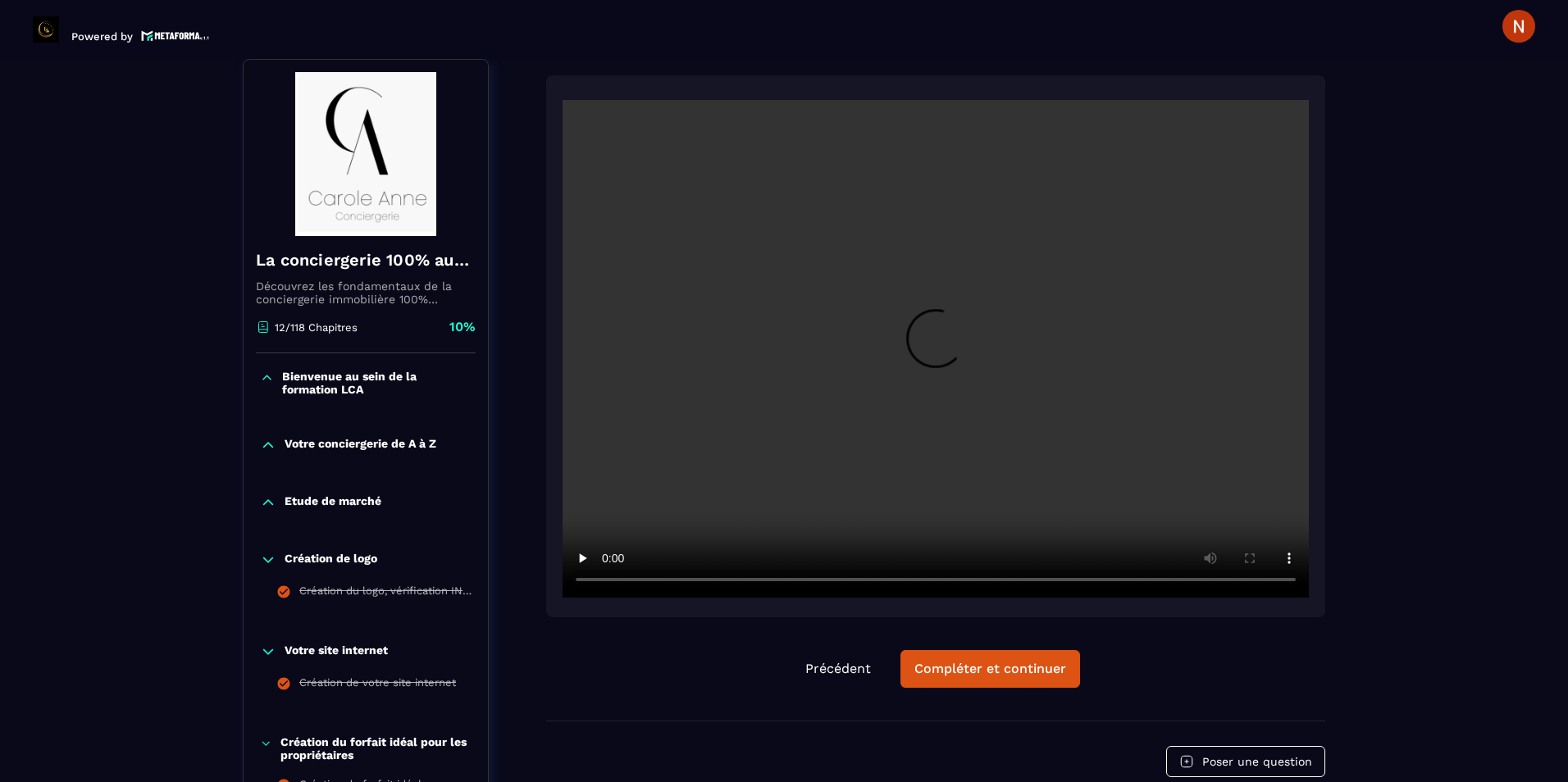
click at [920, 374] on video at bounding box center [935, 349] width 746 height 497
click at [965, 370] on video at bounding box center [935, 349] width 746 height 497
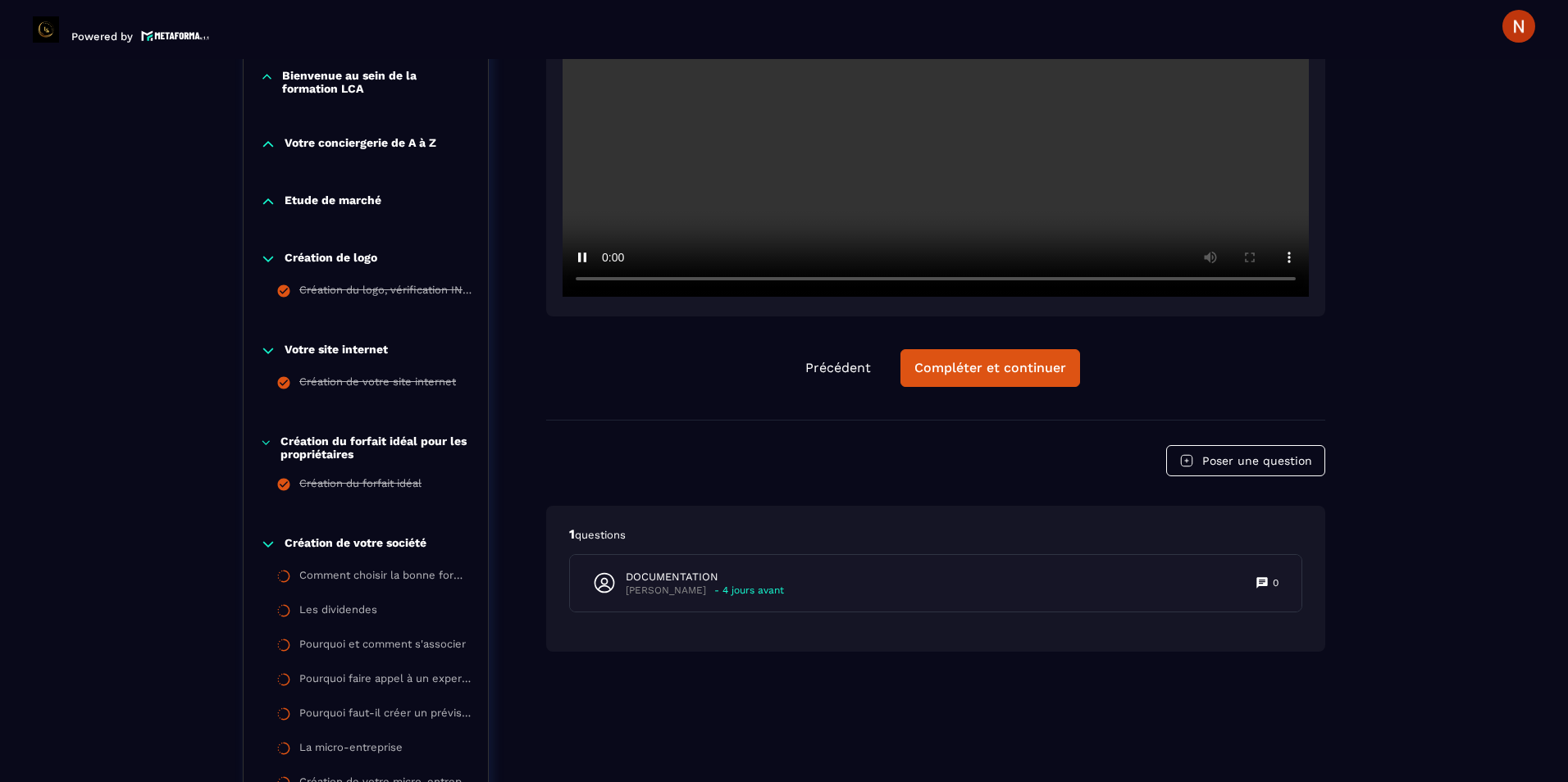
scroll to position [492, 0]
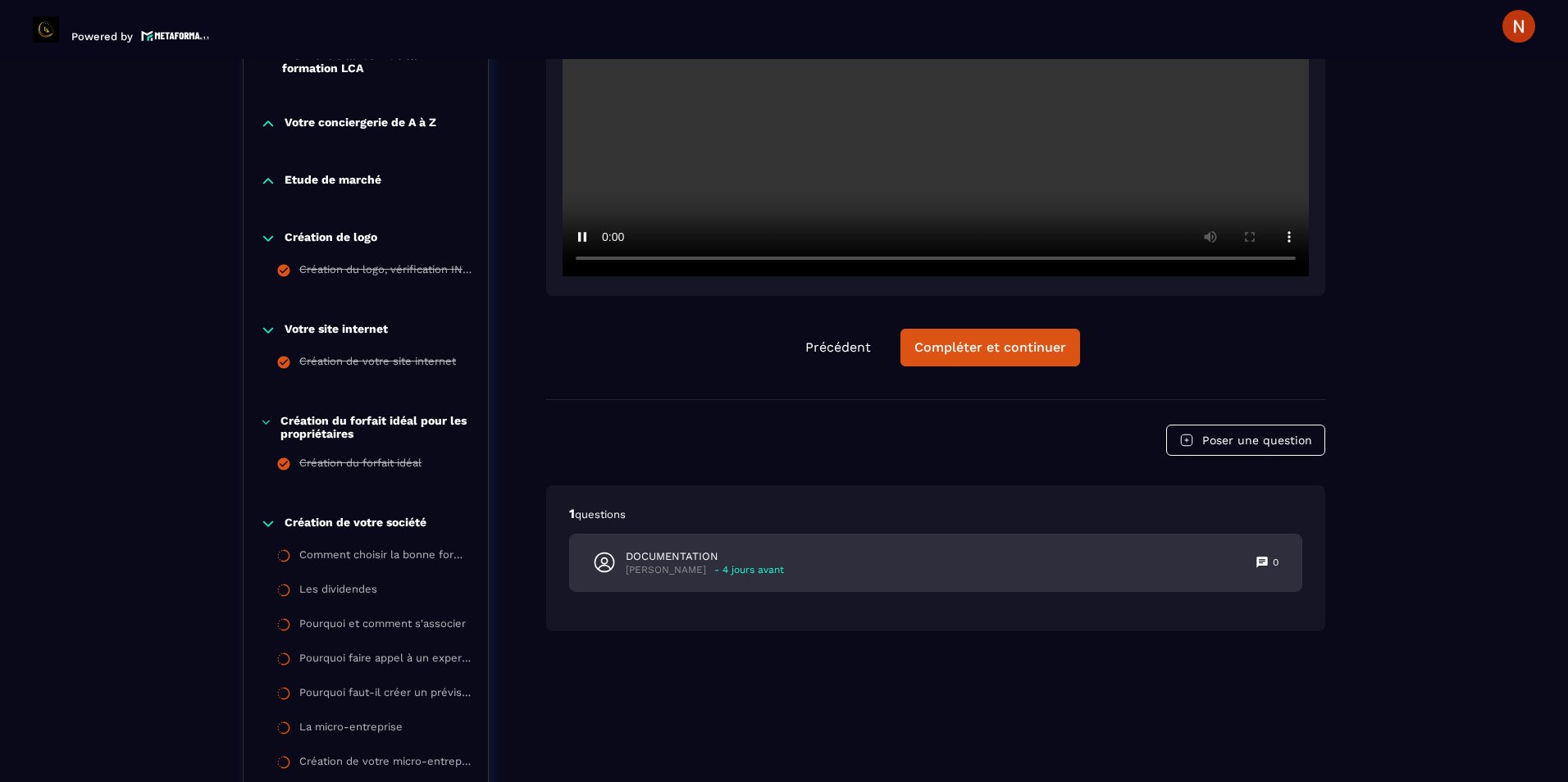
click at [656, 560] on p "DOCUMENTATION" at bounding box center [705, 556] width 158 height 15
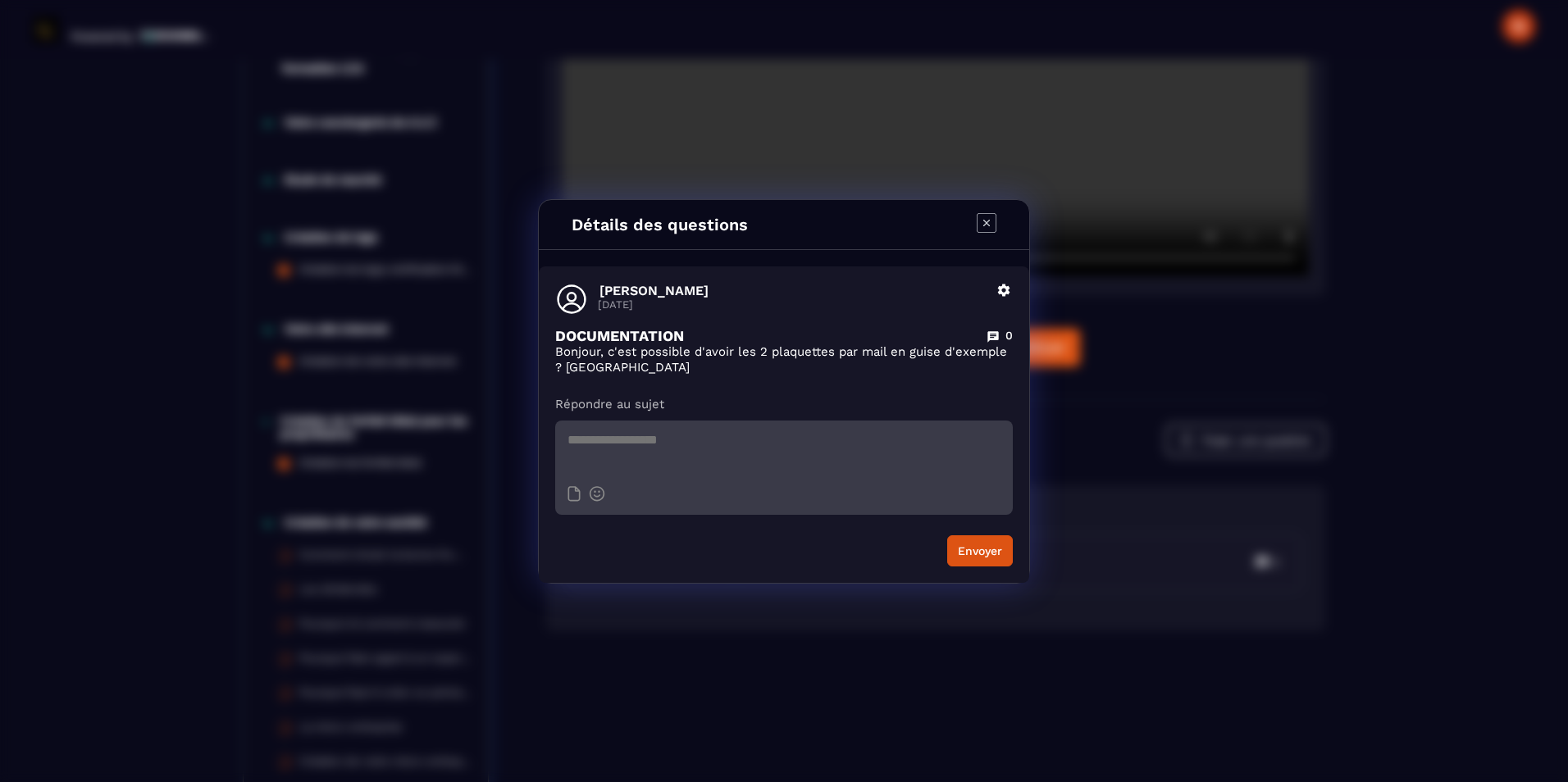
click at [984, 222] on icon "Modal window" at bounding box center [987, 223] width 20 height 20
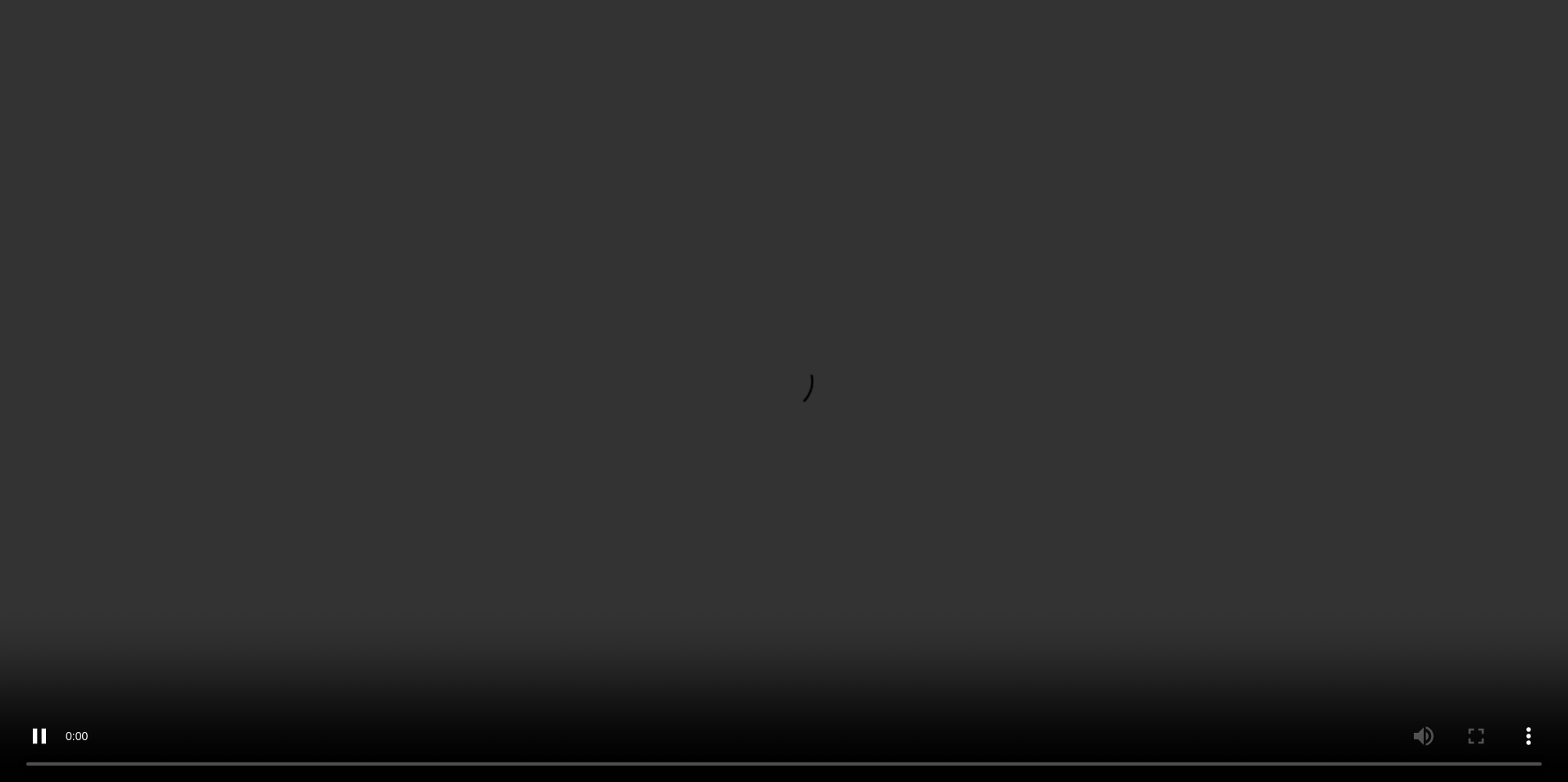
scroll to position [656, 0]
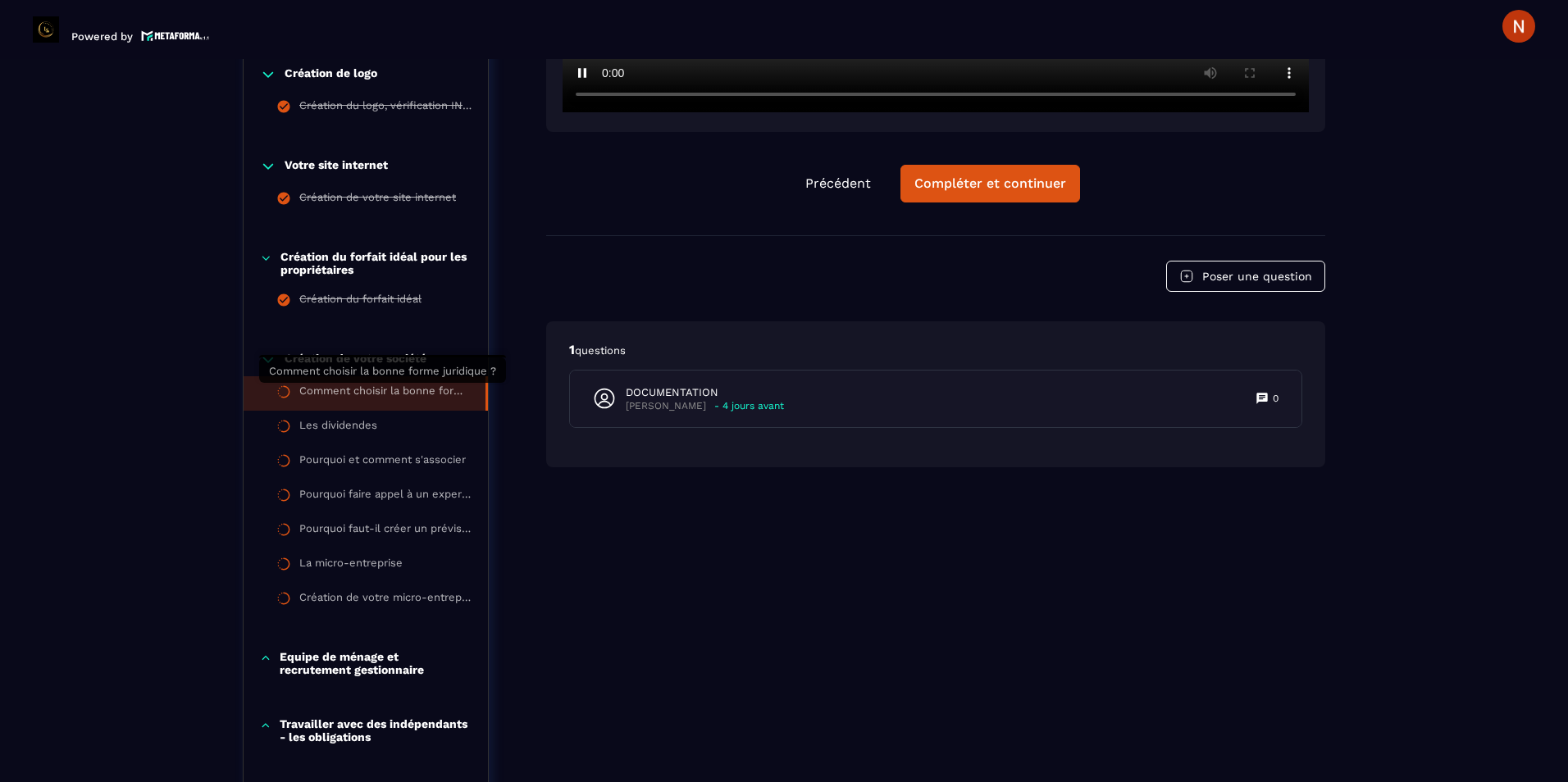
click at [371, 394] on div "Comment choisir la bonne forme juridique ?" at bounding box center [384, 394] width 169 height 18
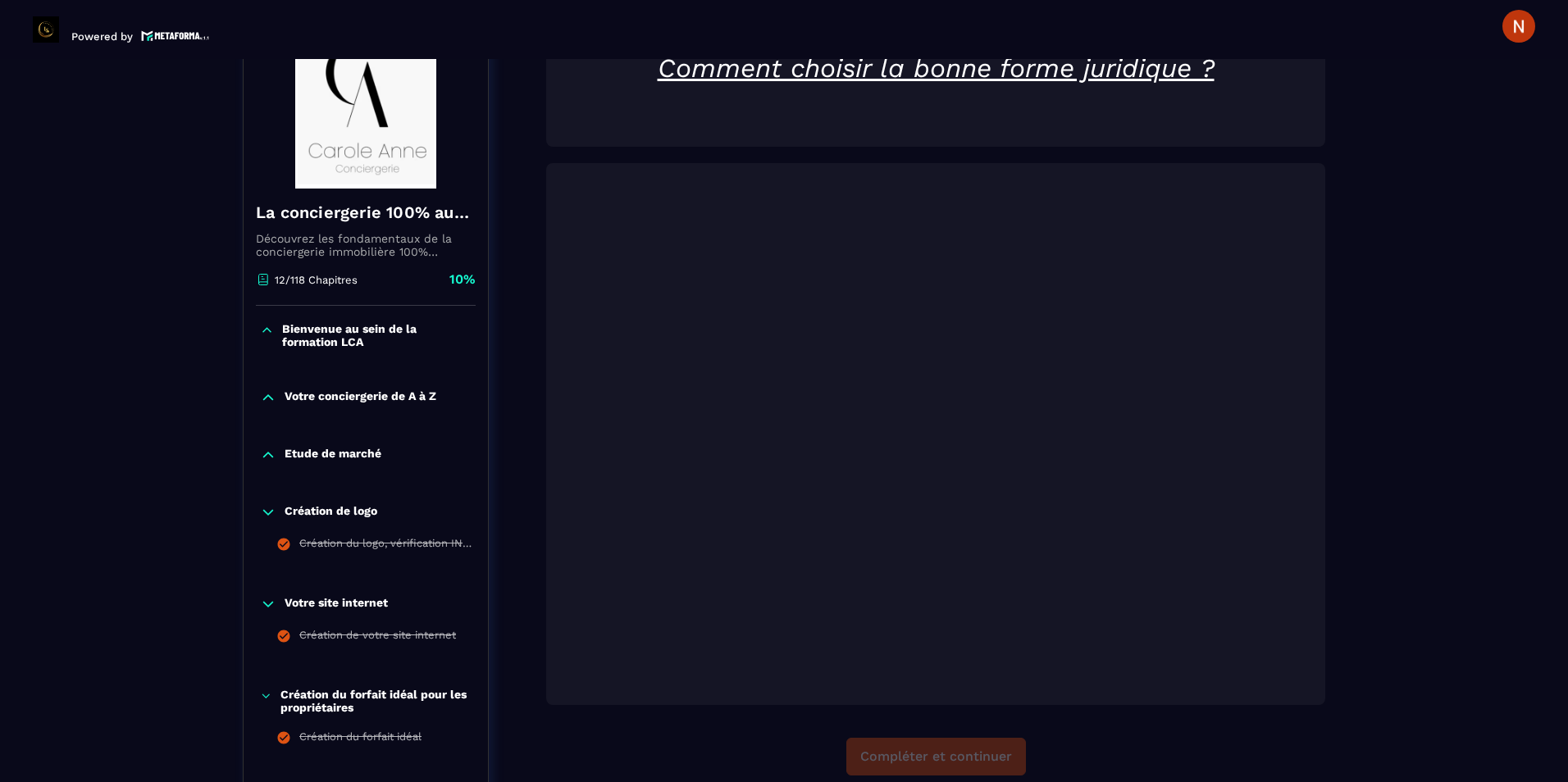
scroll to position [170, 0]
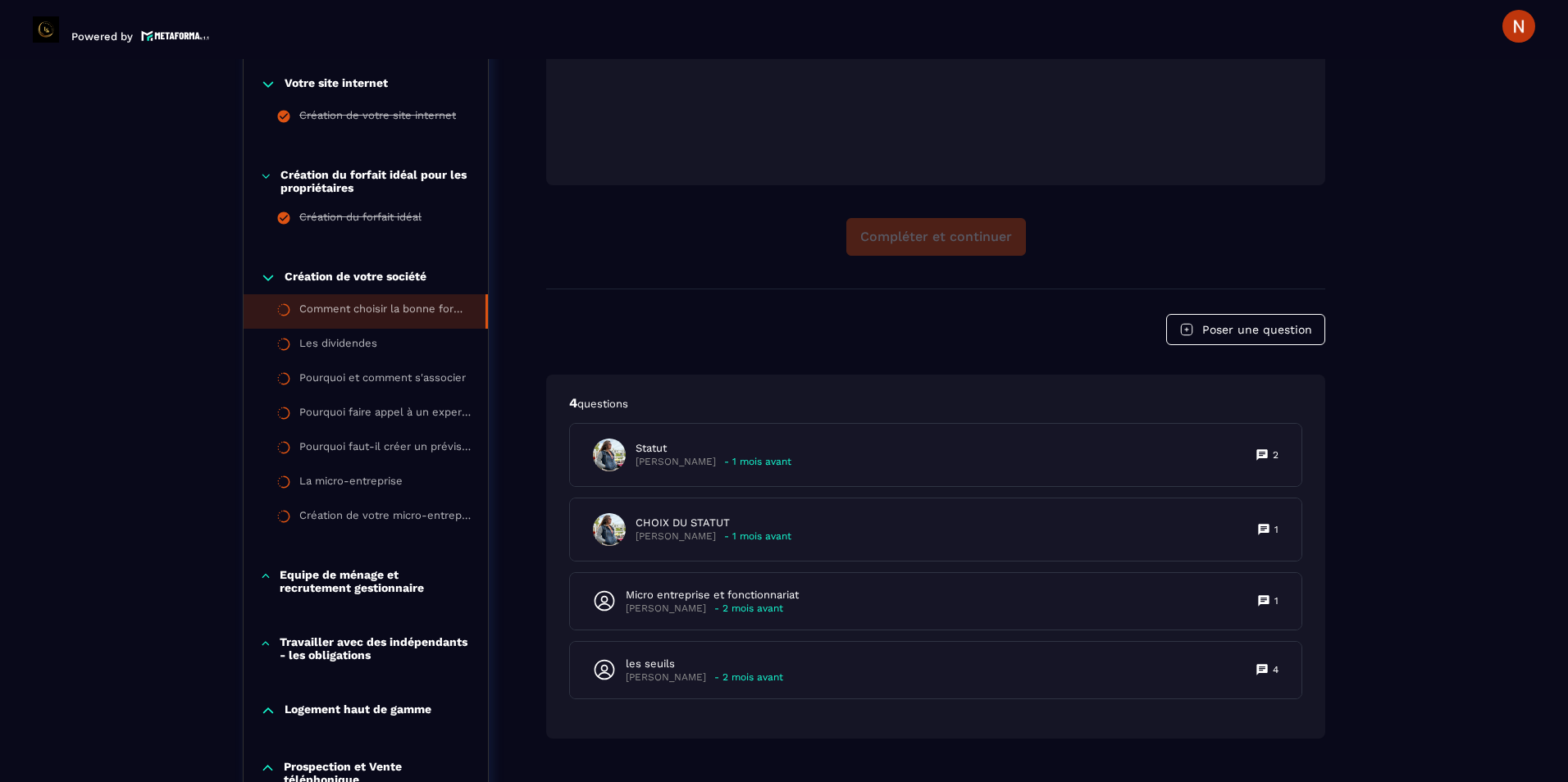
scroll to position [744, 0]
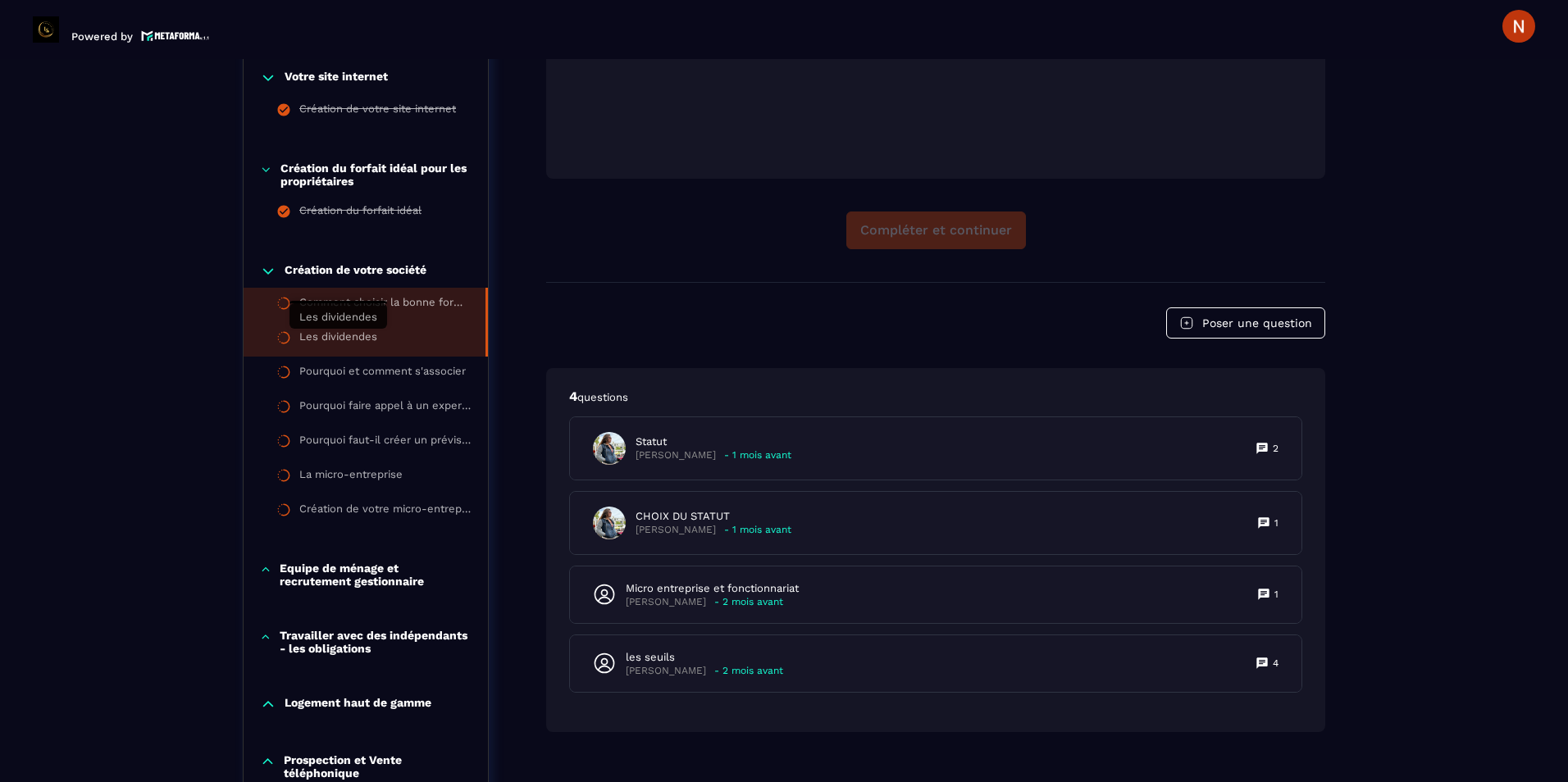
click at [359, 338] on div "Les dividendes" at bounding box center [338, 340] width 78 height 18
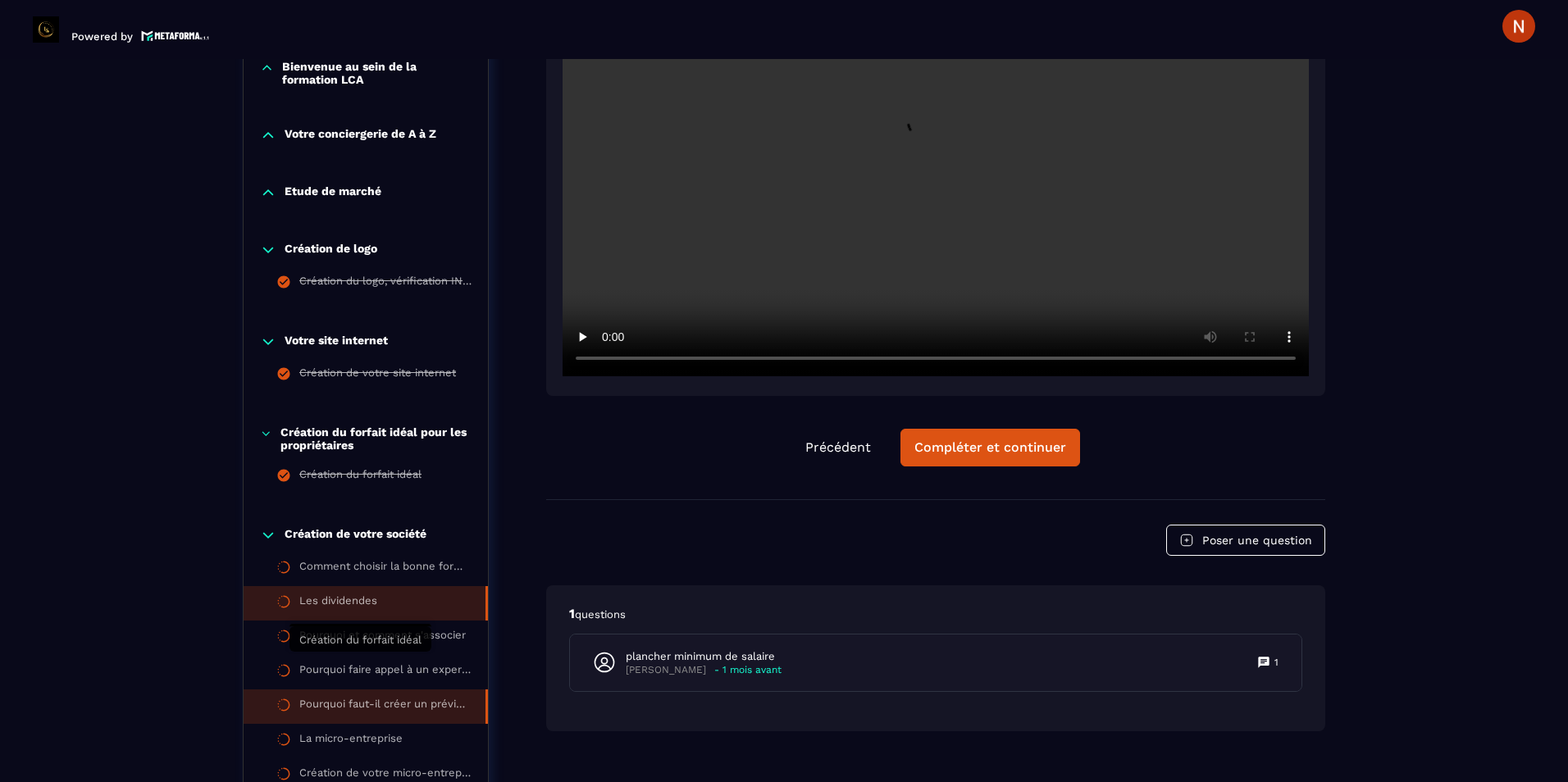
scroll to position [498, 0]
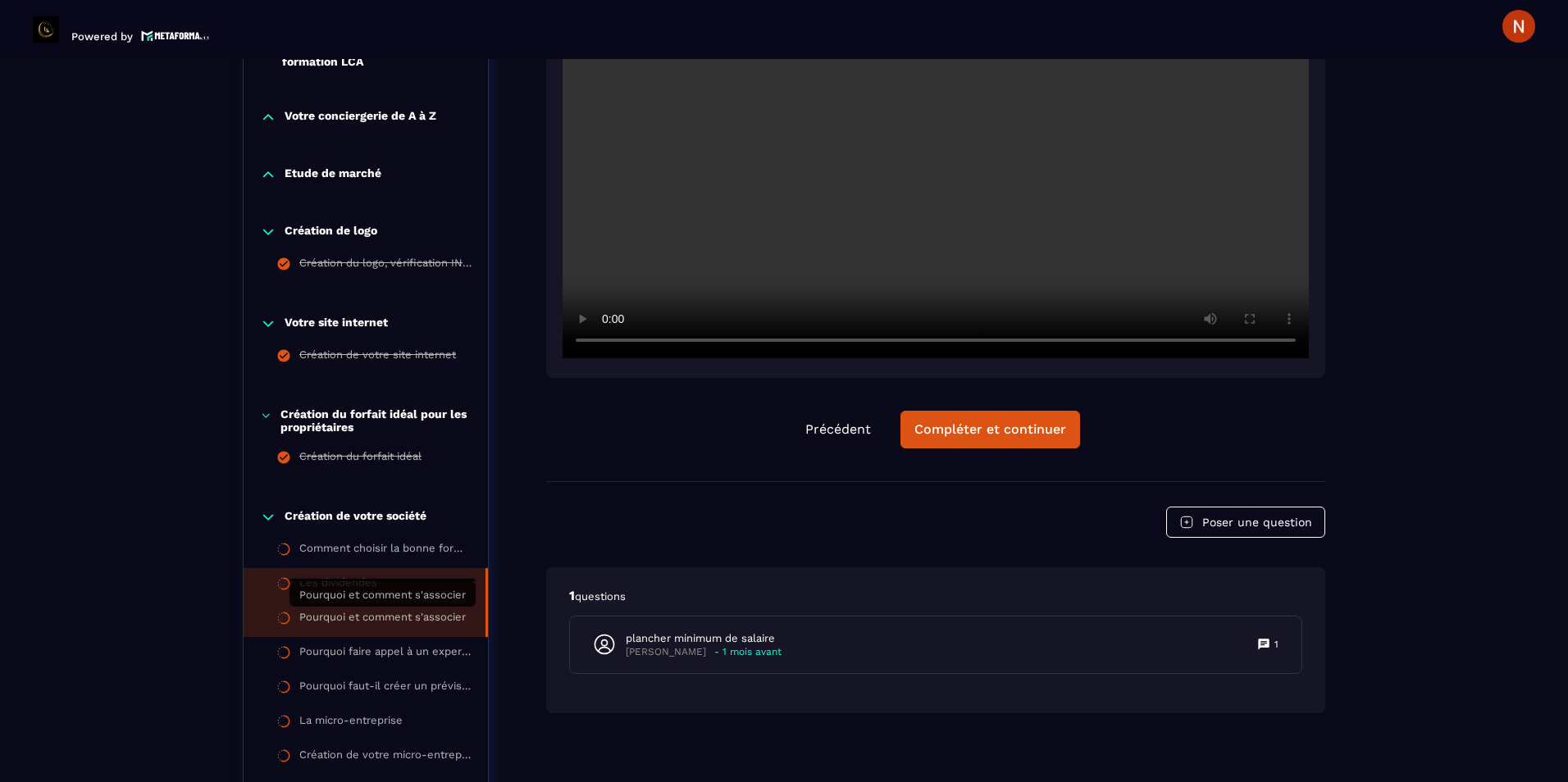
click at [334, 626] on div "Pourquoi et comment s'associer" at bounding box center [382, 620] width 167 height 18
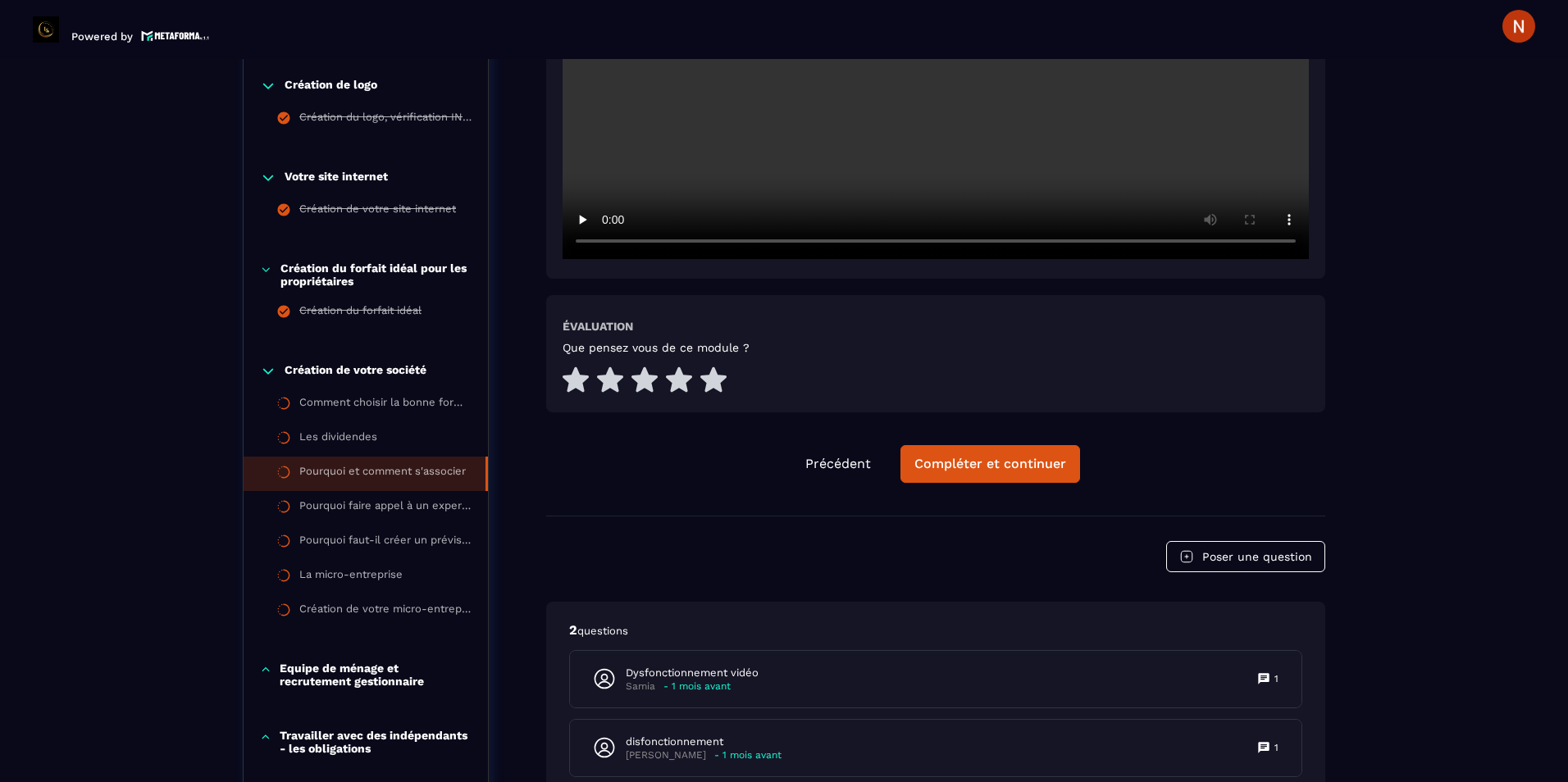
scroll to position [662, 0]
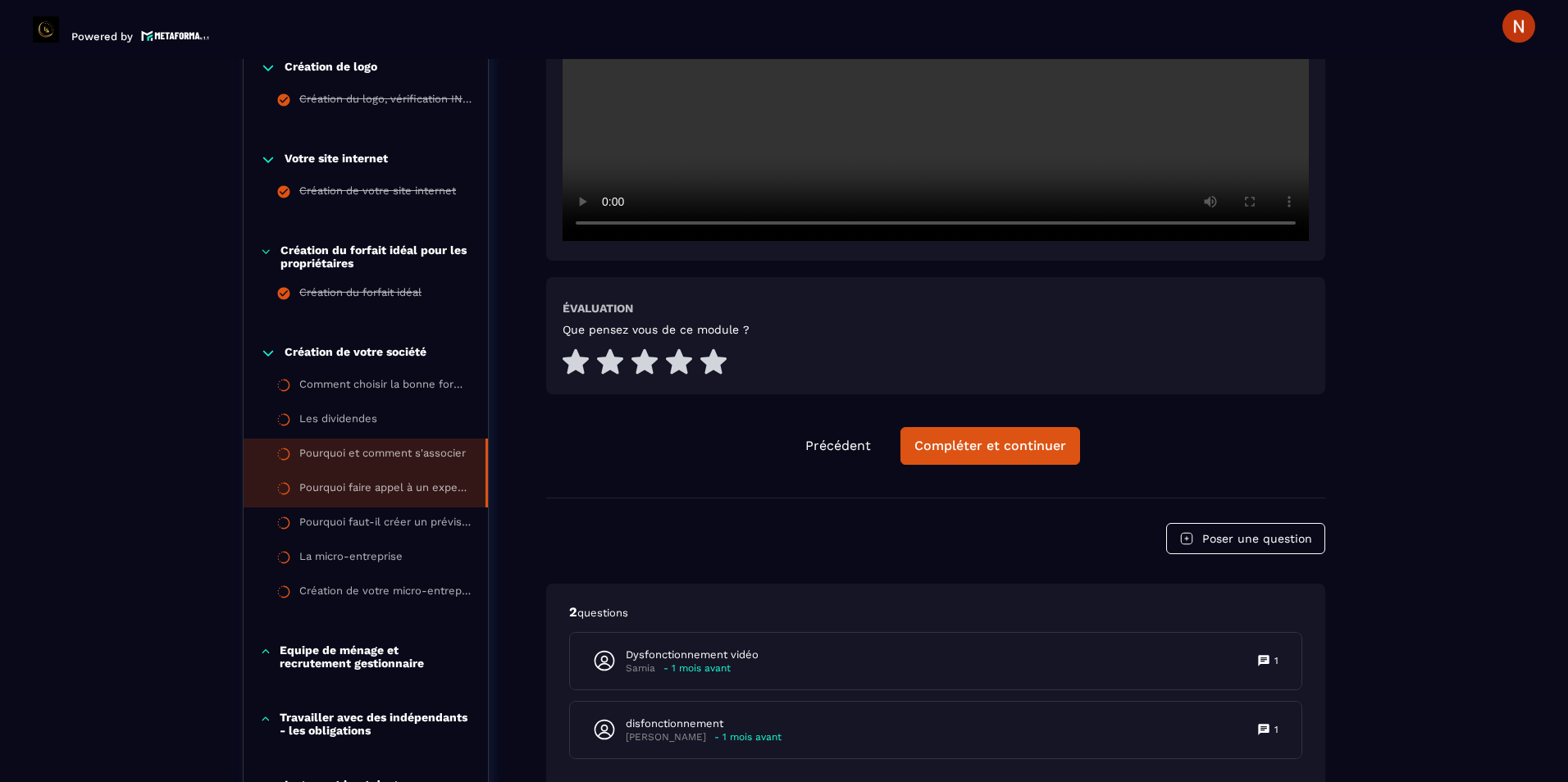
click at [353, 494] on div "Pourquoi faire appel à un expert-comptable" at bounding box center [384, 490] width 169 height 18
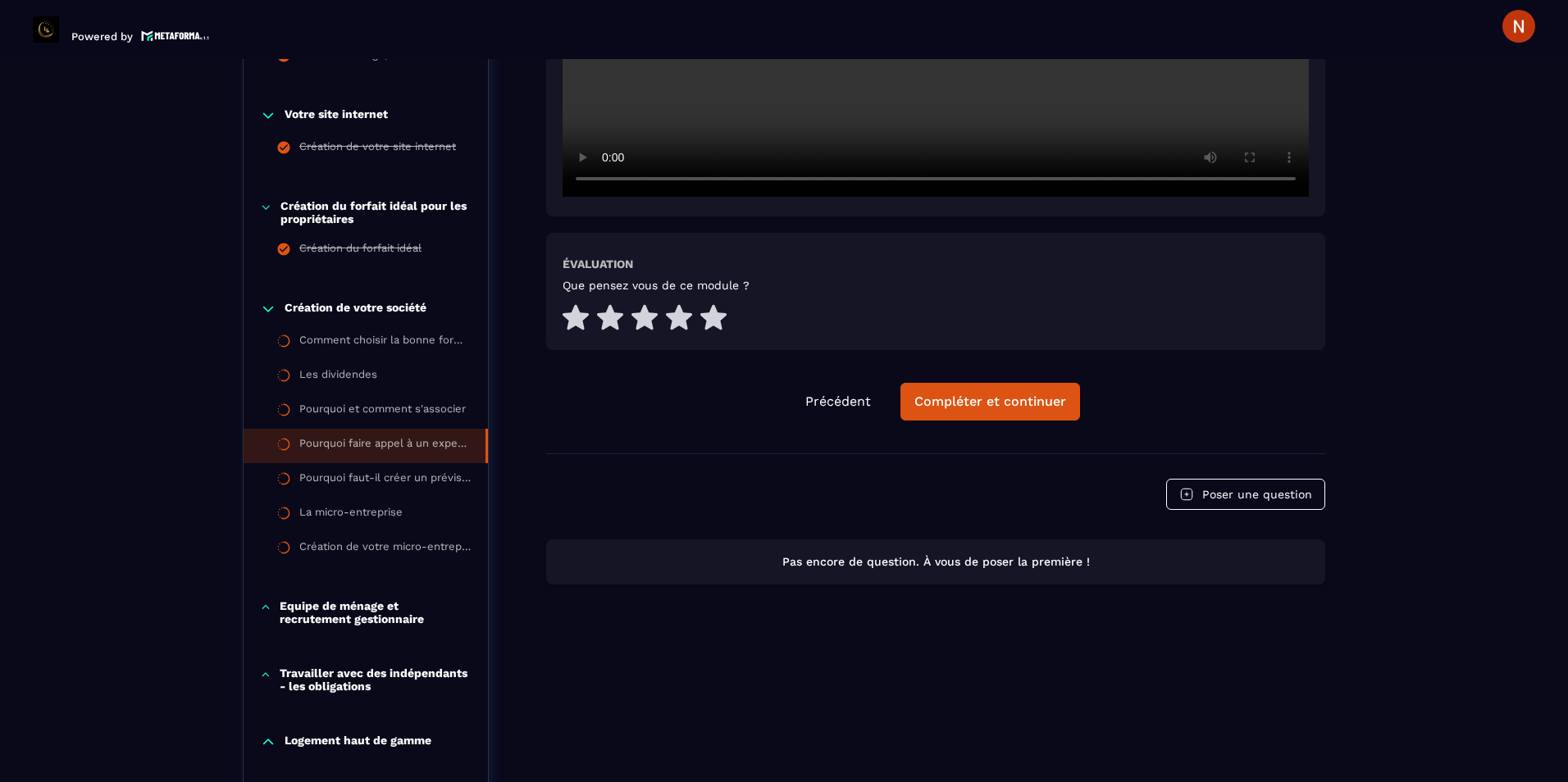
scroll to position [744, 0]
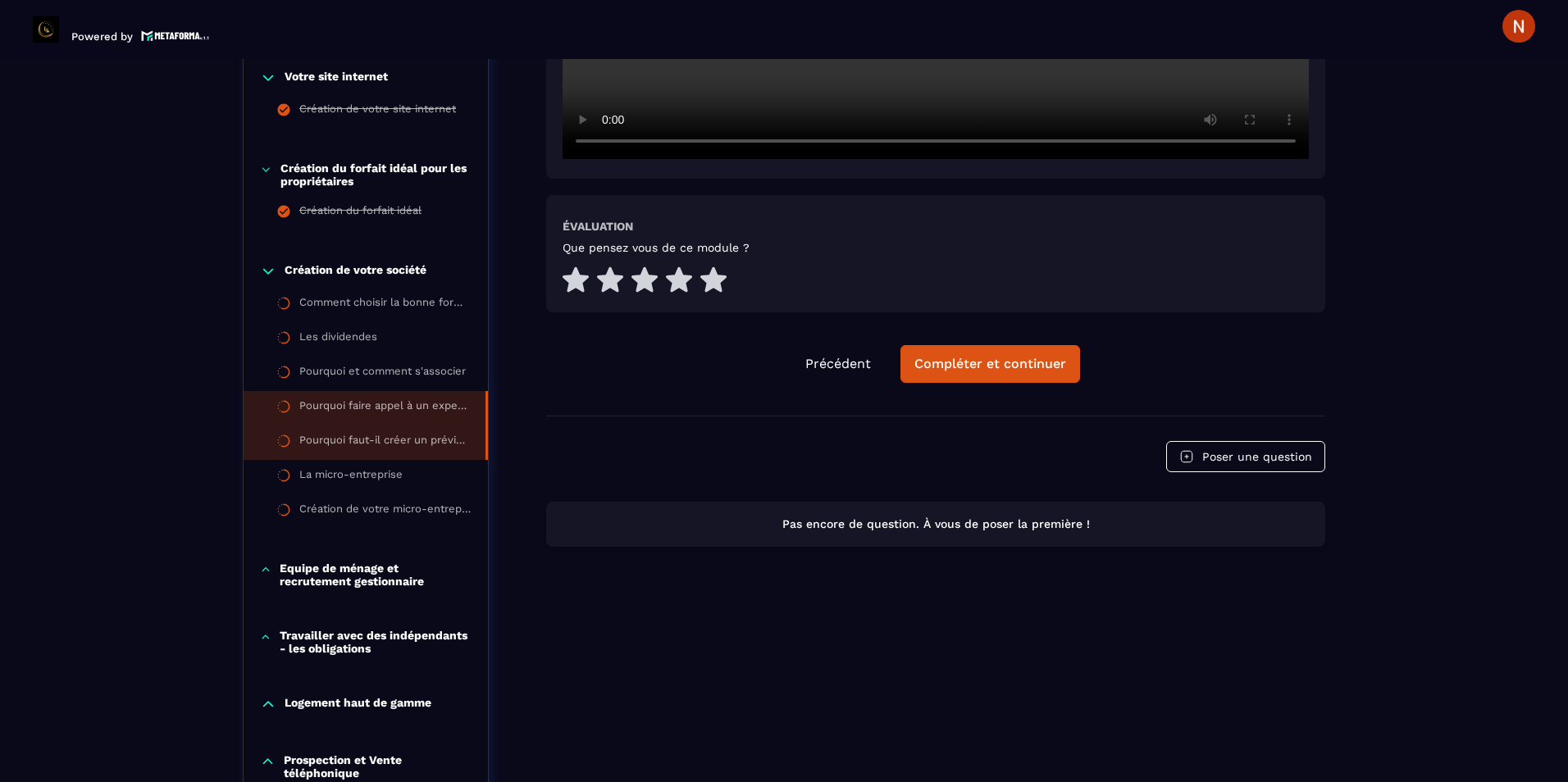
click at [388, 433] on li "Pourquoi faut-il créer un prévisionnel" at bounding box center [366, 442] width 244 height 34
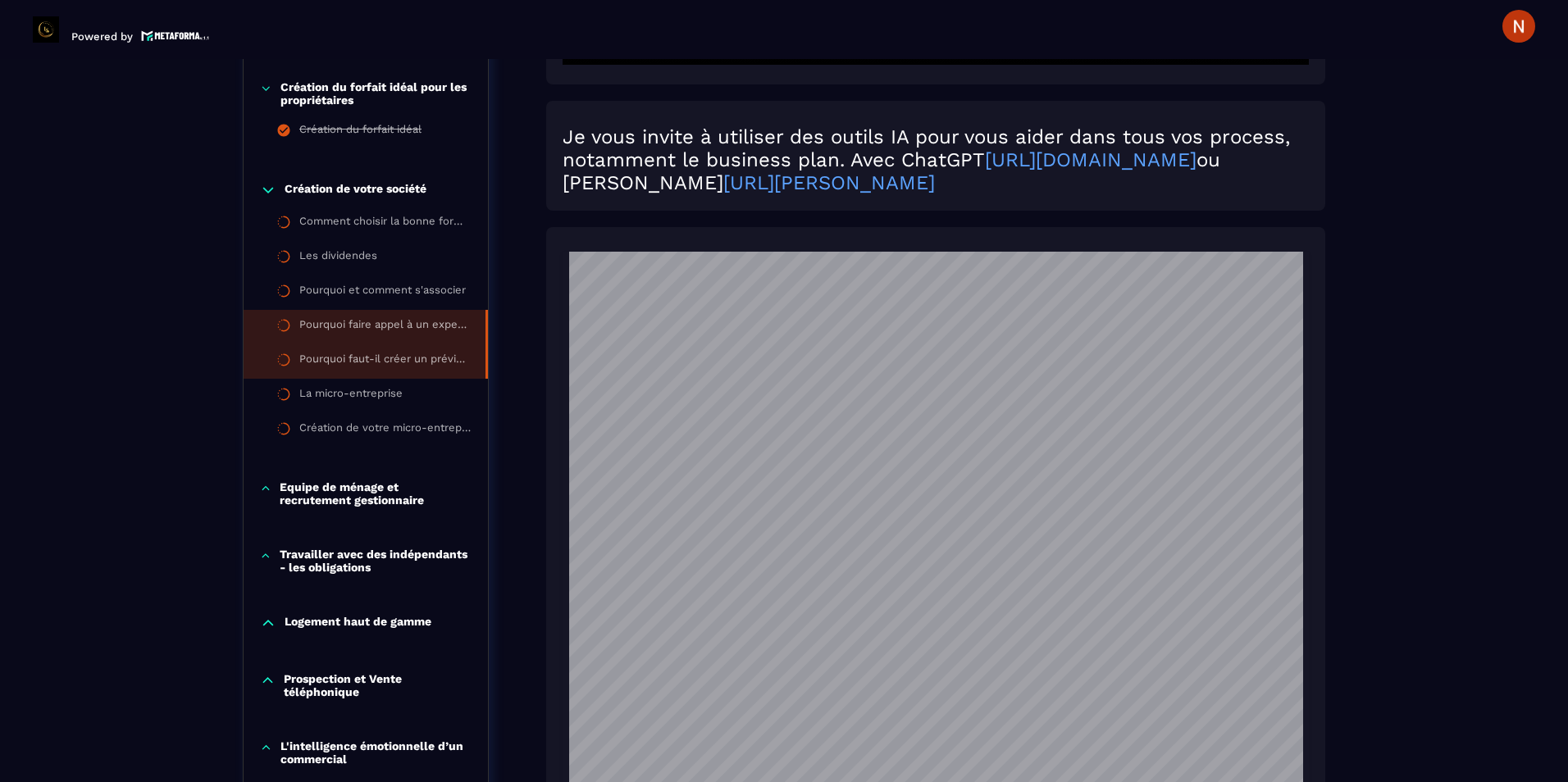
scroll to position [866, 0]
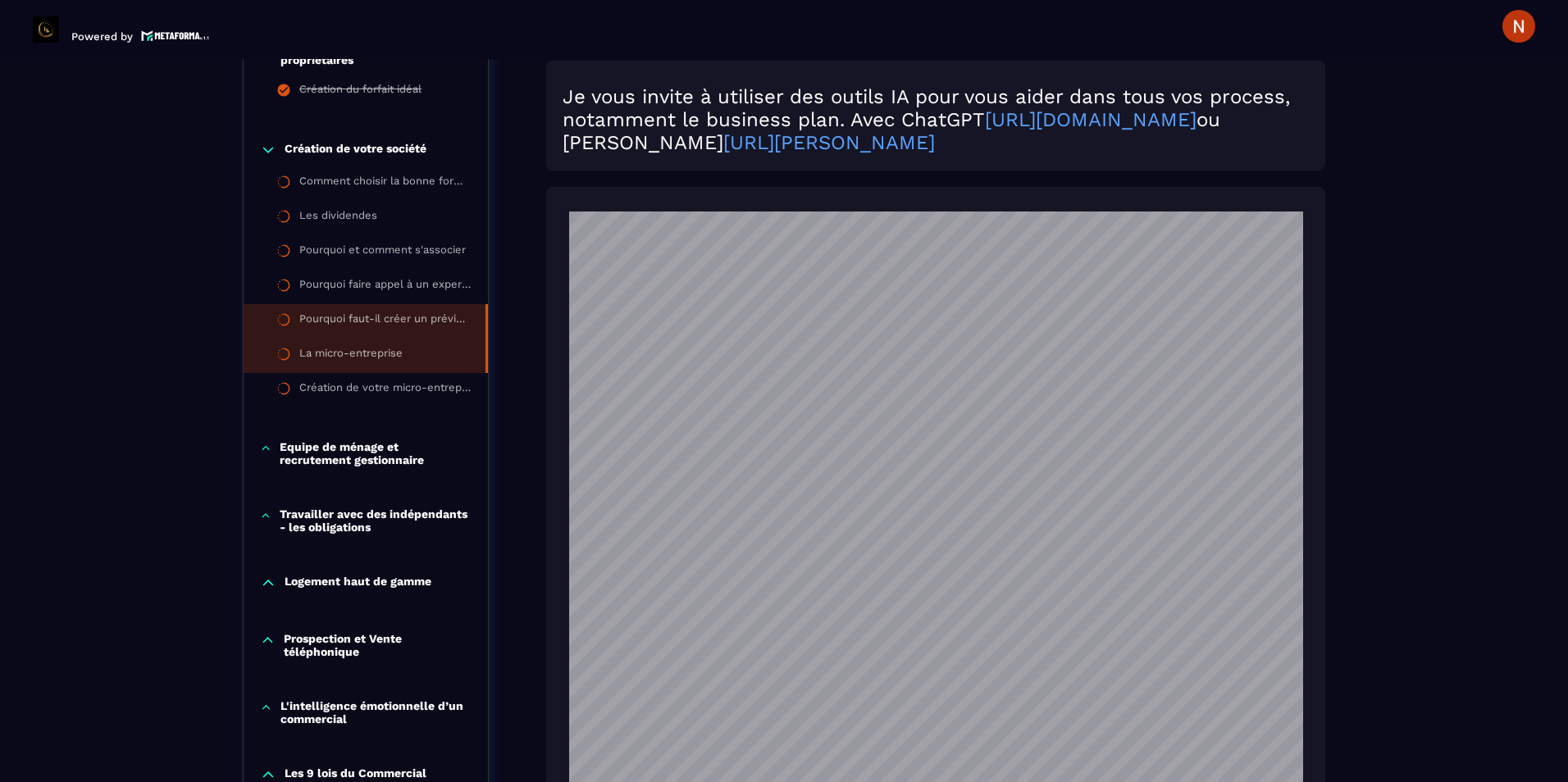
click at [330, 360] on div "La micro-entreprise" at bounding box center [351, 355] width 103 height 18
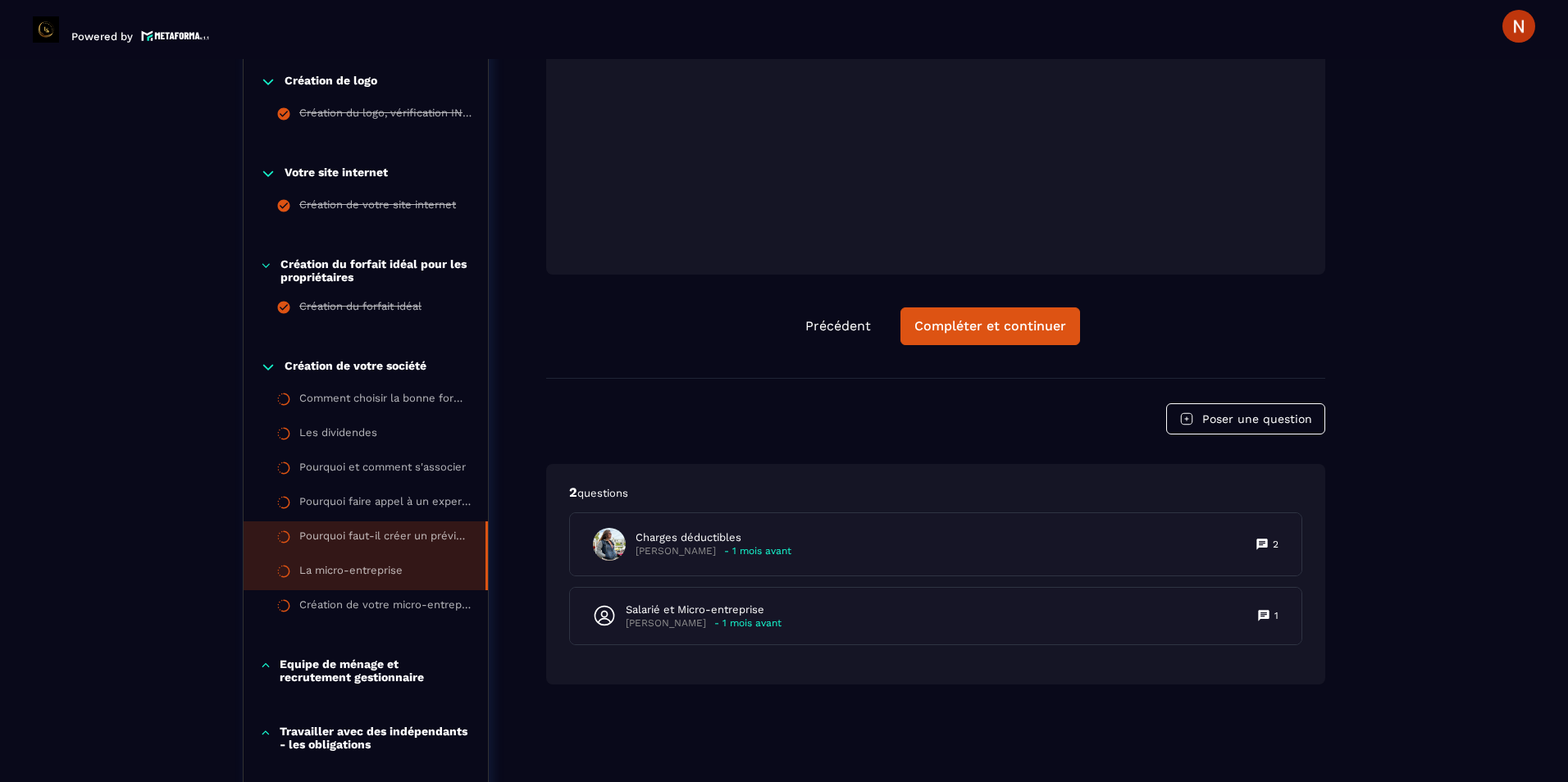
scroll to position [666, 0]
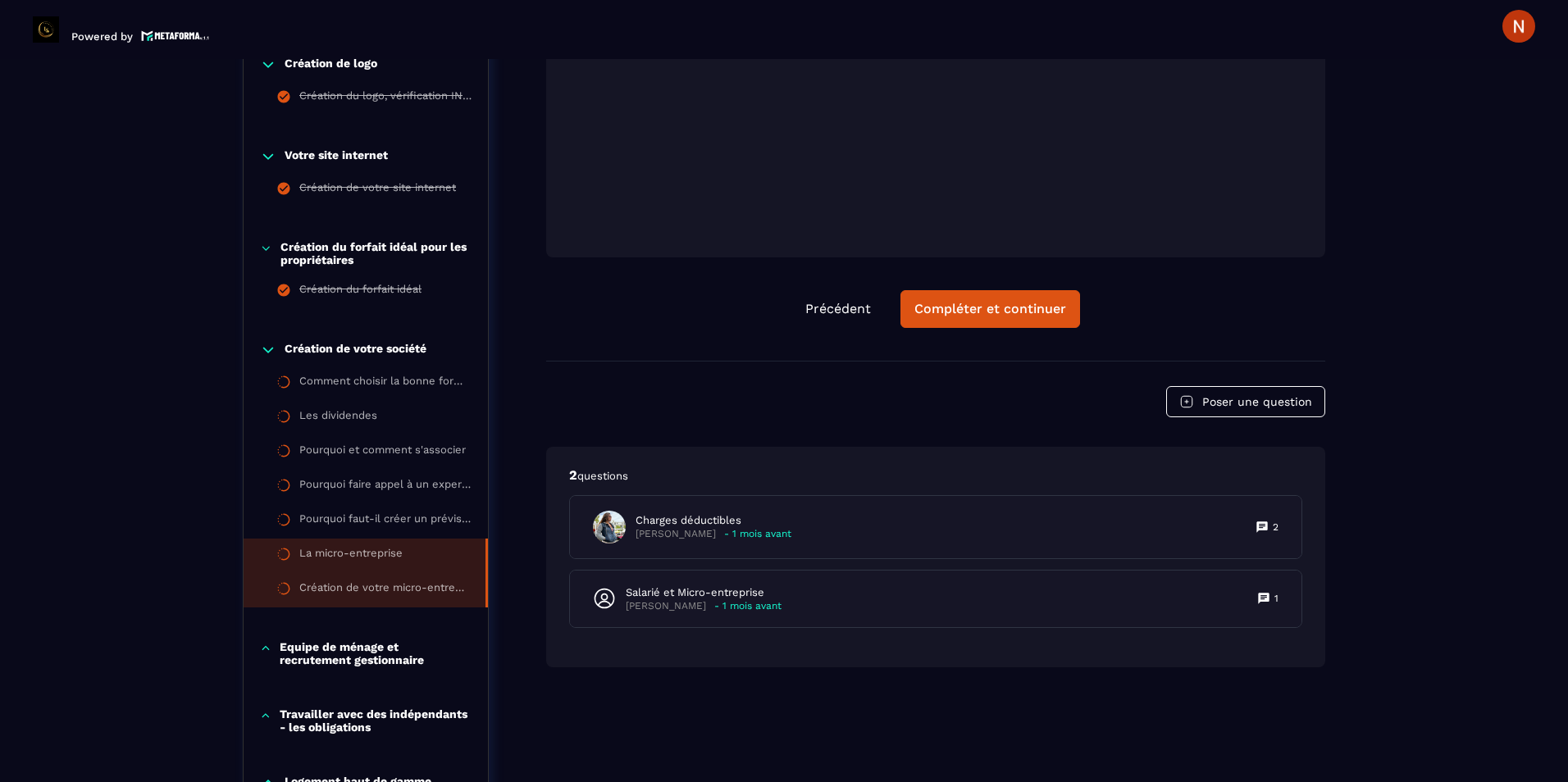
click at [318, 589] on div "Création de votre micro-entreprise" at bounding box center [384, 590] width 169 height 18
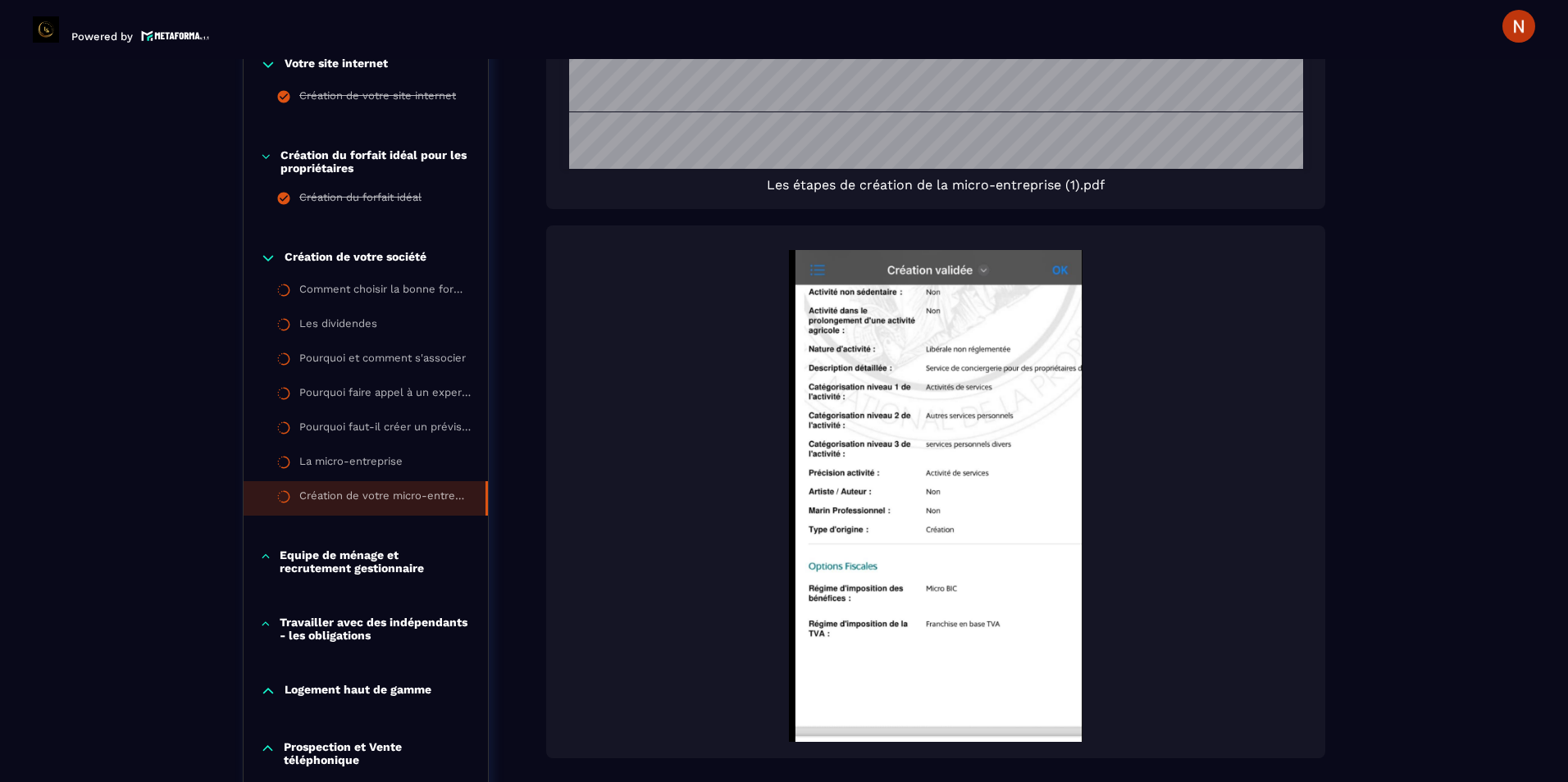
scroll to position [827, 0]
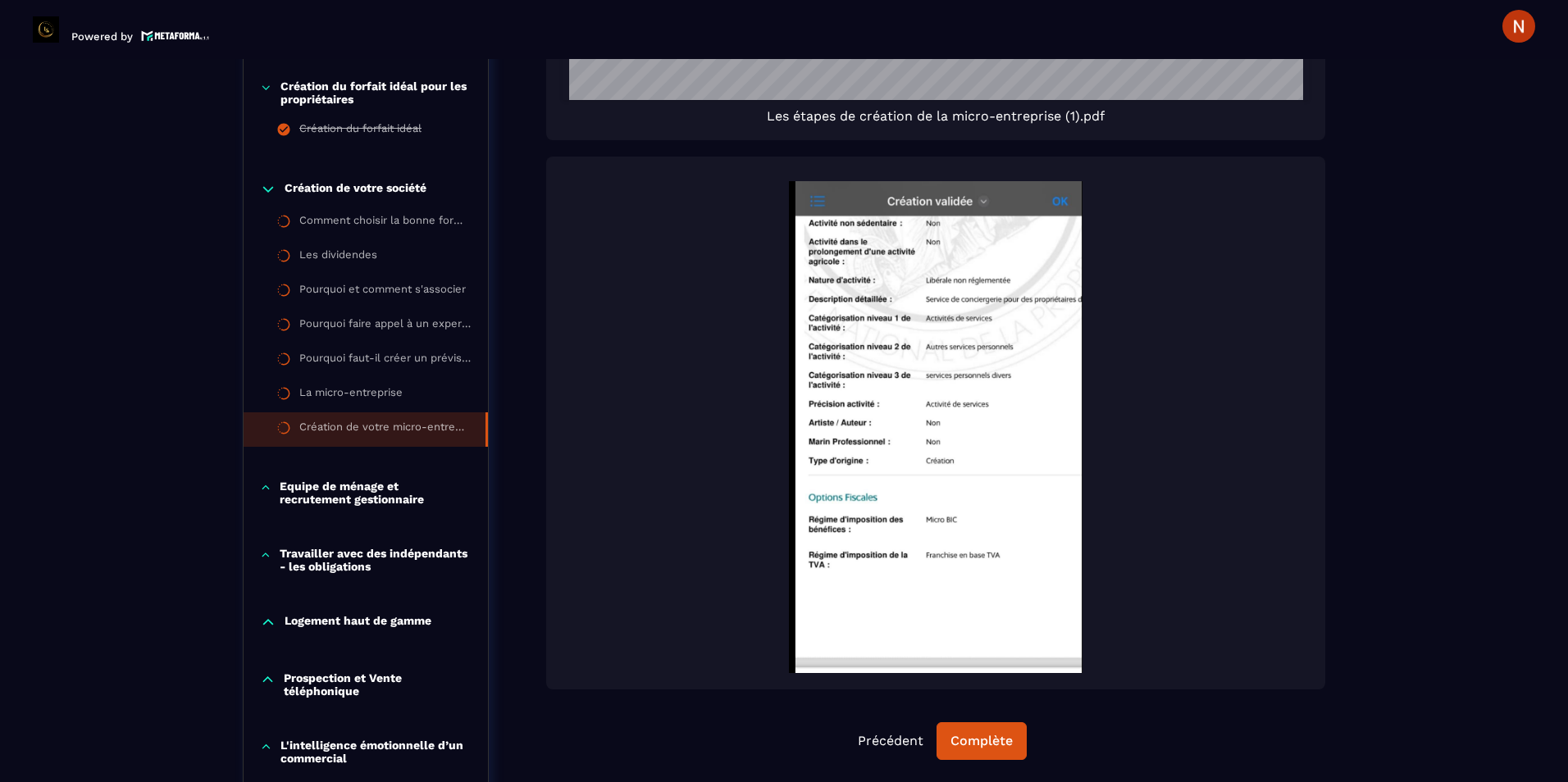
click at [268, 489] on icon at bounding box center [266, 488] width 7 height 3
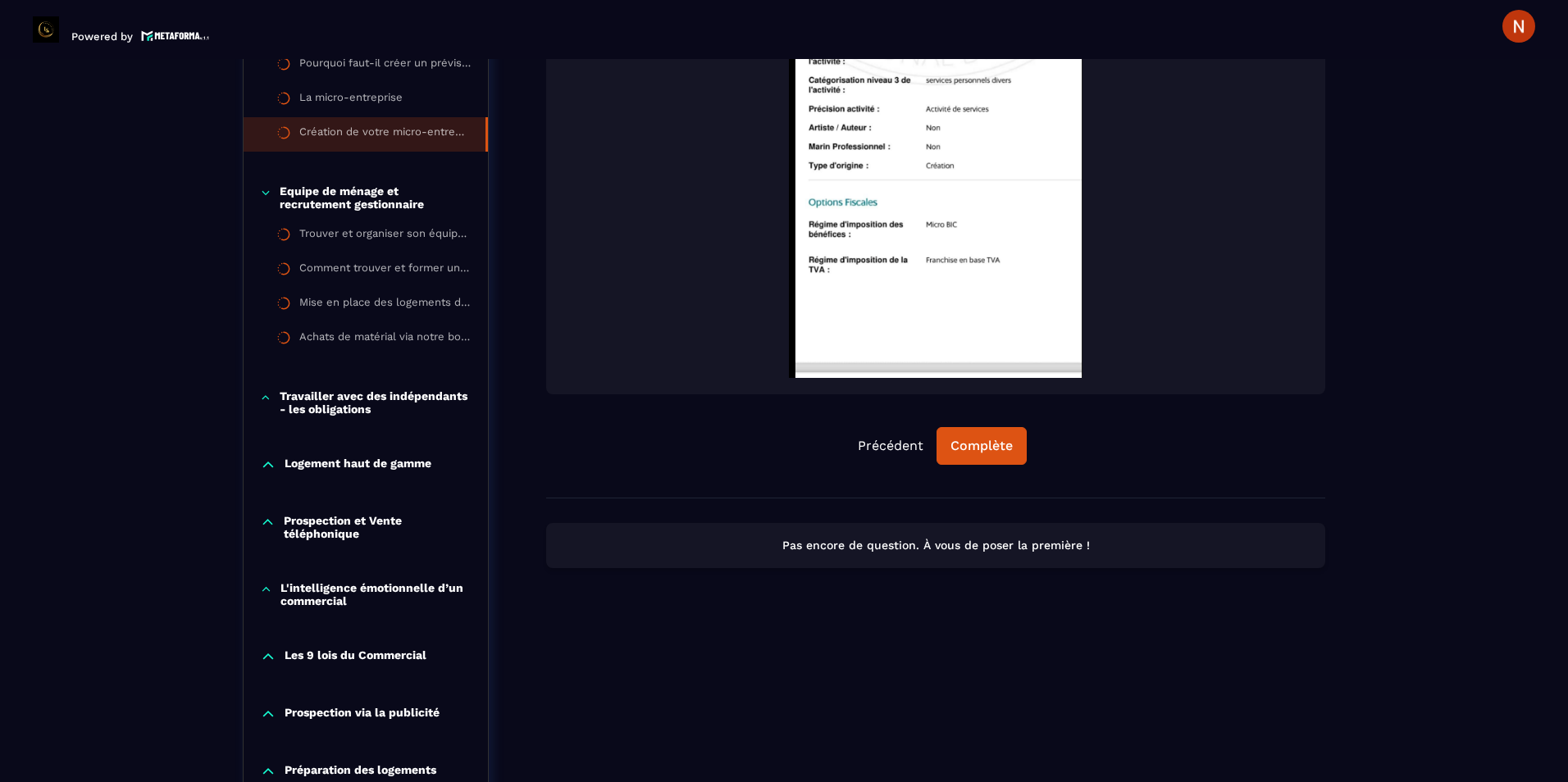
scroll to position [1155, 0]
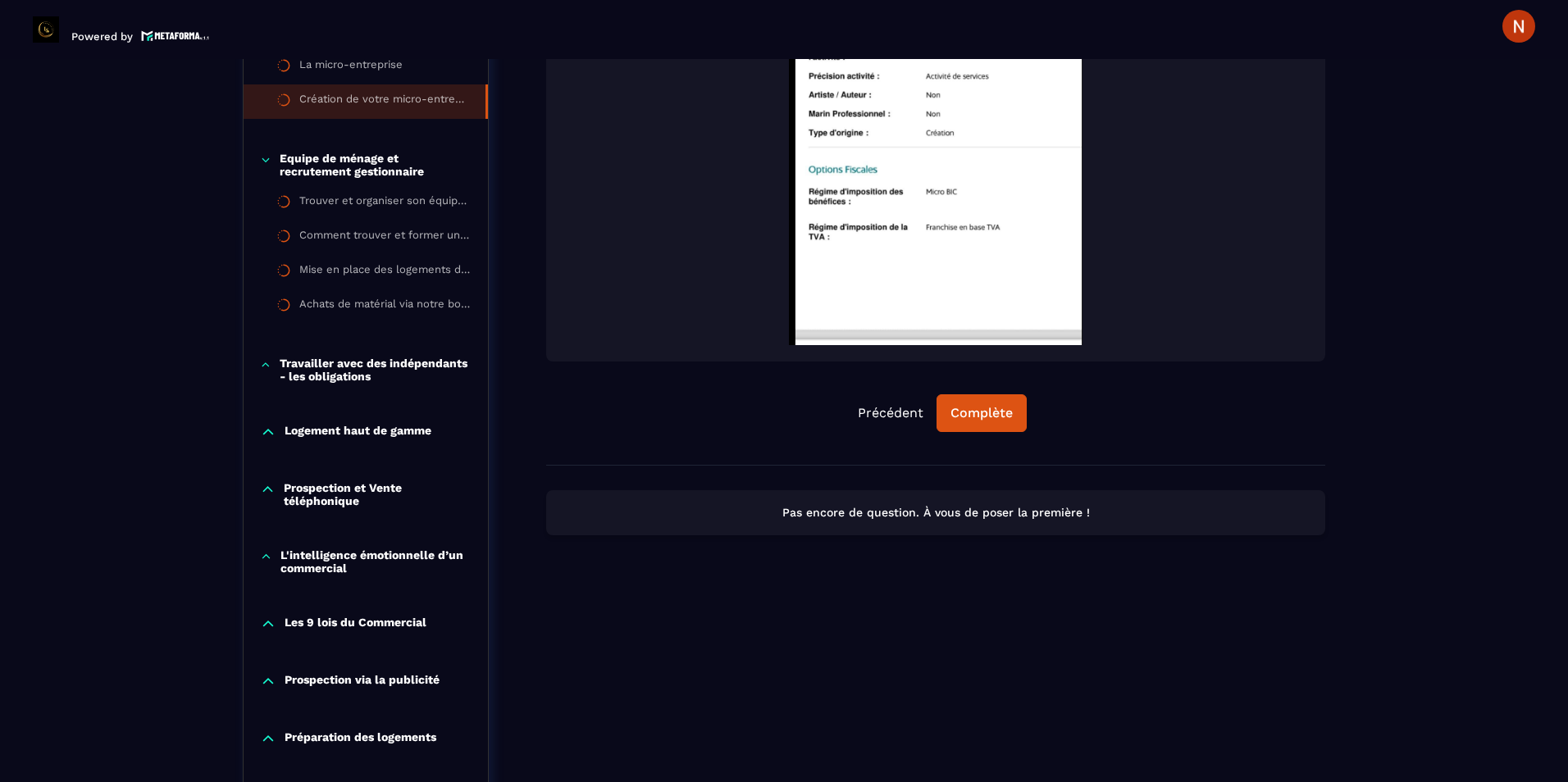
click at [264, 364] on icon at bounding box center [265, 365] width 11 height 17
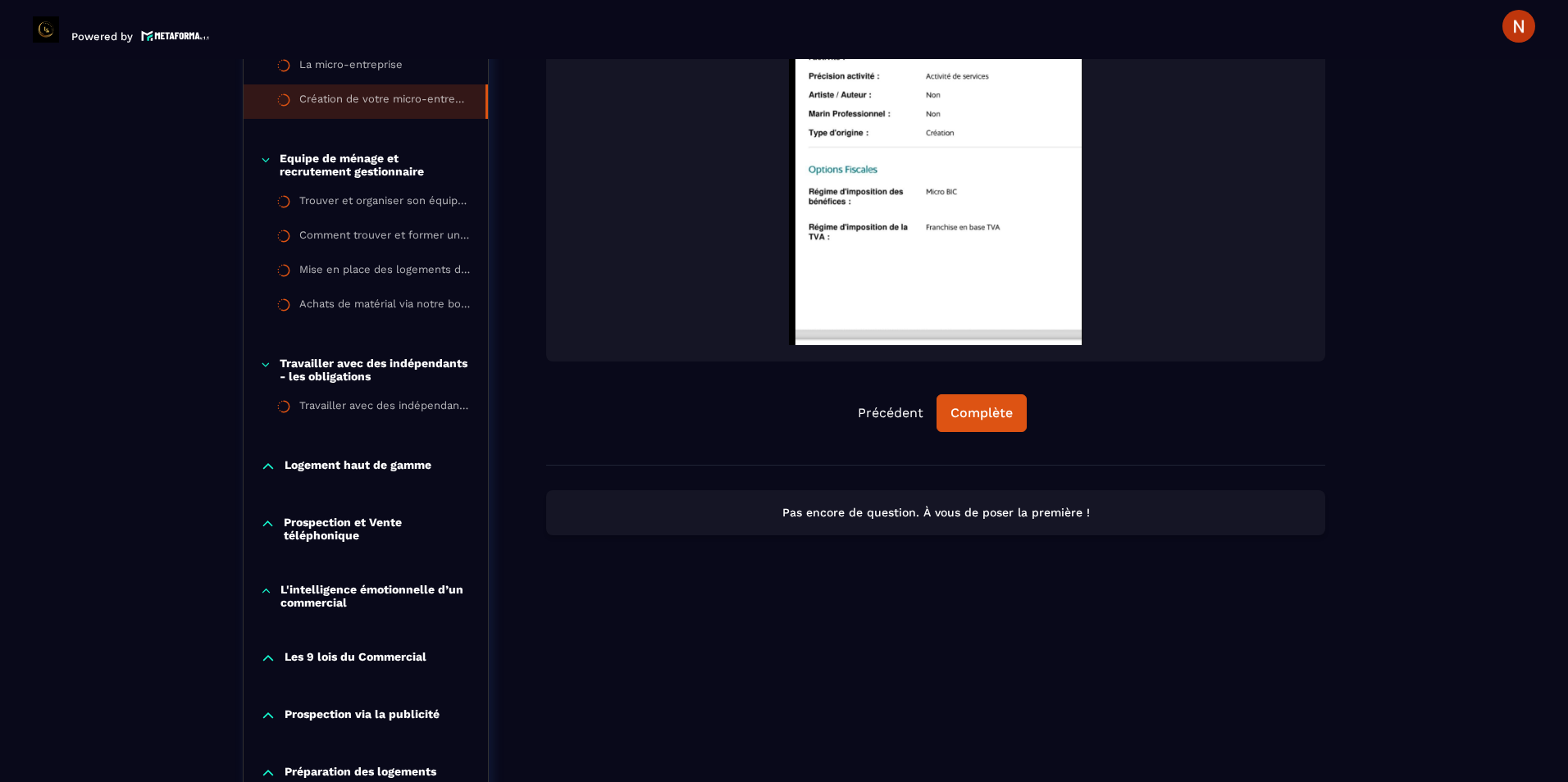
click at [272, 464] on icon at bounding box center [268, 466] width 17 height 17
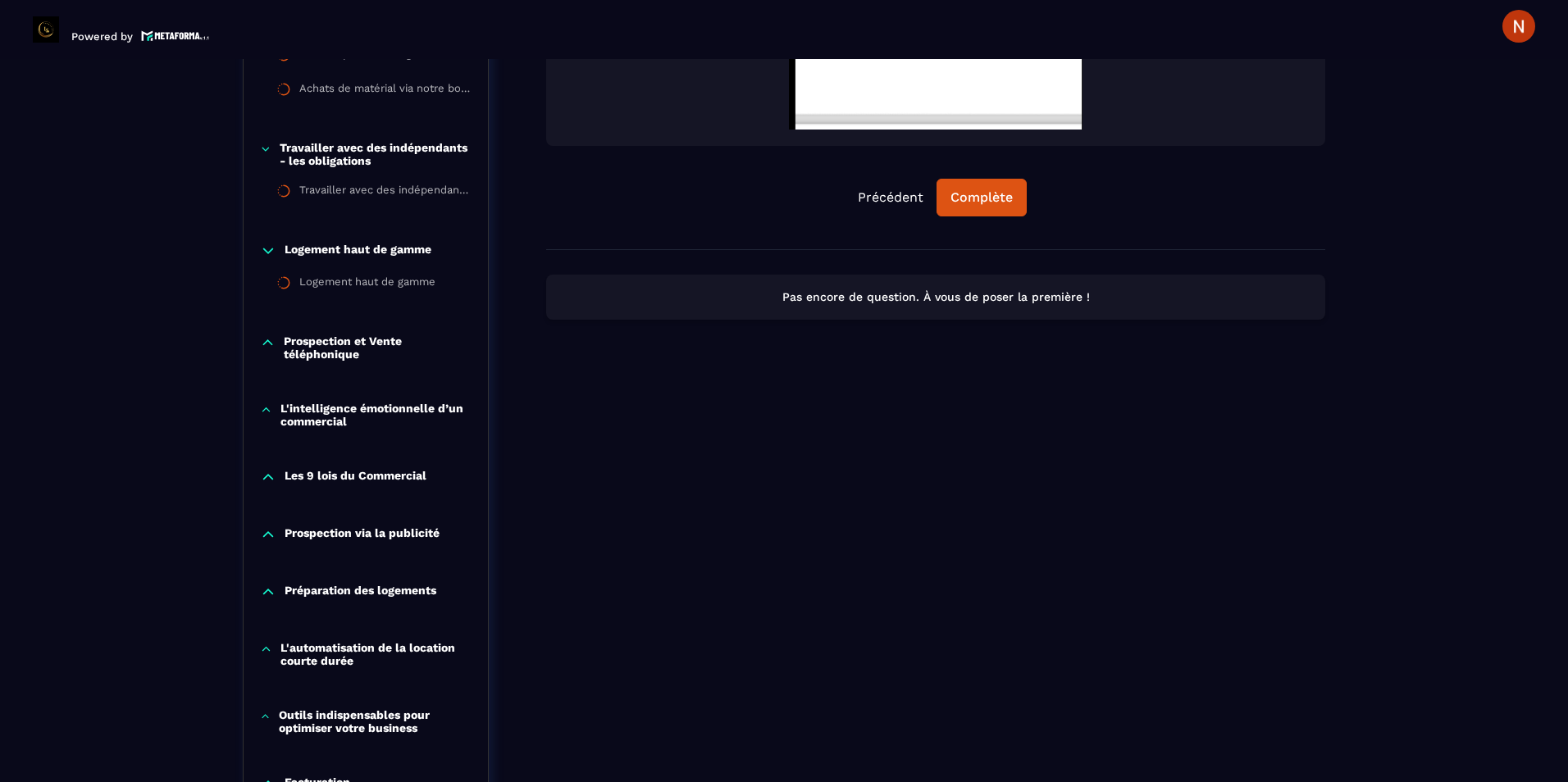
scroll to position [1401, 0]
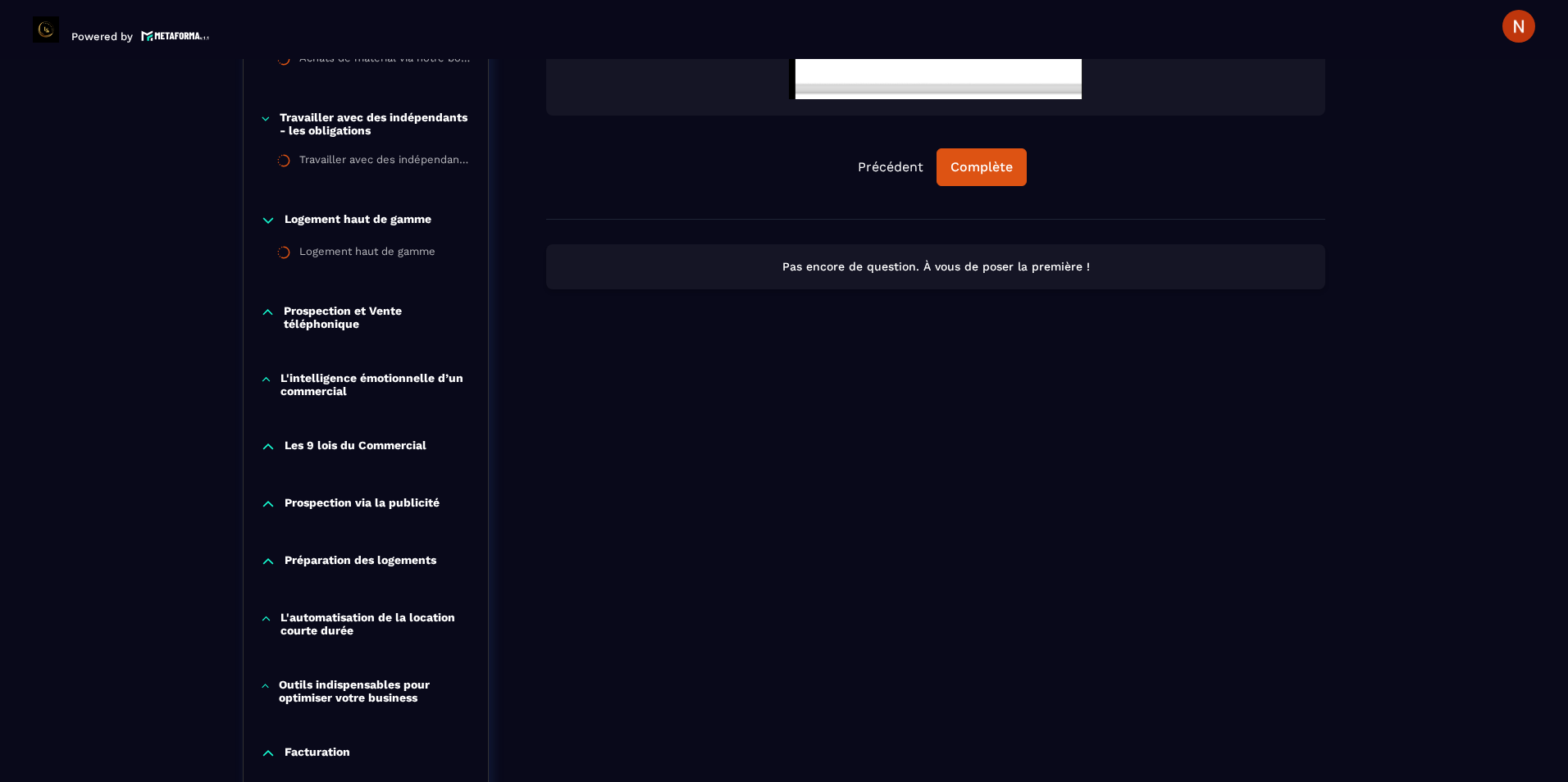
click at [268, 319] on icon at bounding box center [268, 312] width 16 height 17
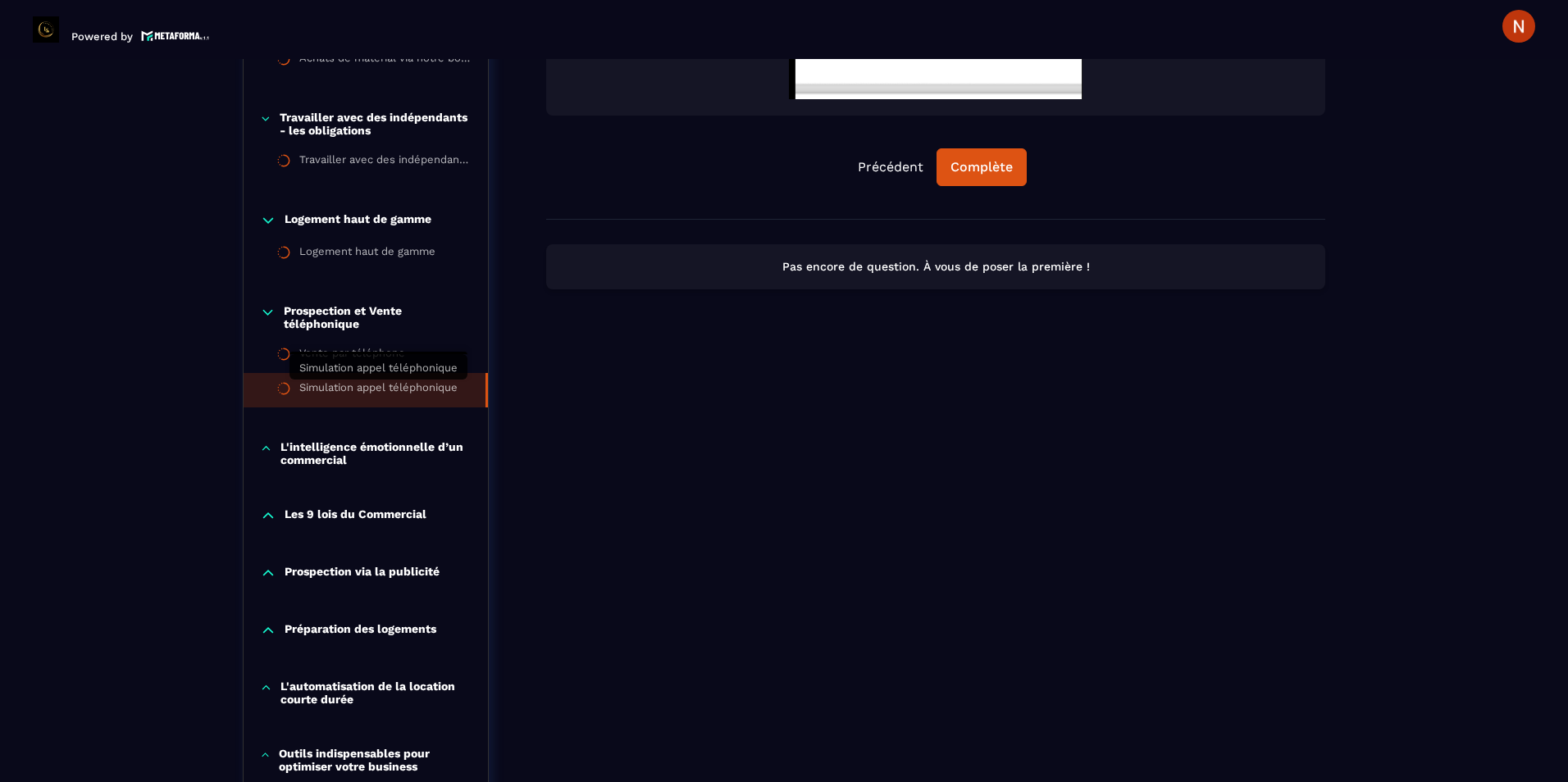
click at [317, 387] on div "Simulation appel téléphonique" at bounding box center [378, 390] width 158 height 18
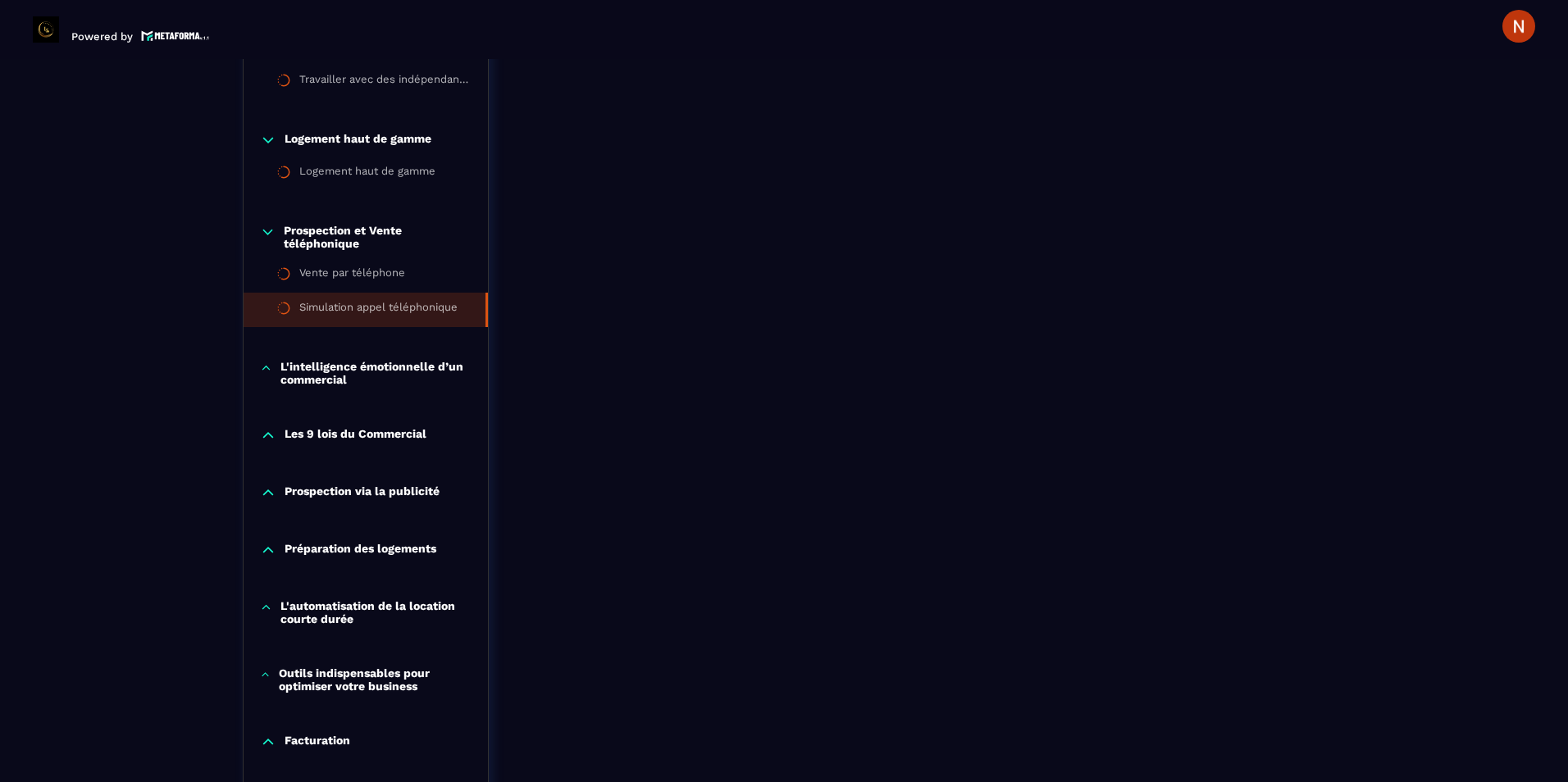
scroll to position [1483, 0]
click at [265, 364] on icon at bounding box center [266, 367] width 12 height 17
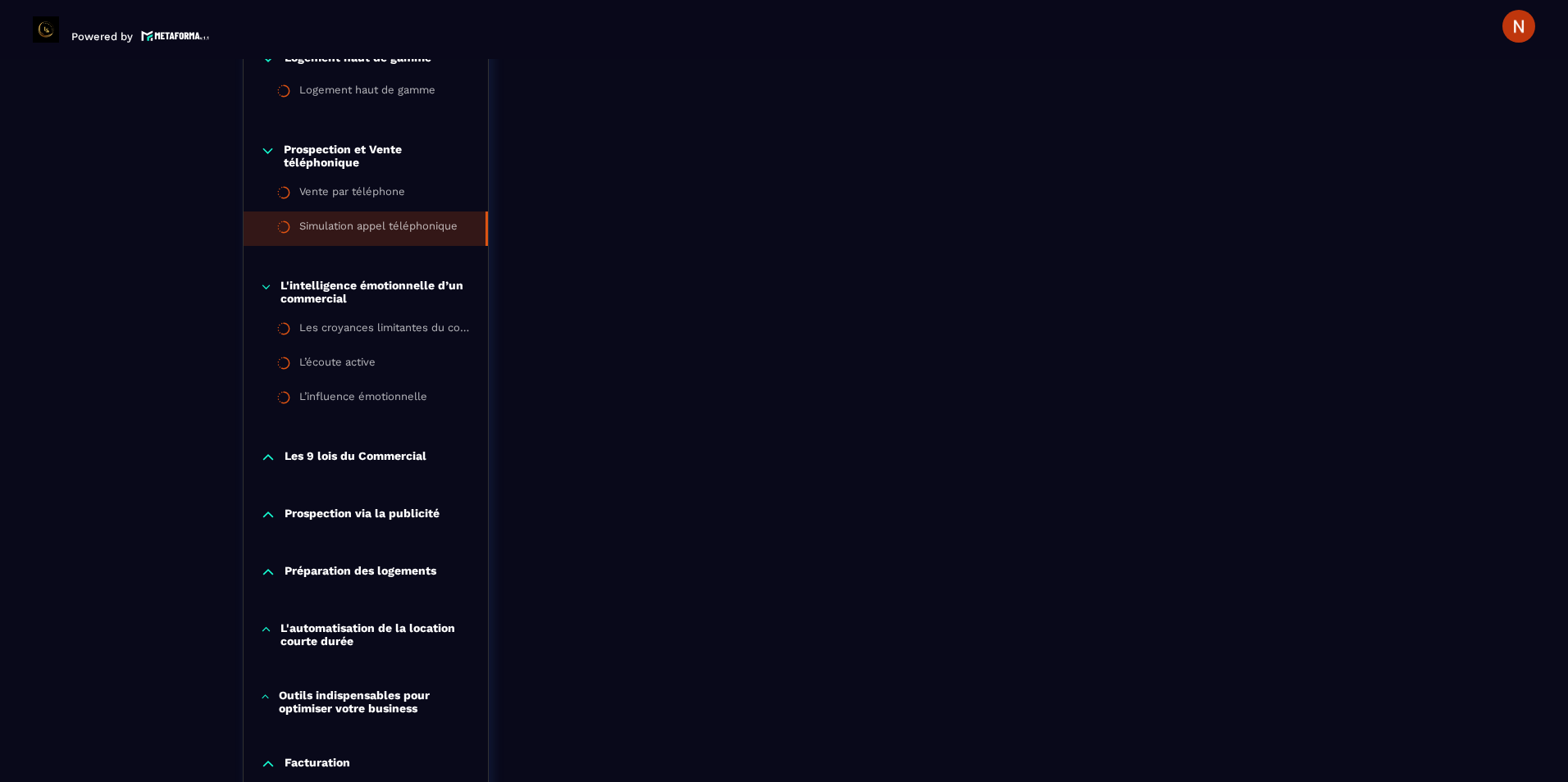
scroll to position [1564, 0]
click at [272, 458] on icon at bounding box center [268, 455] width 17 height 17
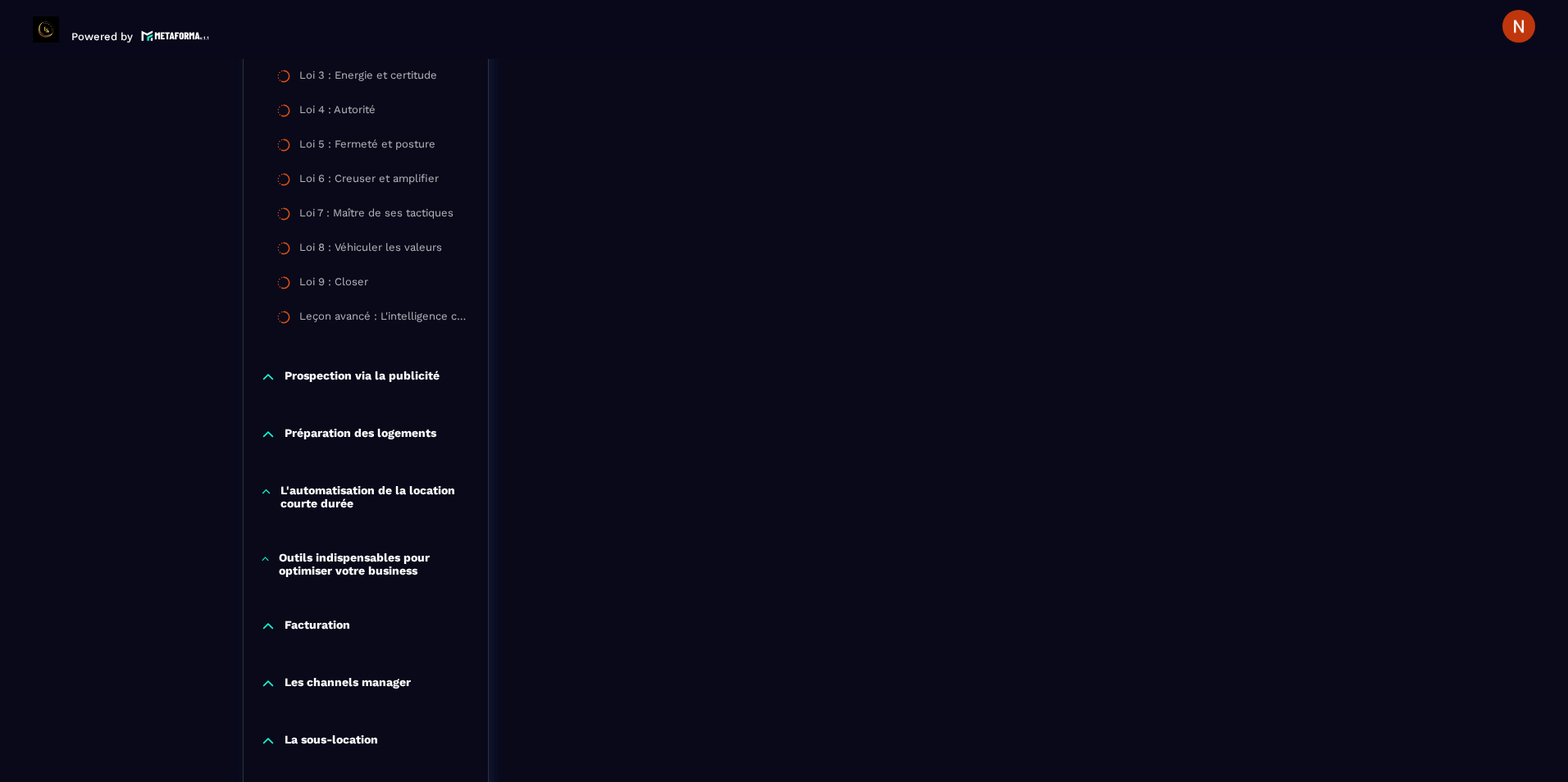
scroll to position [2138, 0]
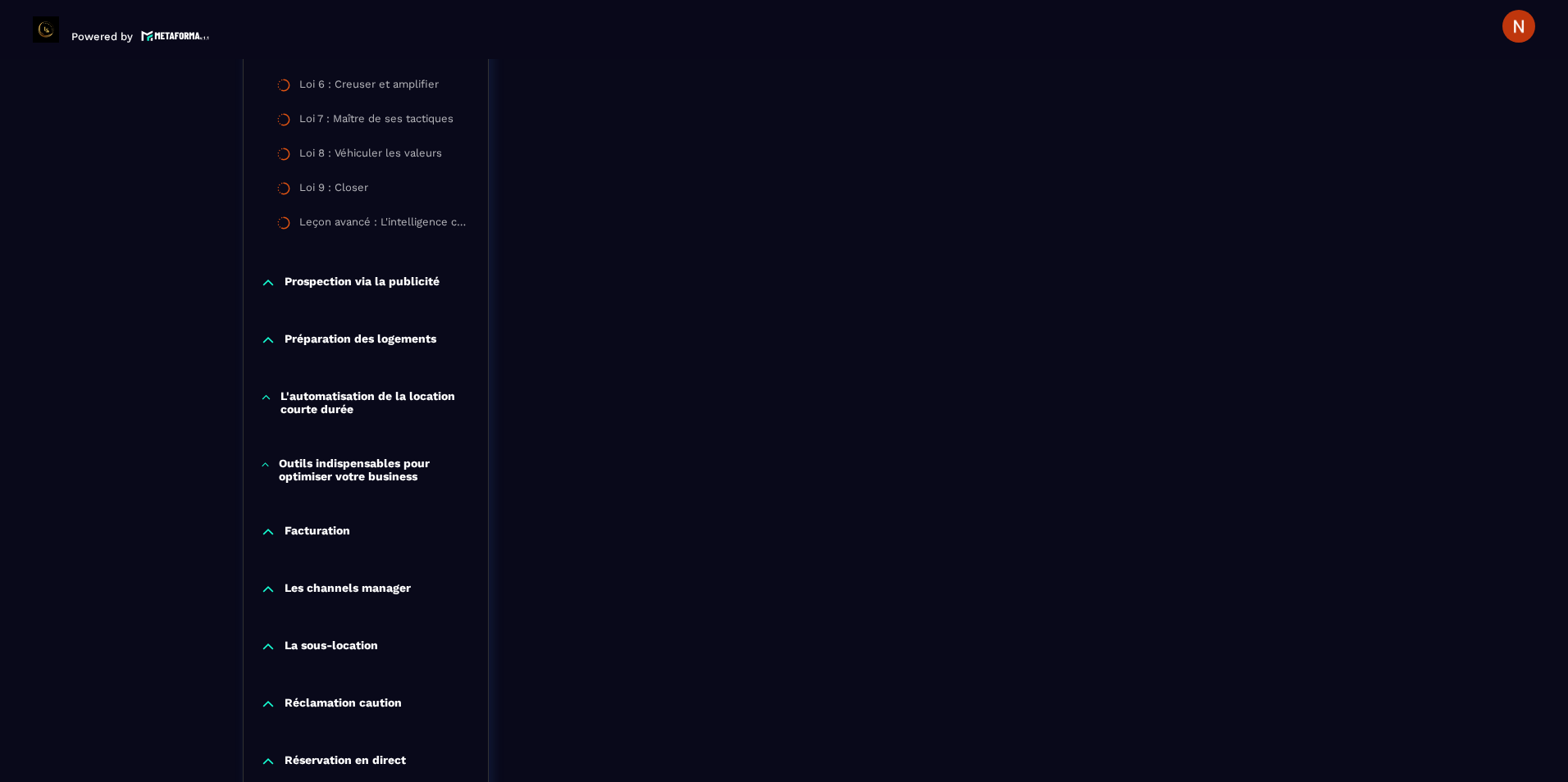
click at [292, 276] on p "Prospection via la publicité" at bounding box center [362, 283] width 155 height 17
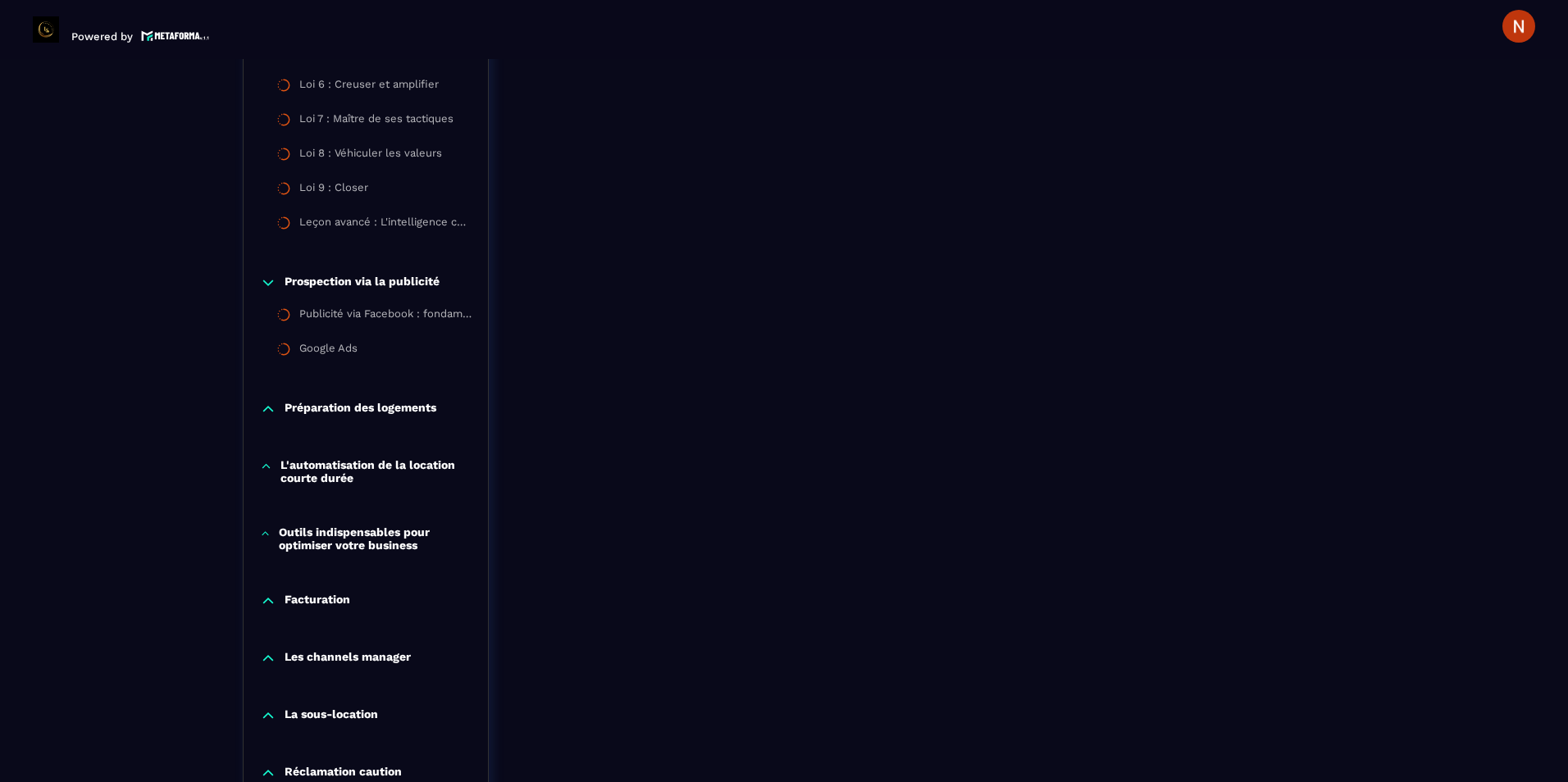
click at [293, 408] on p "Préparation des logements" at bounding box center [361, 408] width 152 height 17
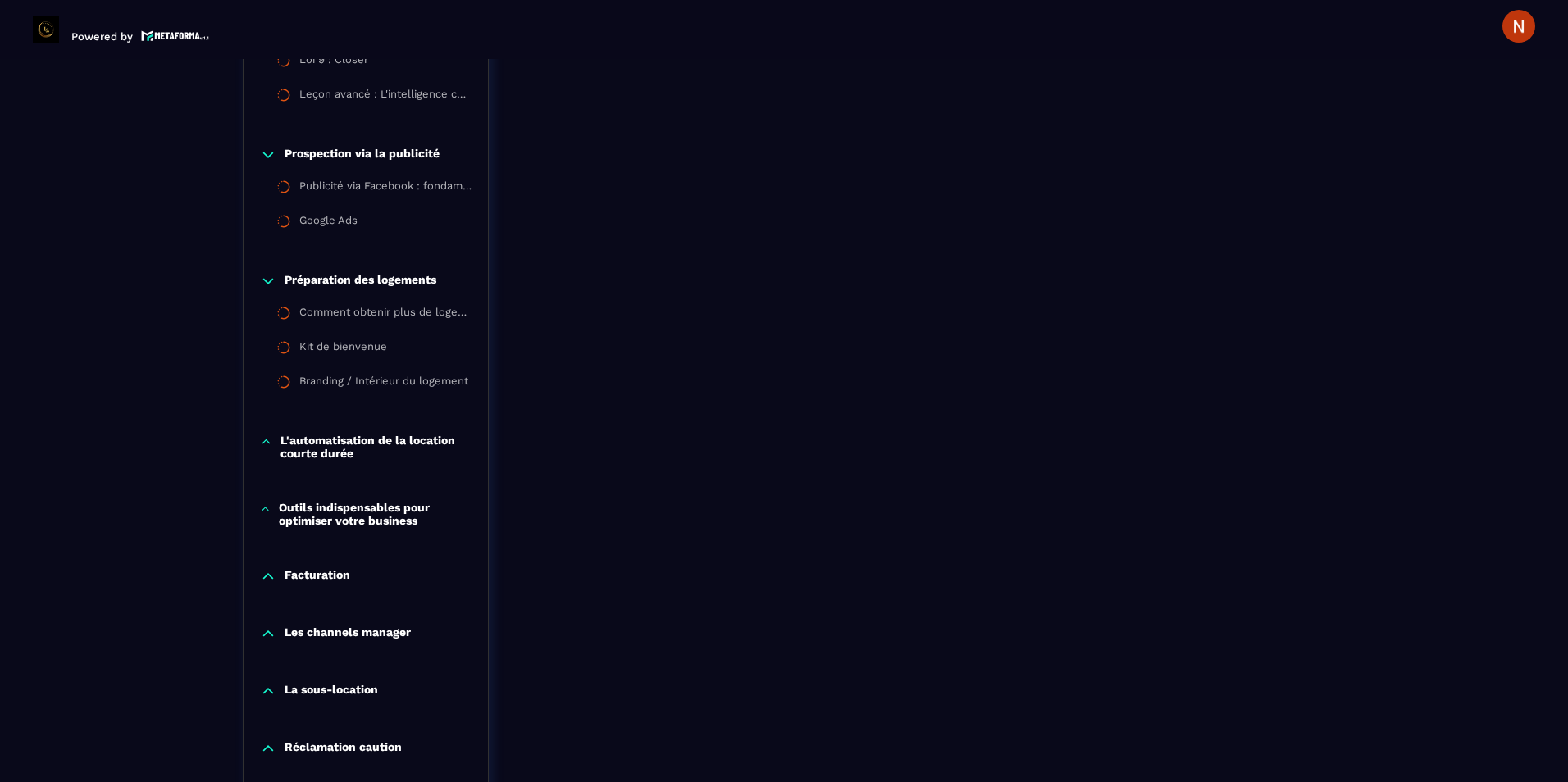
scroll to position [2302, 0]
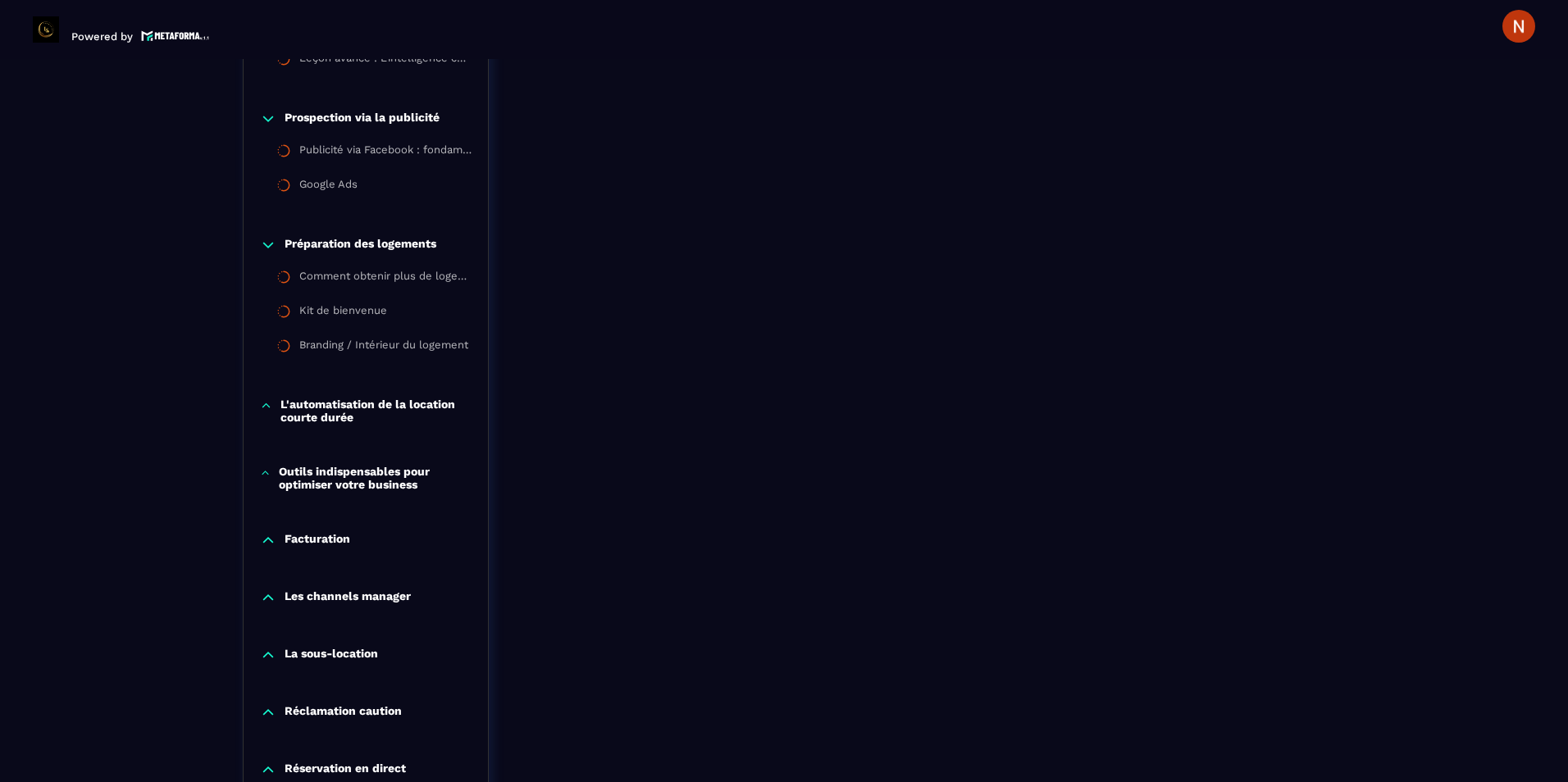
click at [269, 411] on icon at bounding box center [266, 406] width 12 height 17
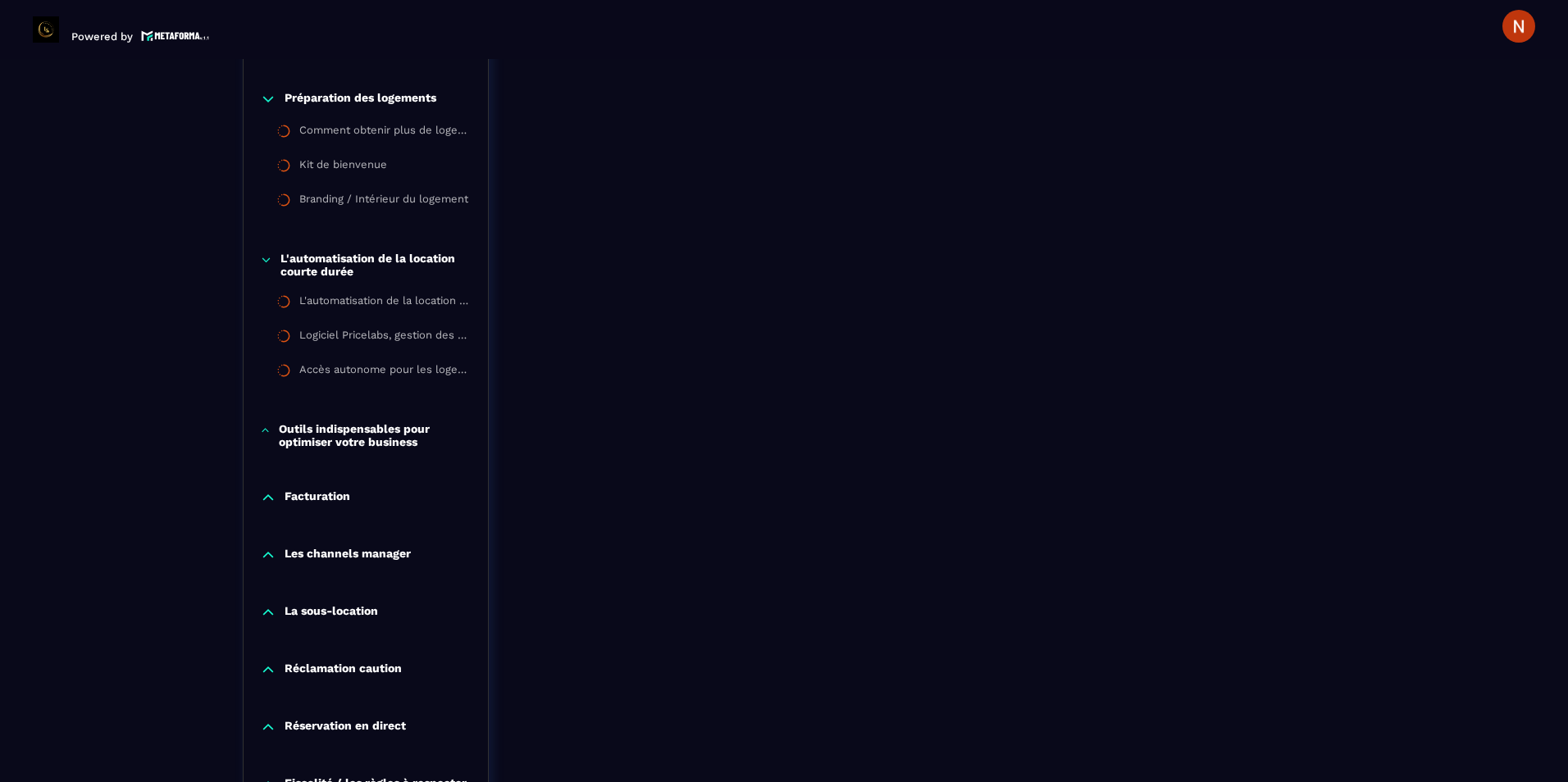
scroll to position [2466, 0]
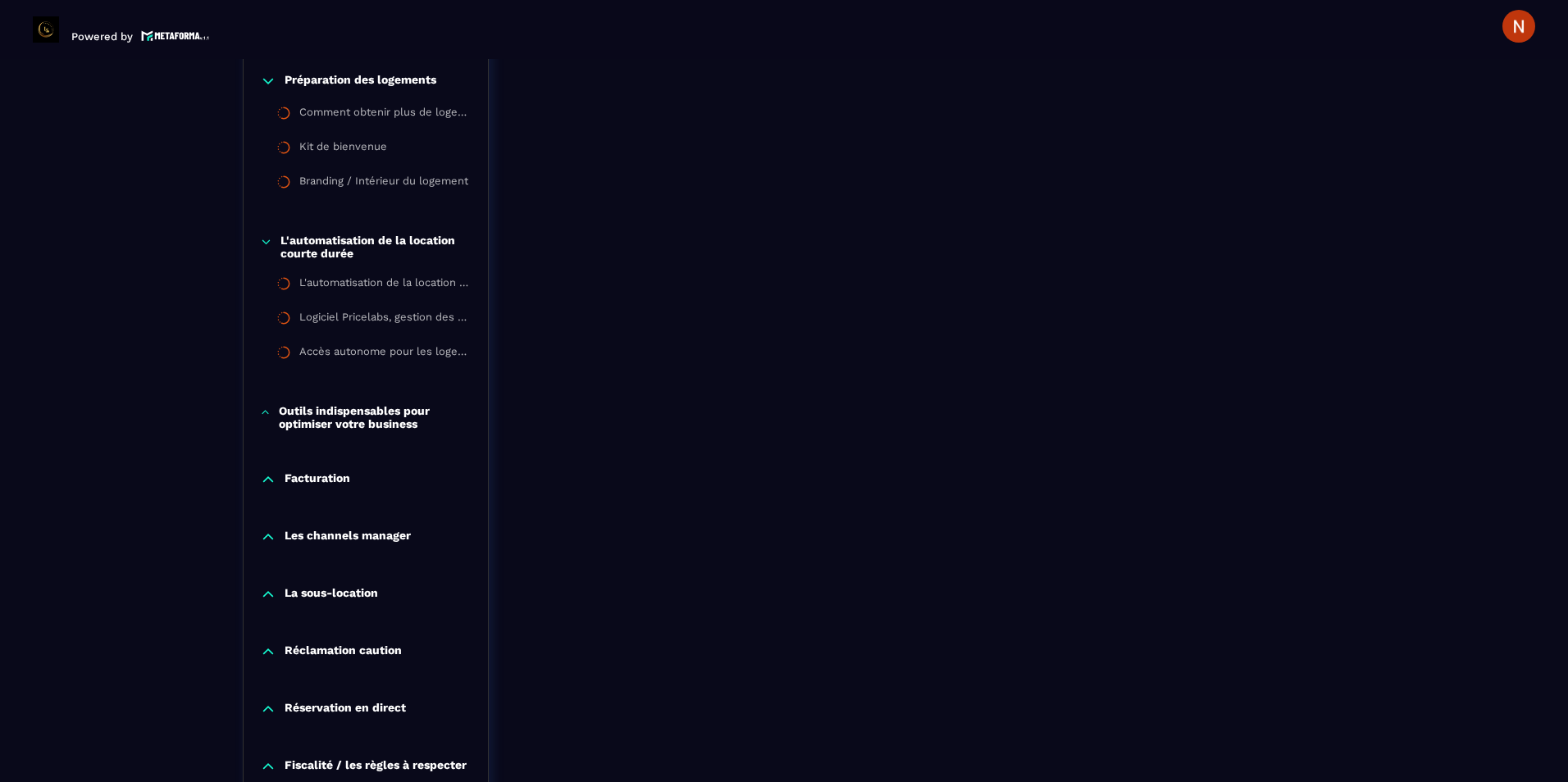
click at [264, 410] on icon at bounding box center [265, 412] width 10 height 17
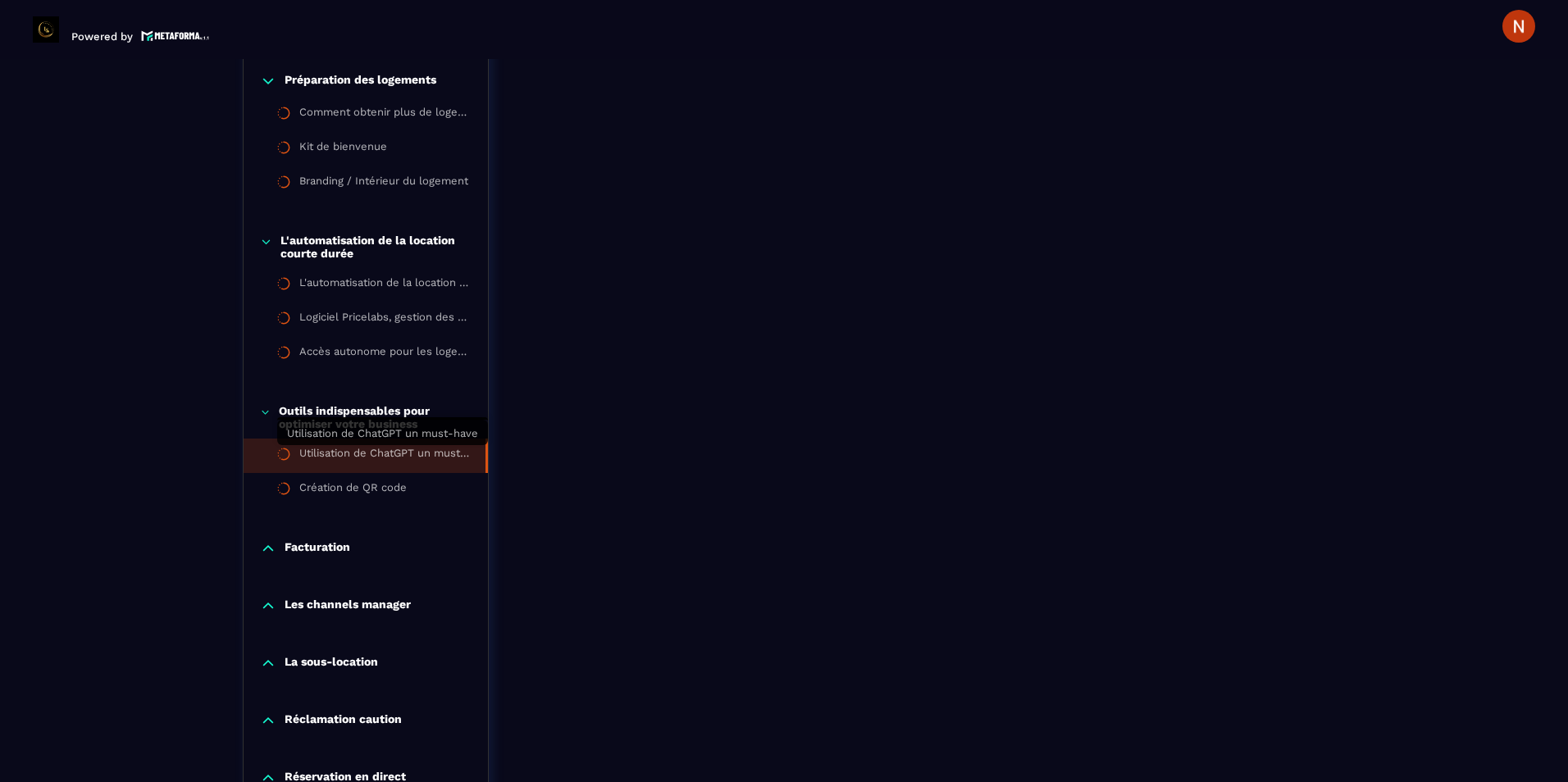
click at [304, 454] on div "Utilisation de ChatGPT un must-have" at bounding box center [384, 456] width 169 height 18
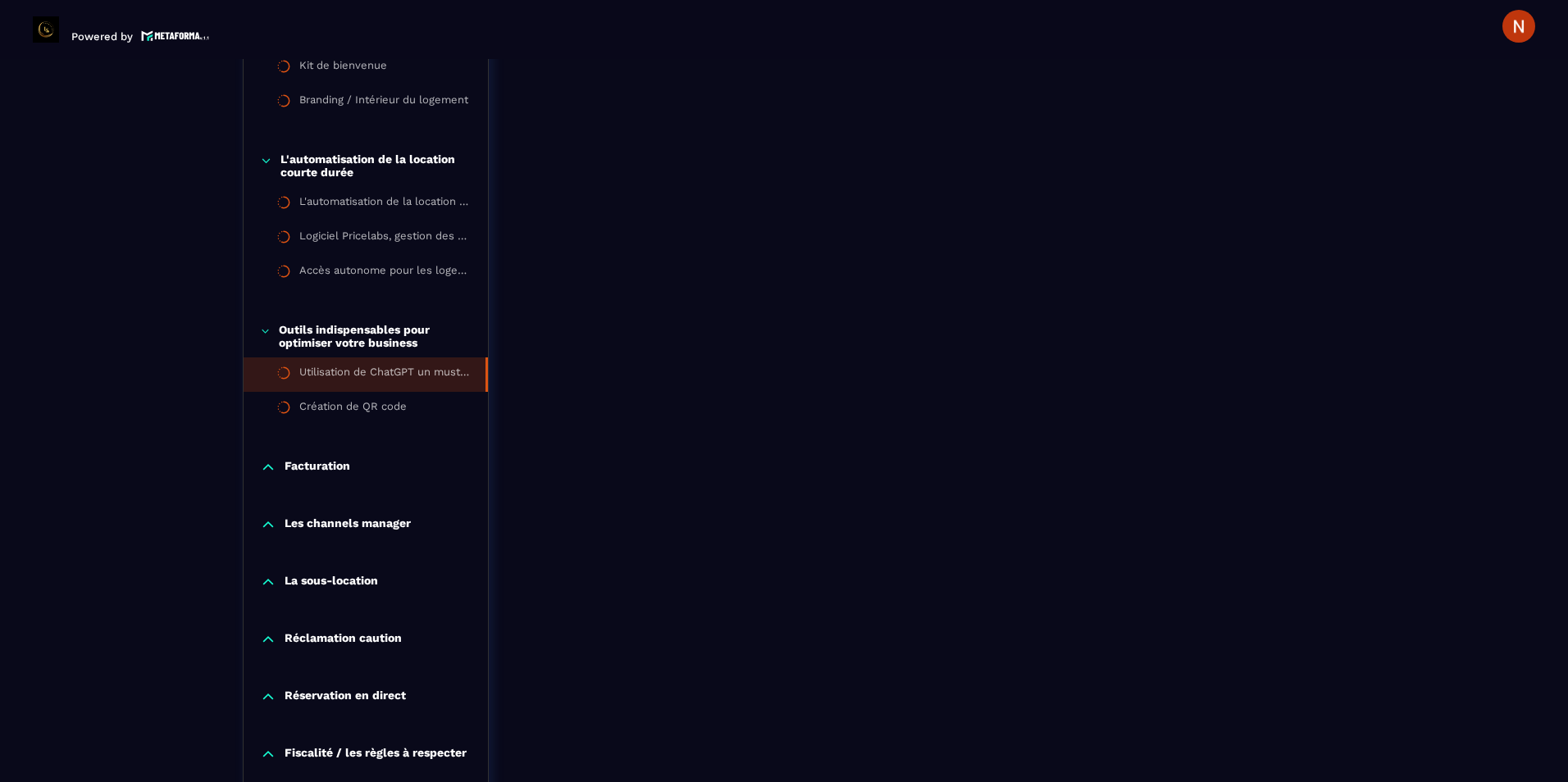
scroll to position [2548, 0]
click at [288, 464] on p "Facturation" at bounding box center [317, 466] width 65 height 17
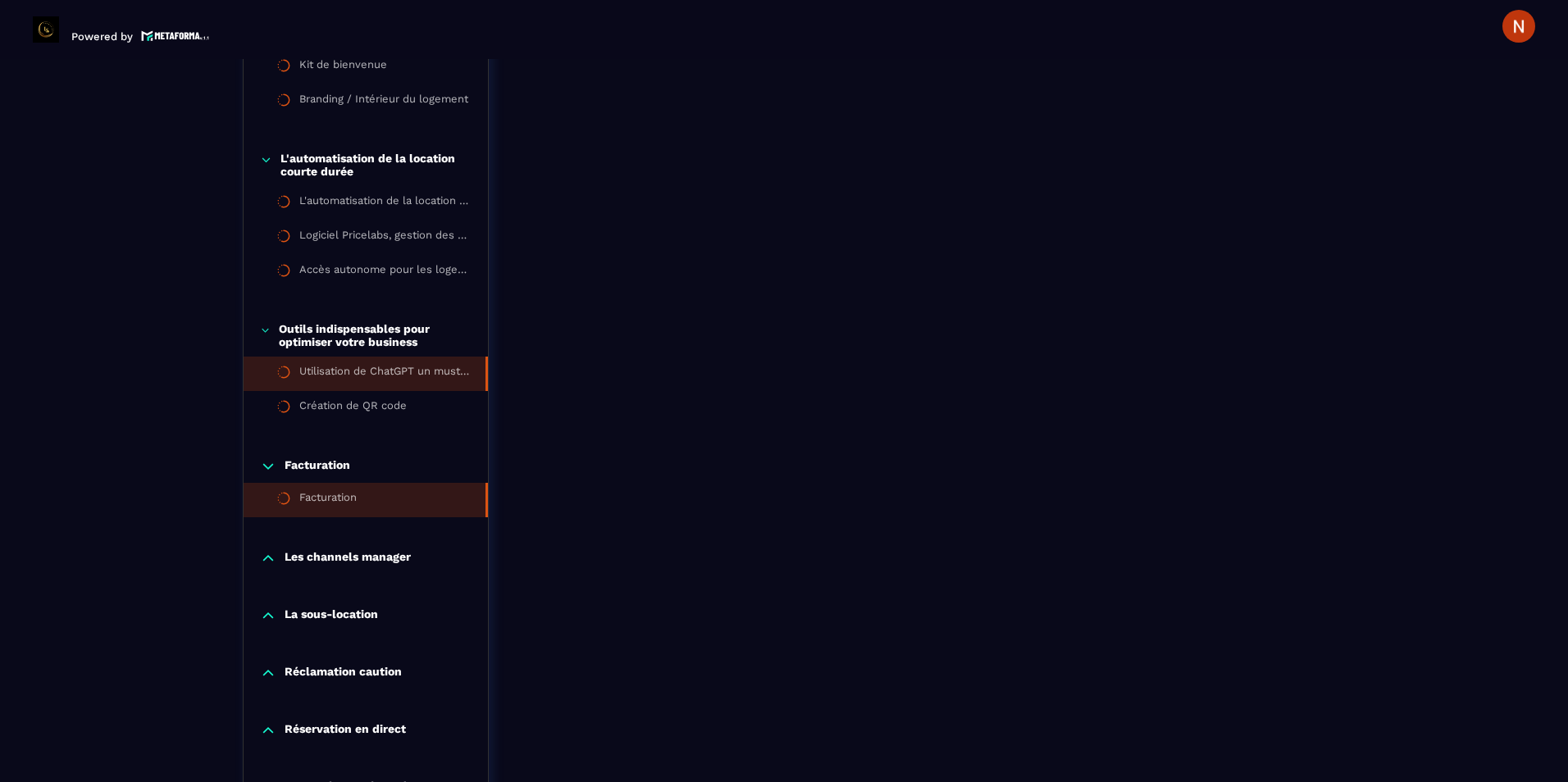
click at [294, 494] on li "Facturation" at bounding box center [366, 499] width 244 height 34
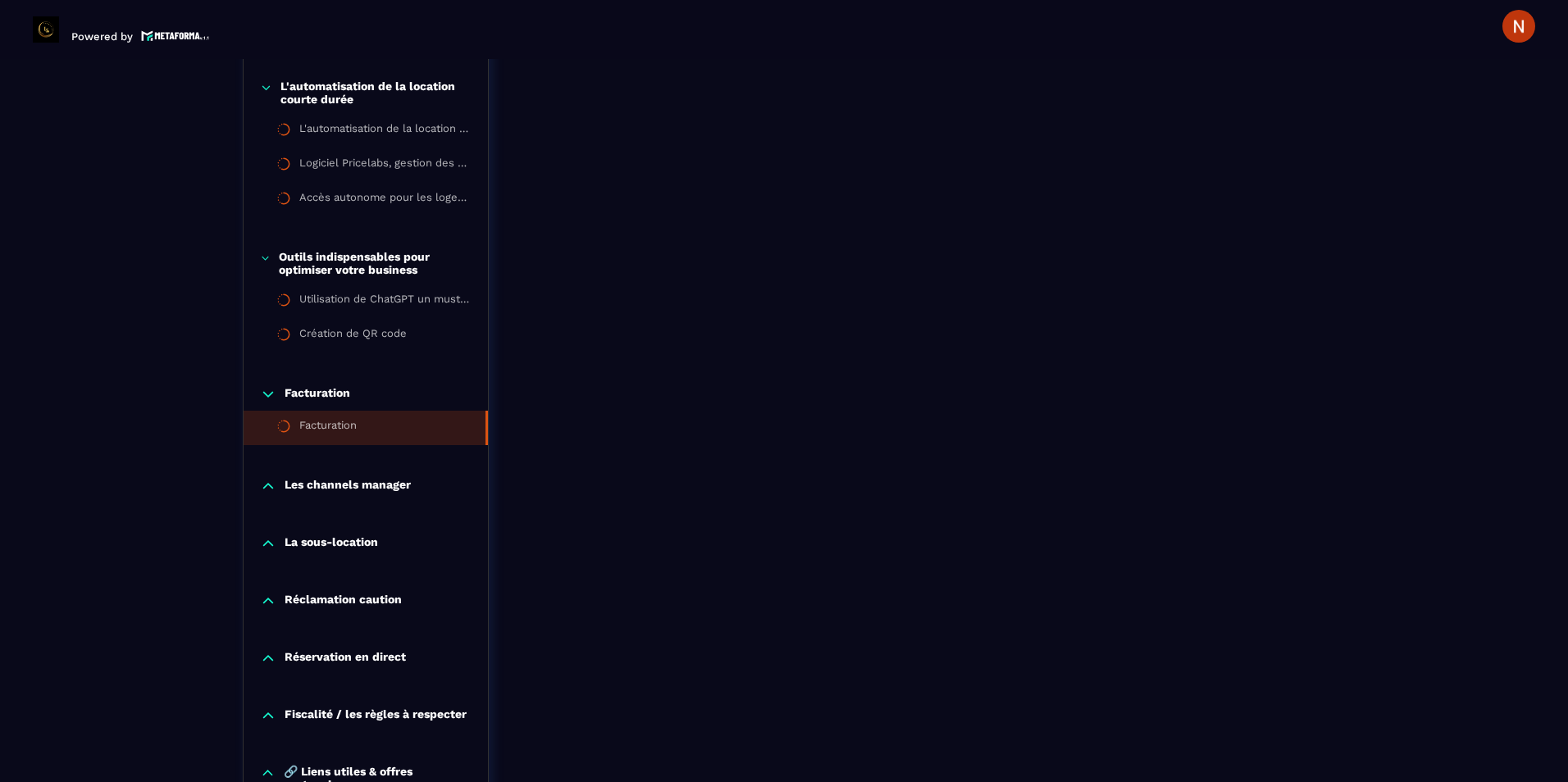
scroll to position [2631, 0]
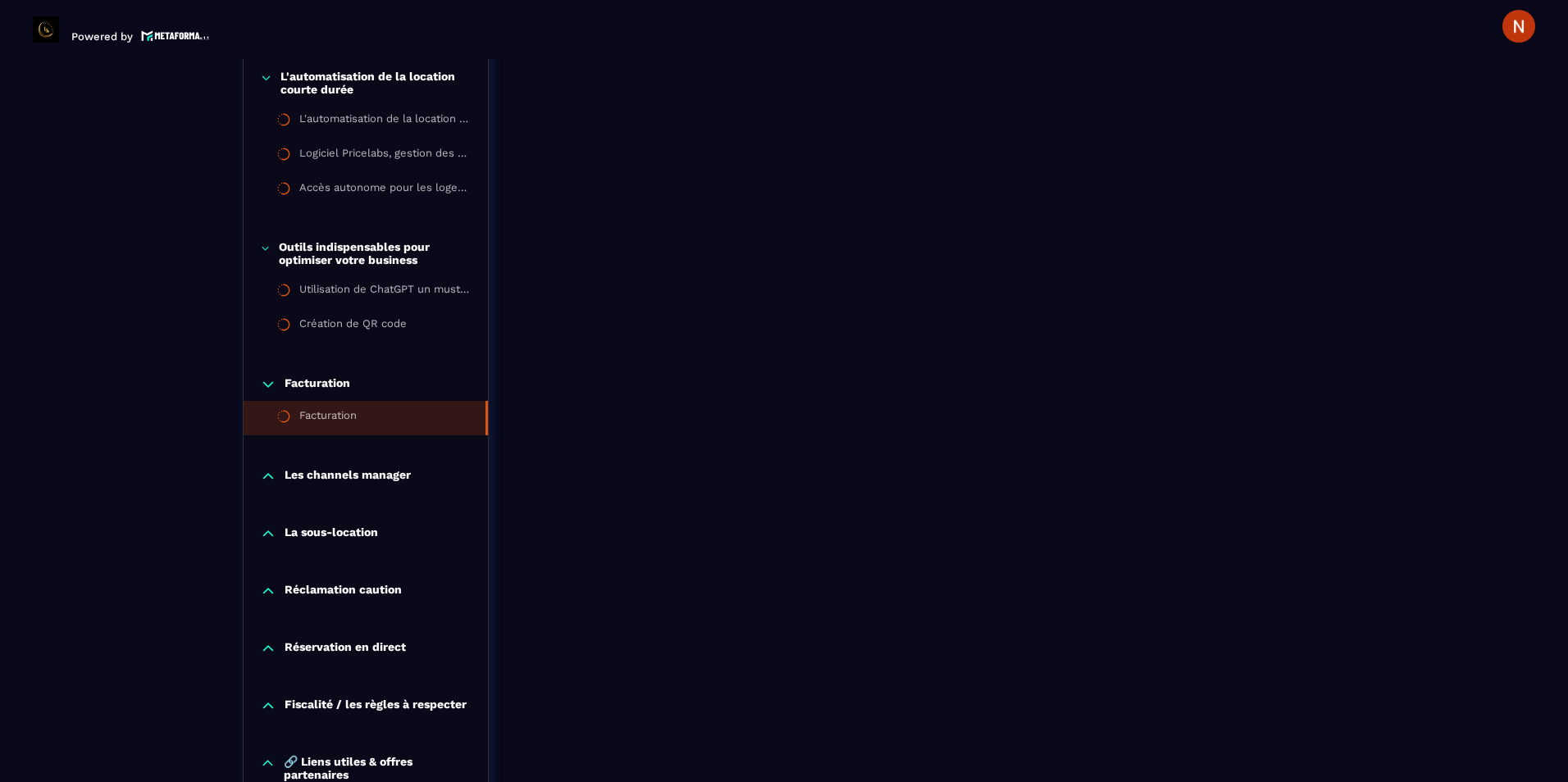
click at [276, 481] on icon at bounding box center [268, 476] width 17 height 17
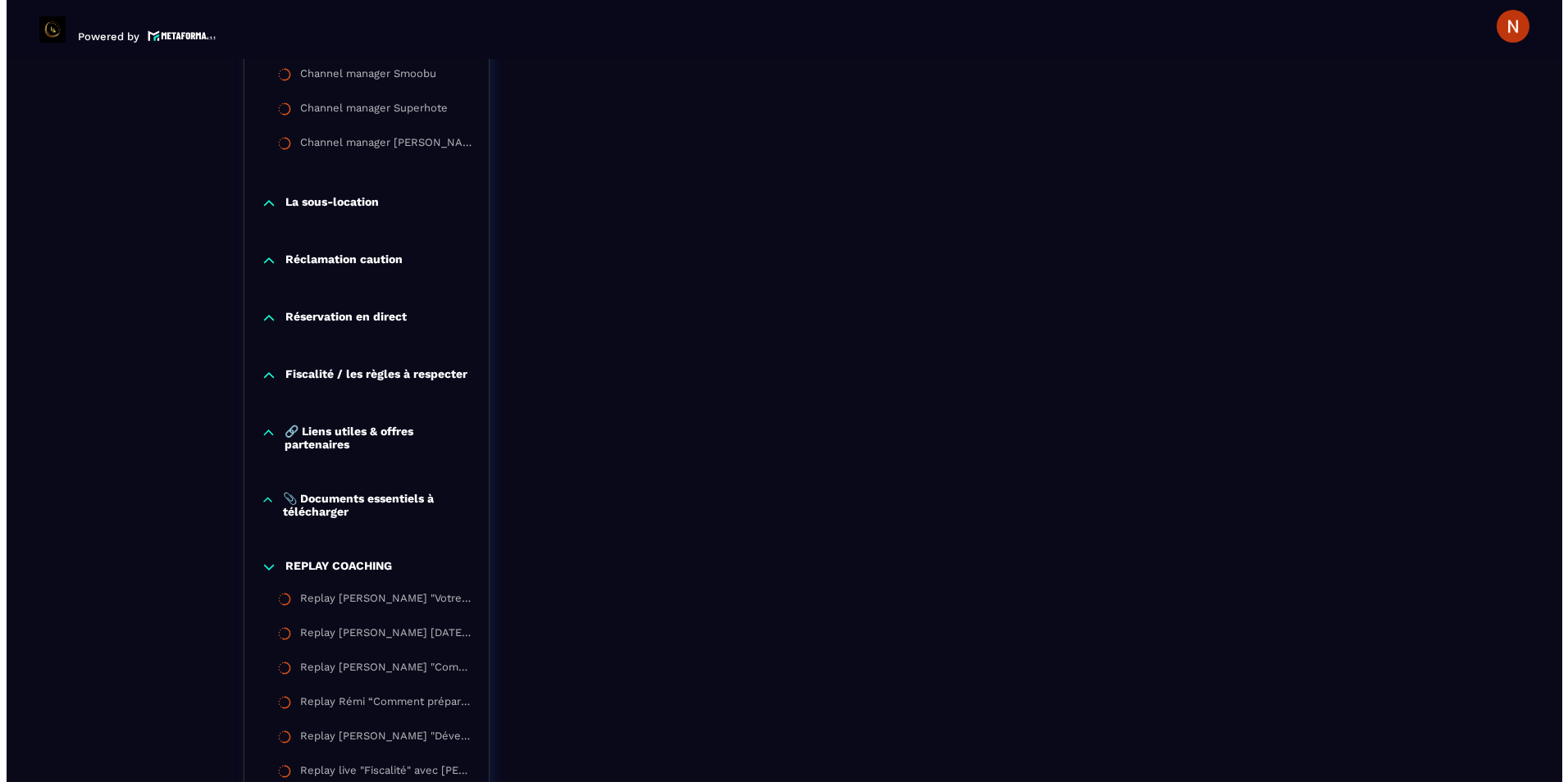
scroll to position [3051, 0]
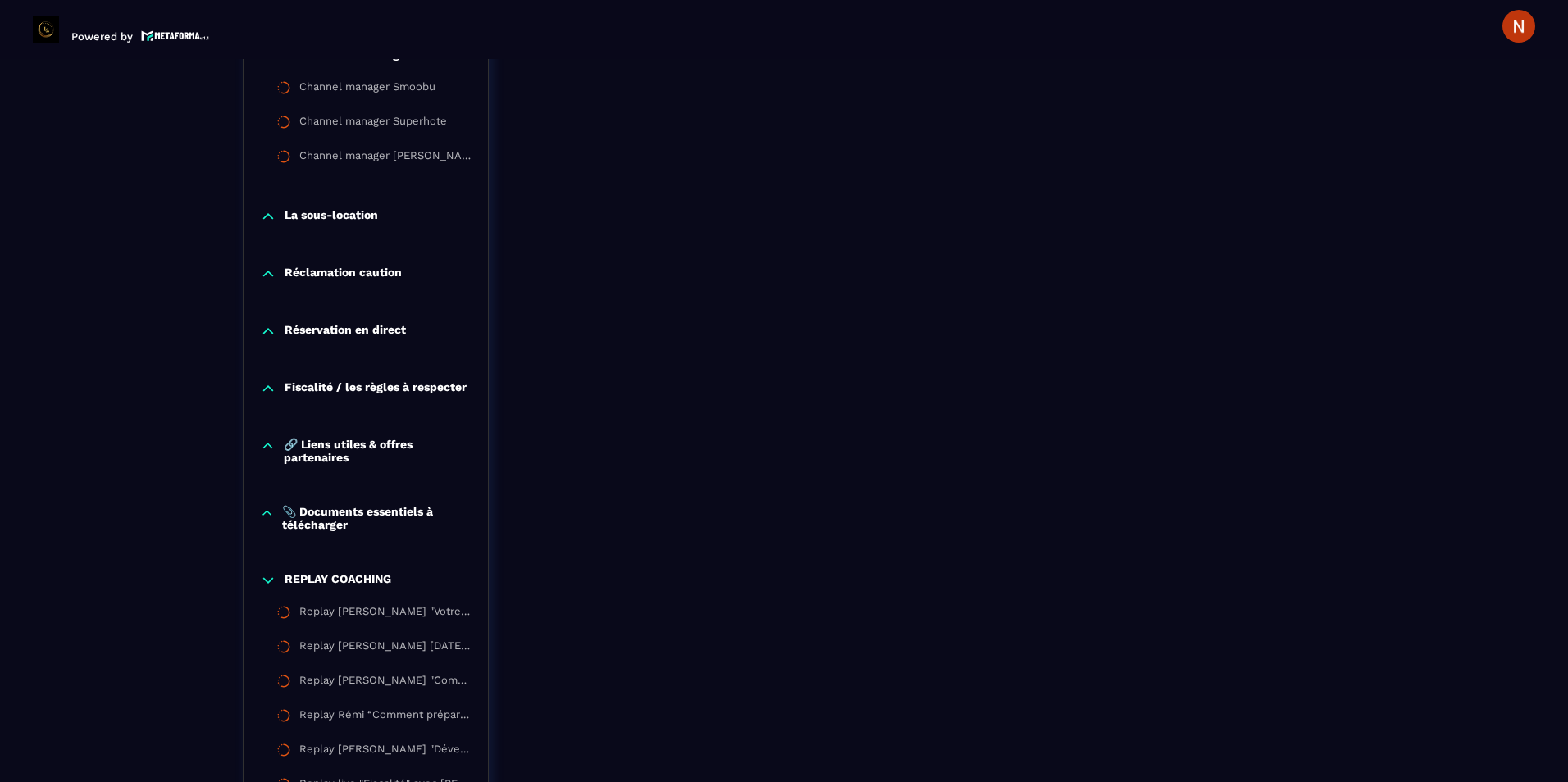
click at [265, 518] on icon at bounding box center [267, 513] width 14 height 17
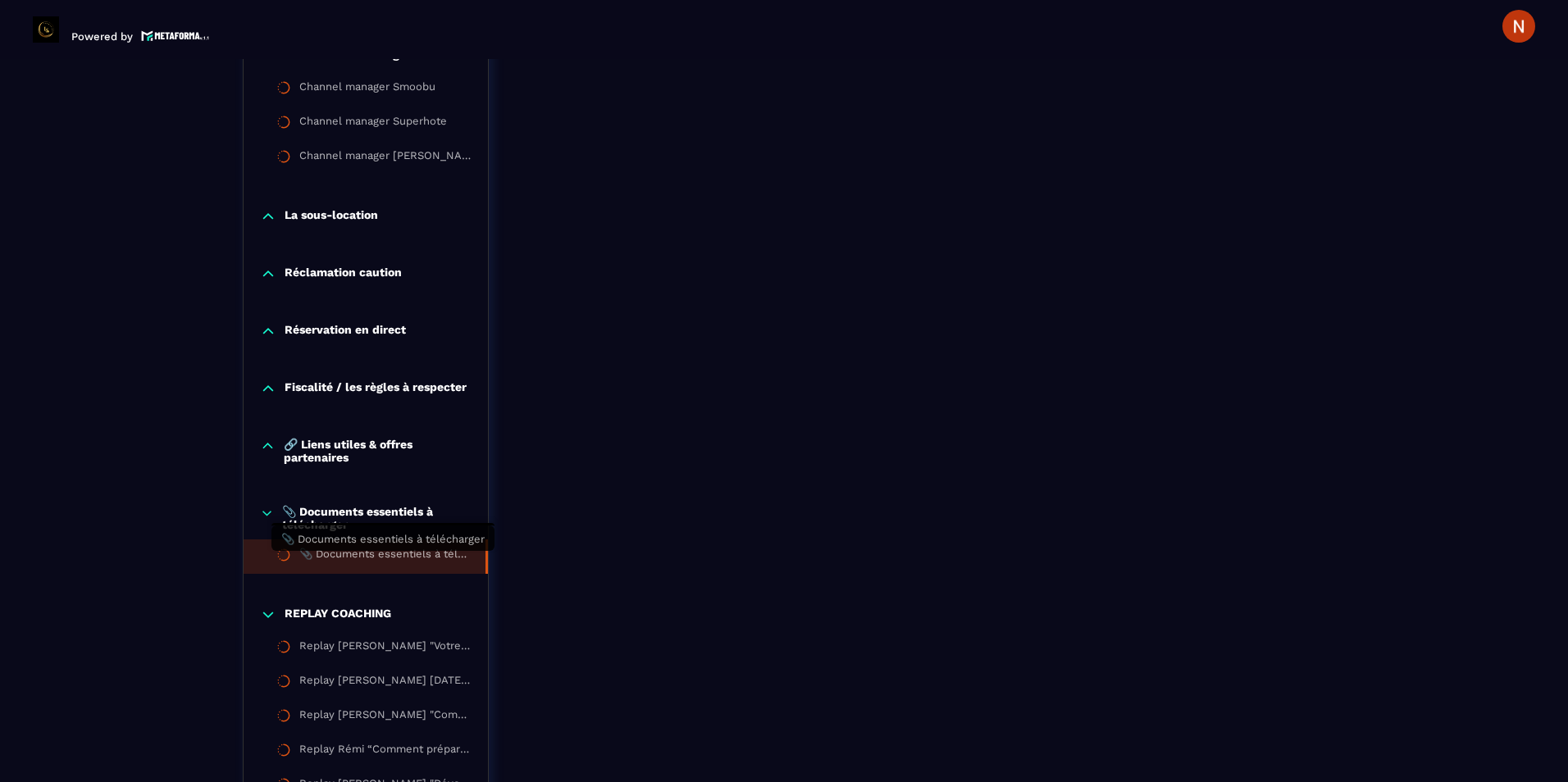
click at [328, 556] on div "📎 Documents essentiels à télécharger" at bounding box center [384, 557] width 169 height 18
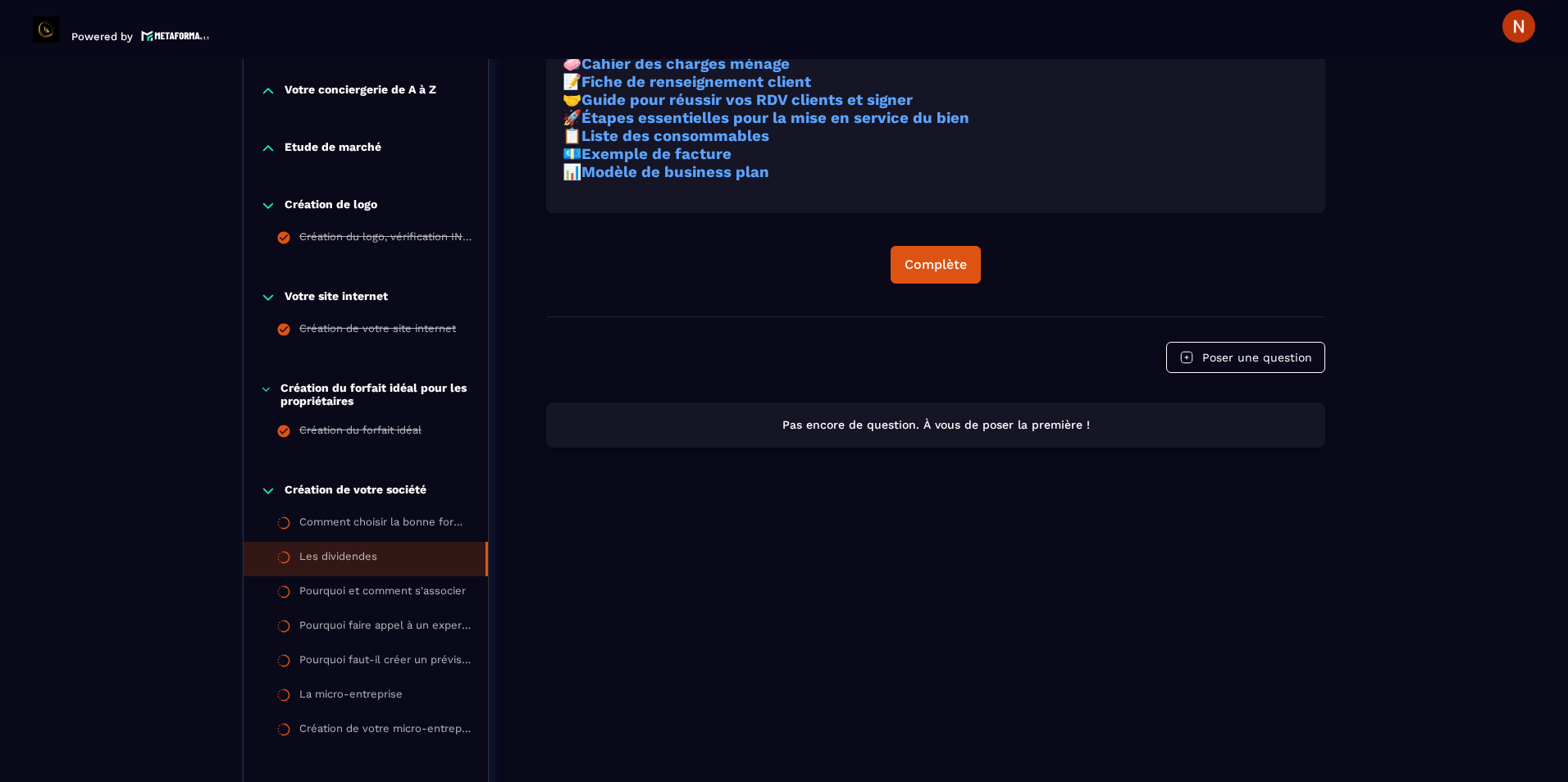
scroll to position [334, 0]
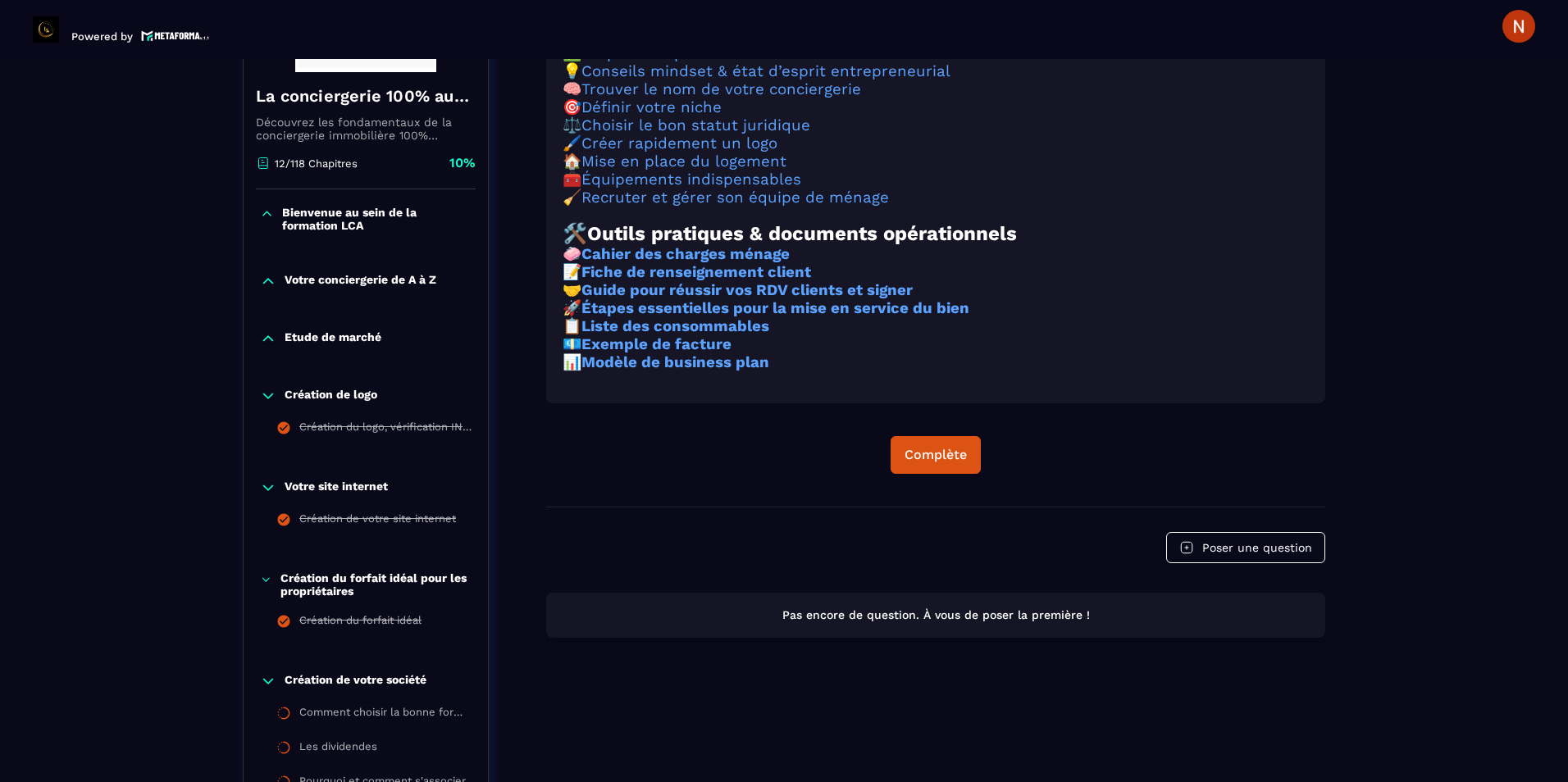
click at [922, 264] on h3 "🧼 Cahier des charges ménage" at bounding box center [935, 254] width 746 height 18
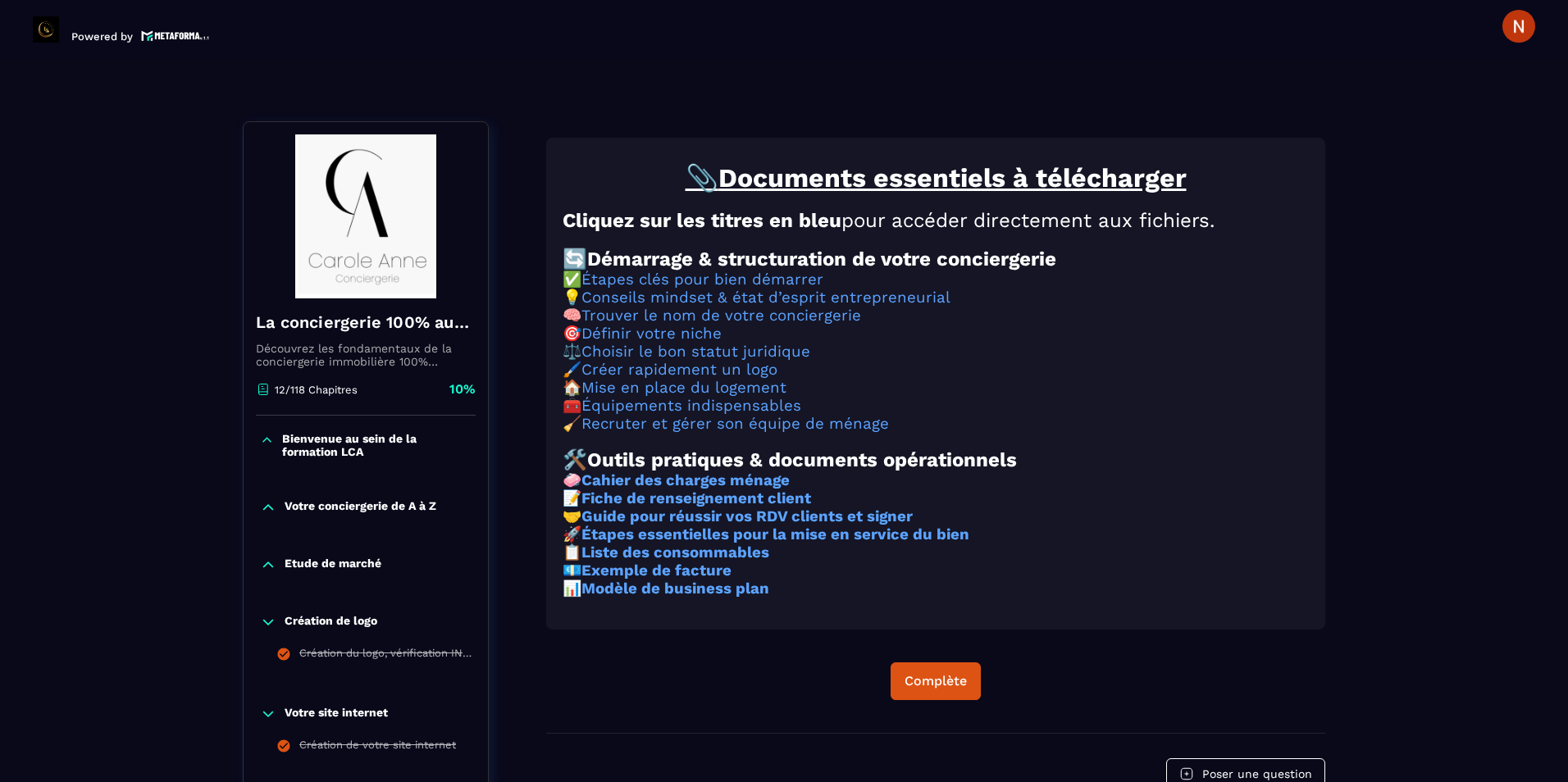
scroll to position [88, 0]
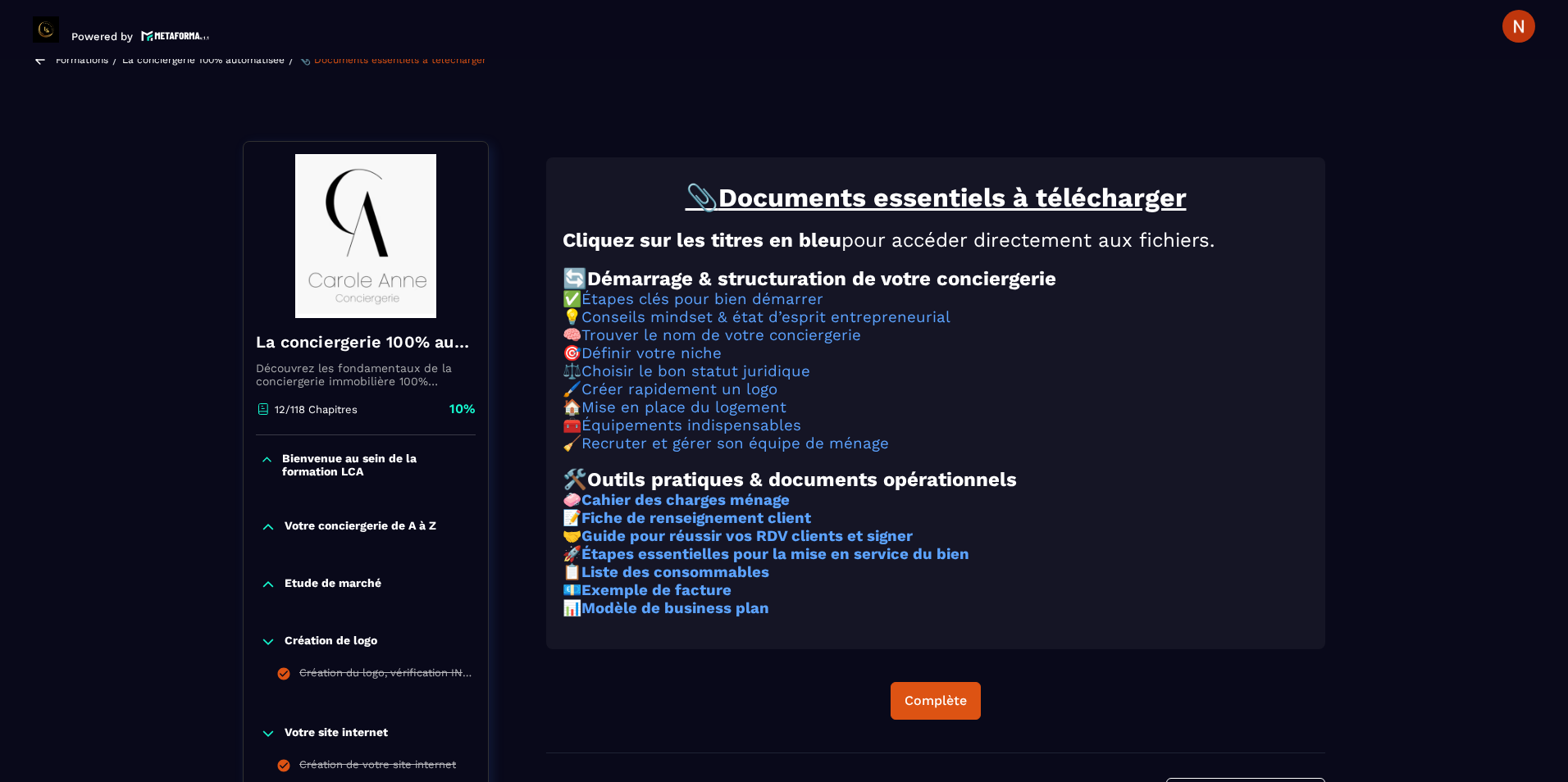
click at [860, 381] on h3 "⚖️ Choisir le bon statut juridique" at bounding box center [935, 371] width 746 height 18
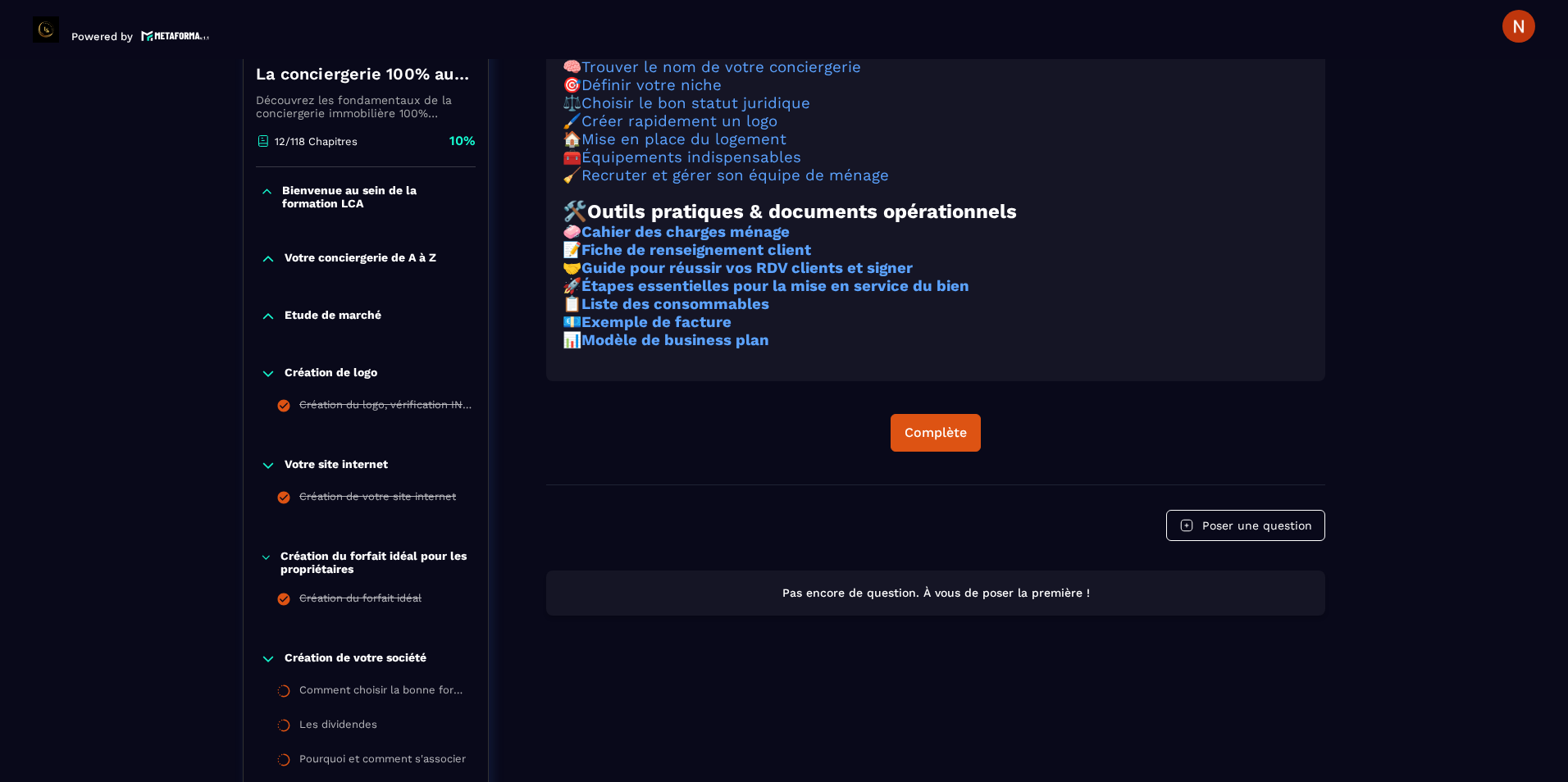
scroll to position [334, 0]
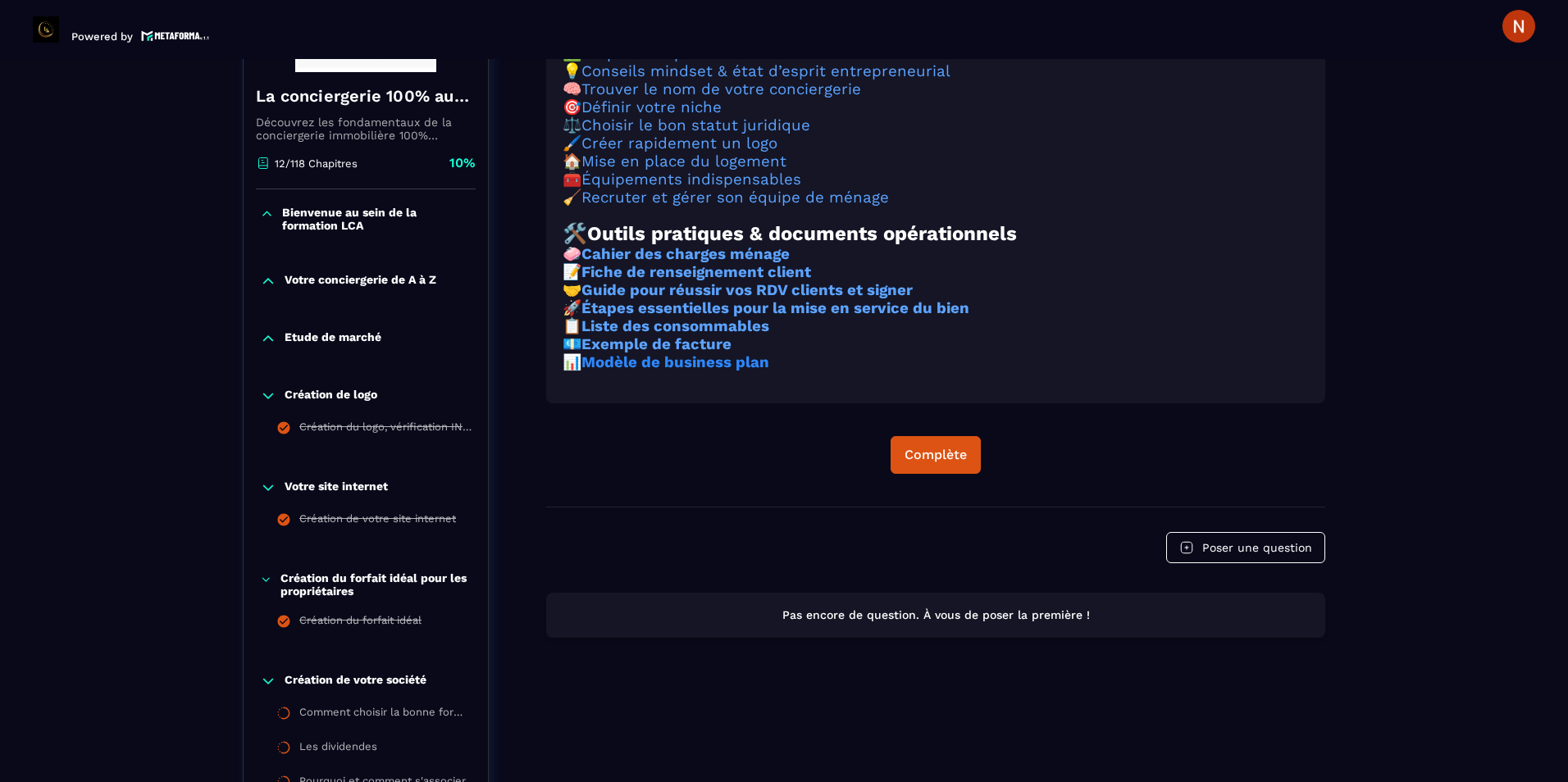
click at [671, 372] on strong "Modèle de business plan" at bounding box center [675, 362] width 188 height 18
